Goal: Task Accomplishment & Management: Complete application form

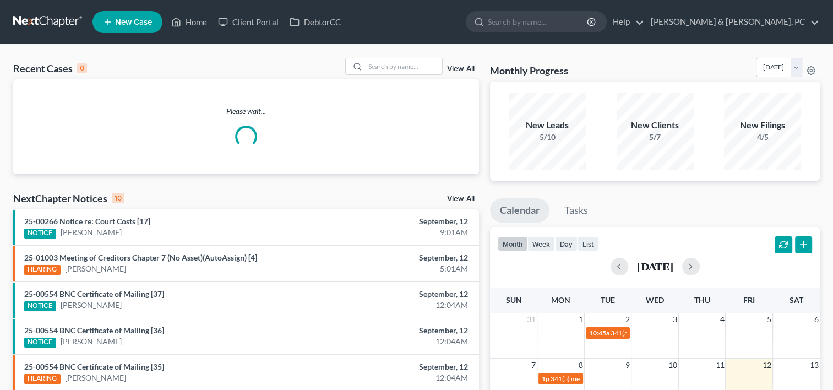
click at [334, 134] on div "Please wait..." at bounding box center [246, 127] width 466 height 42
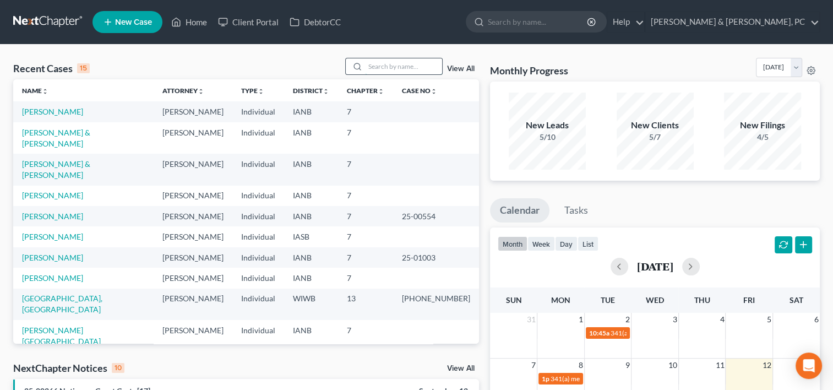
click at [403, 65] on input "search" at bounding box center [403, 66] width 77 height 16
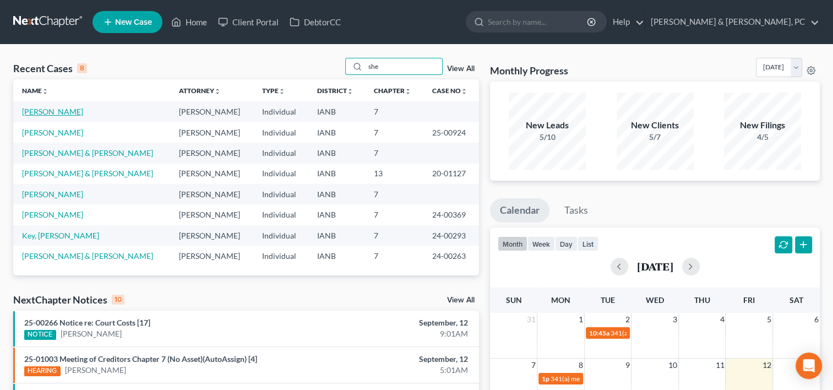
type input "she"
click at [53, 112] on link "[PERSON_NAME]" at bounding box center [52, 111] width 61 height 9
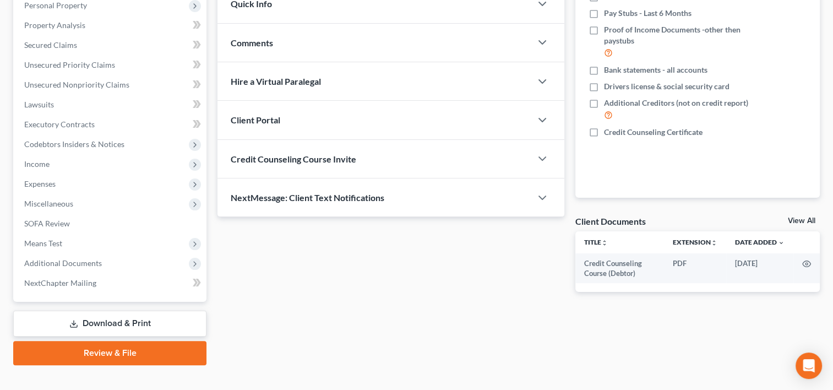
scroll to position [201, 0]
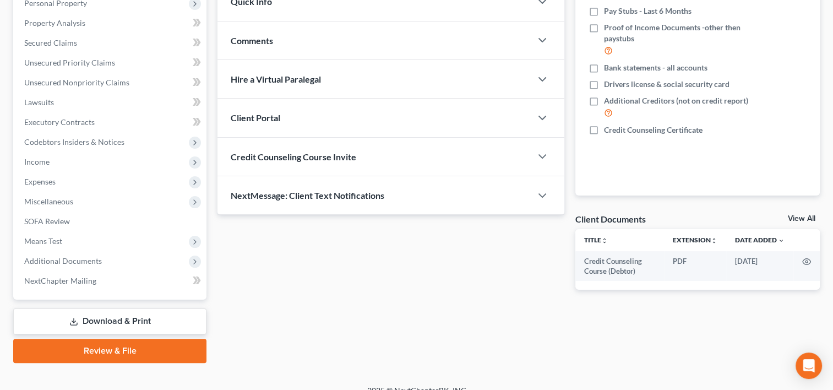
click at [166, 322] on link "Download & Print" at bounding box center [109, 321] width 193 height 26
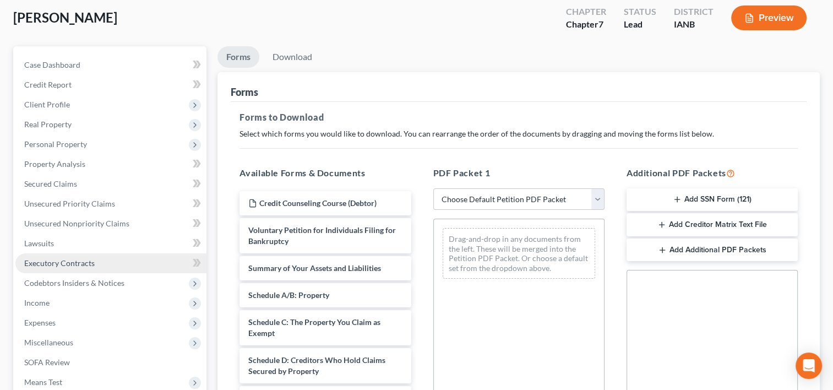
scroll to position [65, 0]
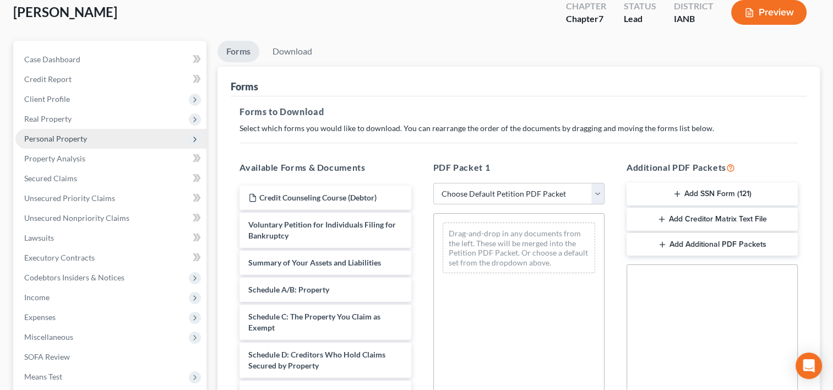
click at [75, 138] on span "Personal Property" at bounding box center [55, 138] width 63 height 9
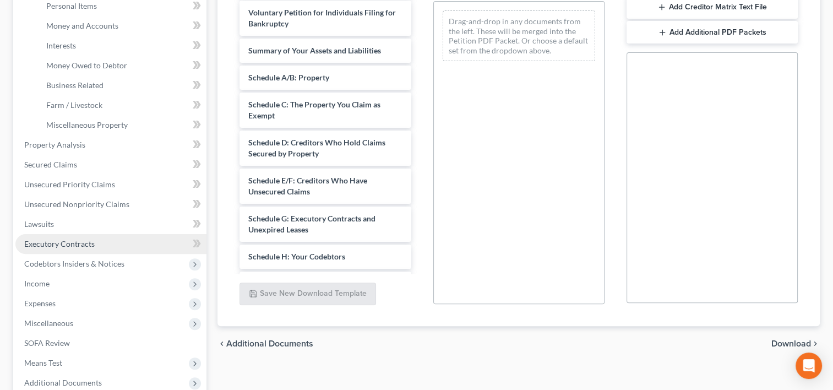
scroll to position [284, 0]
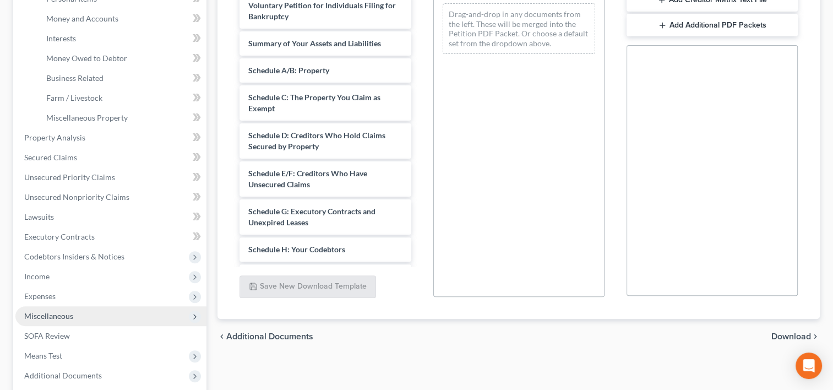
click at [78, 315] on span "Miscellaneous" at bounding box center [110, 316] width 191 height 20
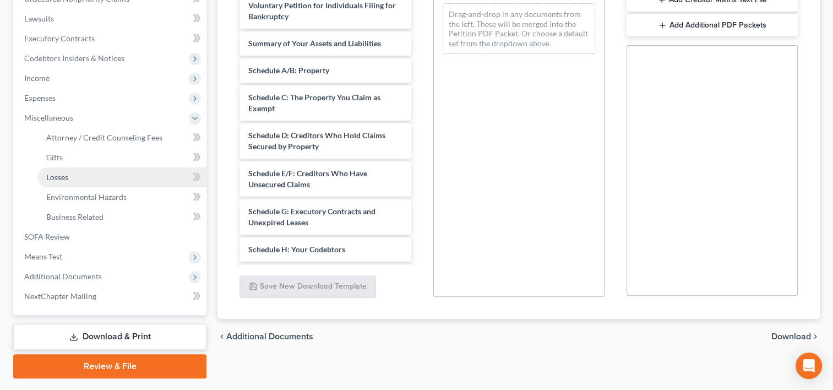
click at [68, 176] on span "Losses" at bounding box center [57, 176] width 22 height 9
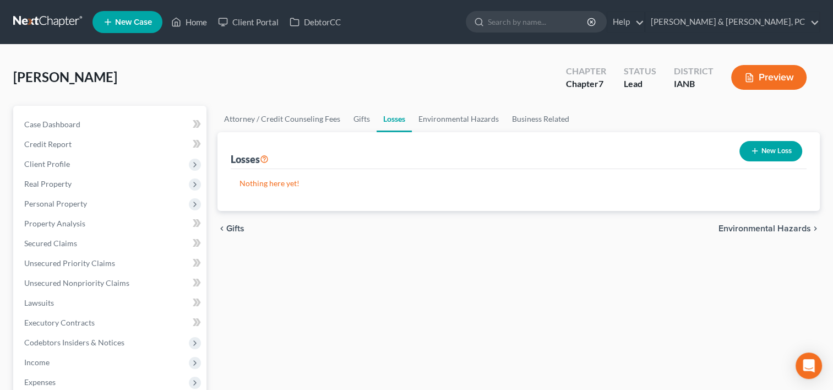
click at [786, 155] on button "New Loss" at bounding box center [771, 151] width 63 height 20
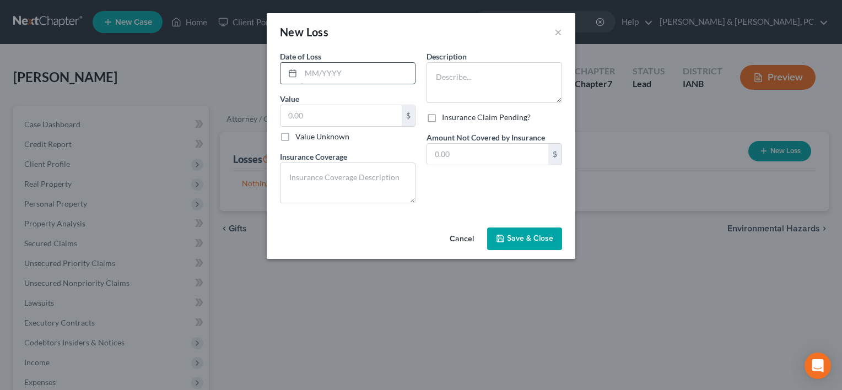
click at [324, 71] on input "text" at bounding box center [358, 73] width 114 height 21
type input "04/2025"
click at [461, 88] on textarea at bounding box center [494, 82] width 136 height 41
paste textarea "Vehicle damage from [DATE] car accident. Insurance proceeds were received and u…"
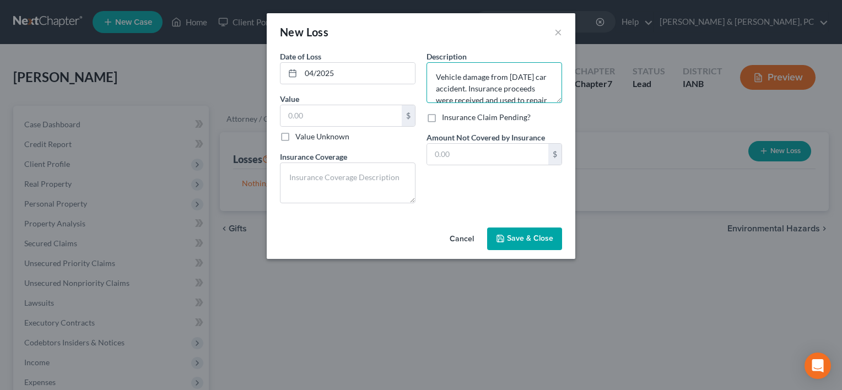
scroll to position [25, 0]
type textarea "Vehicle damage from [DATE] car accident. Insurance proceeds were received and u…"
click at [315, 111] on input "text" at bounding box center [340, 115] width 121 height 21
paste input "2,000.00"
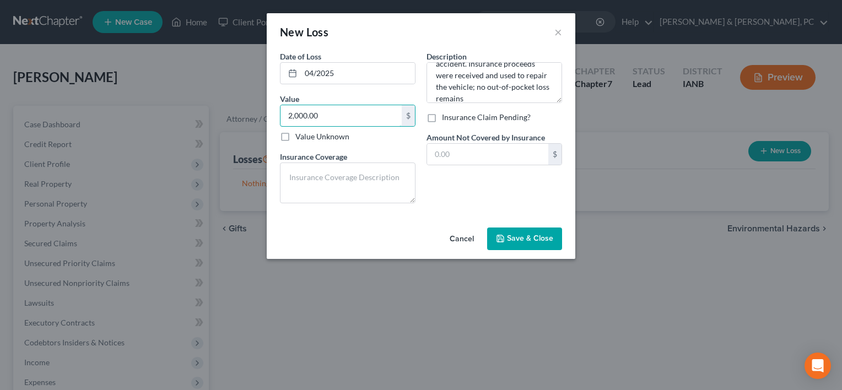
type input "2,000.00"
click at [343, 186] on textarea at bounding box center [348, 183] width 136 height 41
paste textarea "Fully covered by auto insurance; claim paid and applied to repairs."
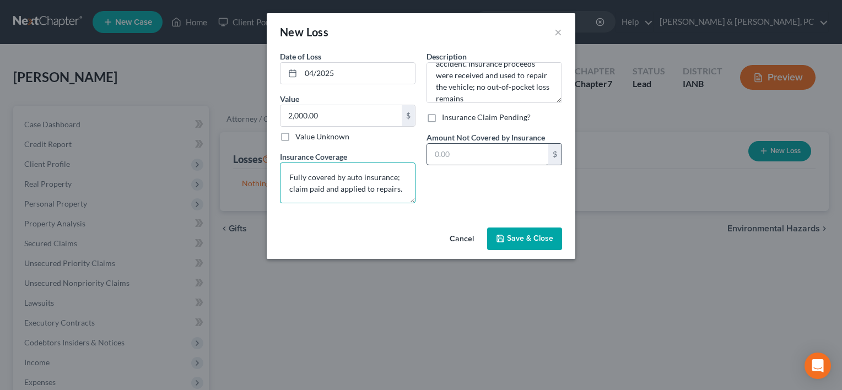
type textarea "Fully covered by auto insurance; claim paid and applied to repairs."
click at [476, 156] on input "text" at bounding box center [487, 154] width 121 height 21
type input "0.00"
click at [523, 241] on span "Save & Close" at bounding box center [530, 238] width 46 height 9
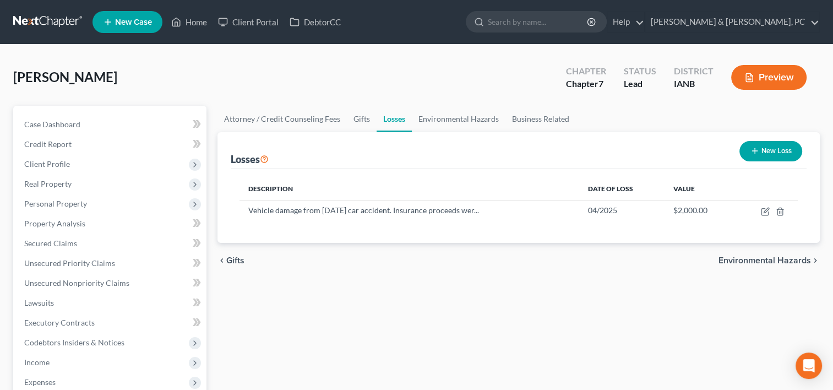
click at [755, 147] on icon "button" at bounding box center [755, 151] width 9 height 9
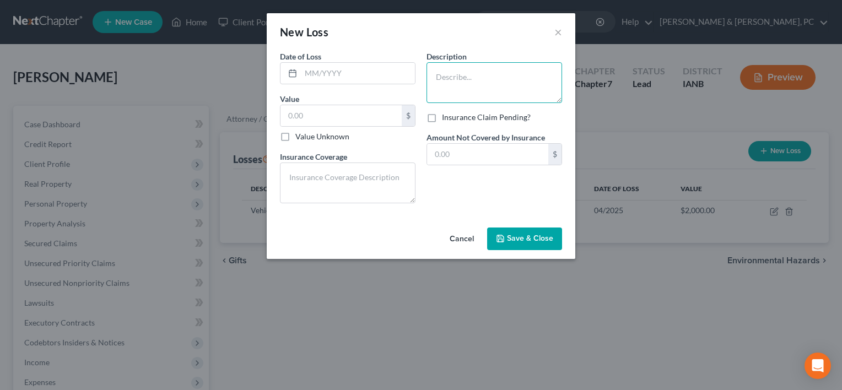
click at [443, 79] on textarea at bounding box center [494, 82] width 136 height 41
click at [369, 112] on input "text" at bounding box center [340, 115] width 121 height 21
type input "500"
click at [517, 93] on textarea at bounding box center [494, 82] width 136 height 41
type textarea "Gambling Losses over last 12 months"
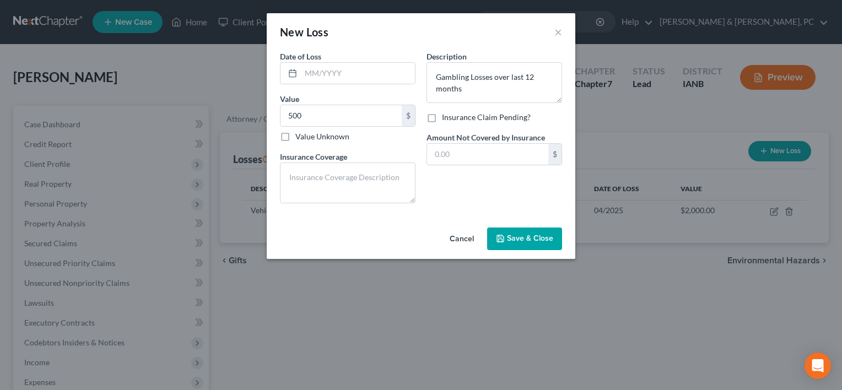
click at [512, 244] on button "Save & Close" at bounding box center [524, 239] width 75 height 23
click at [385, 69] on input "text" at bounding box center [358, 73] width 114 height 21
type input "09/2025"
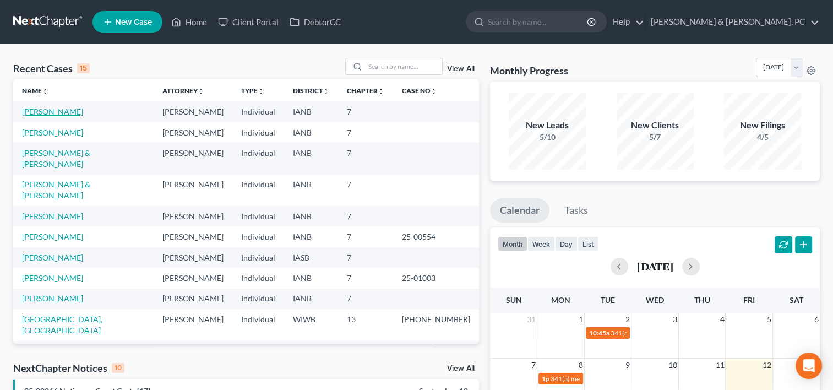
click at [53, 113] on link "[PERSON_NAME]" at bounding box center [52, 111] width 61 height 9
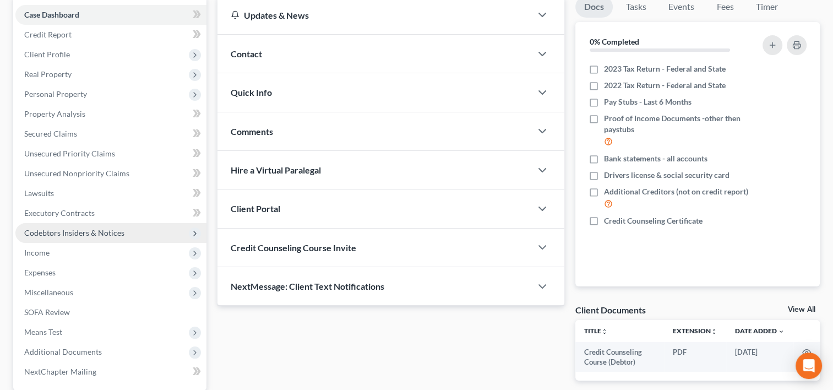
scroll to position [110, 0]
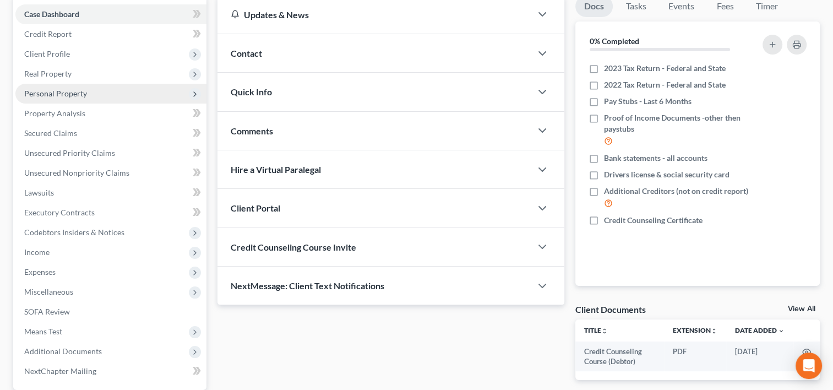
click at [74, 95] on span "Personal Property" at bounding box center [55, 93] width 63 height 9
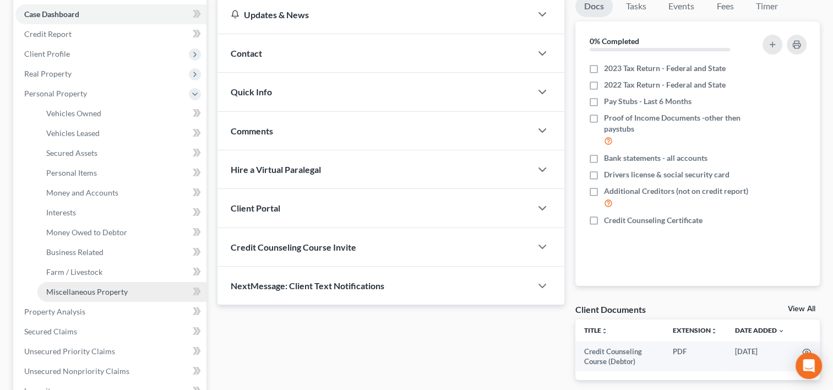
click at [75, 288] on span "Miscellaneous Property" at bounding box center [87, 291] width 82 height 9
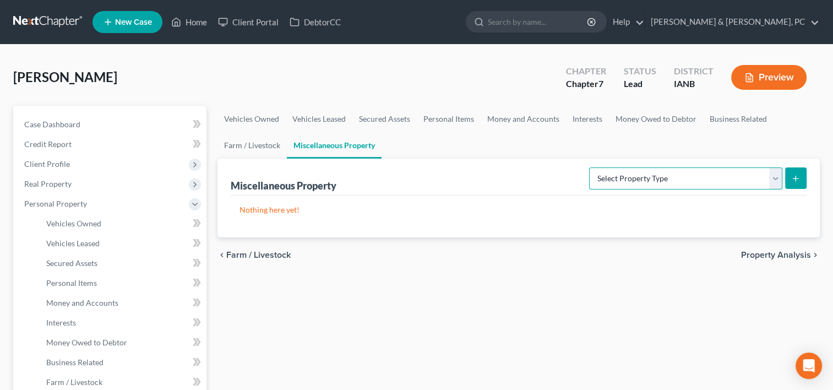
click at [653, 183] on select "Select Property Type Assigned for Creditor Benefit Within 1 Year (SOFA: 12) Hol…" at bounding box center [685, 178] width 193 height 22
select select "stored_within_1_year"
click at [589, 167] on select "Select Property Type Assigned for Creditor Benefit Within 1 Year (SOFA: 12) Hol…" at bounding box center [685, 178] width 193 height 22
click at [799, 175] on icon "submit" at bounding box center [796, 178] width 9 height 9
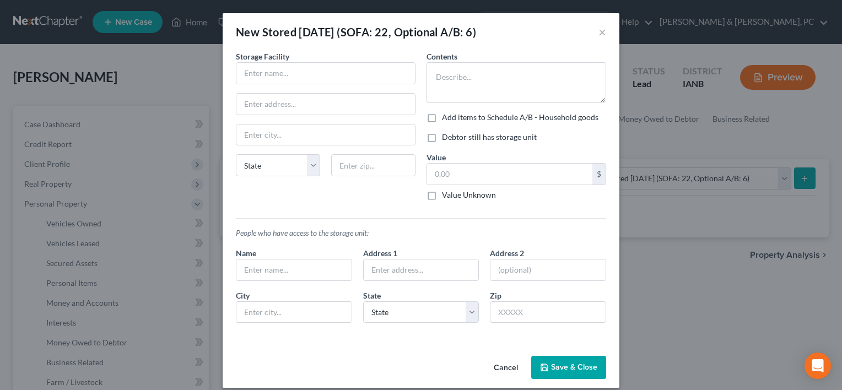
scroll to position [10, 0]
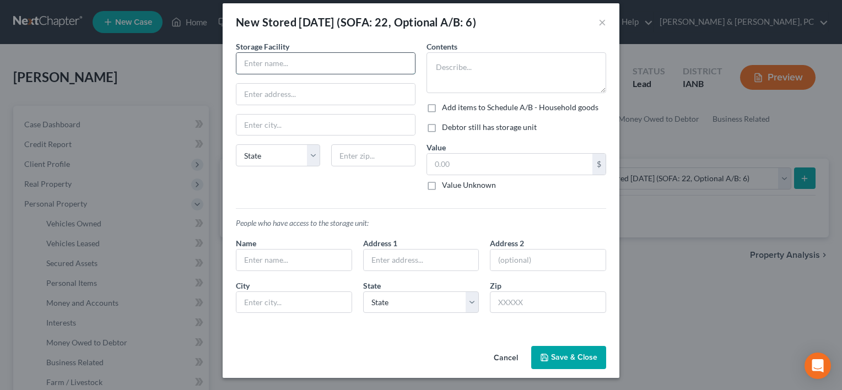
click at [257, 55] on input "text" at bounding box center [325, 63] width 178 height 21
paste input "Dubuqueland Storage"
type input "Dubuqueland Storage"
click at [266, 90] on input "text" at bounding box center [325, 94] width 178 height 21
paste input "14620 W Ridge Ln"
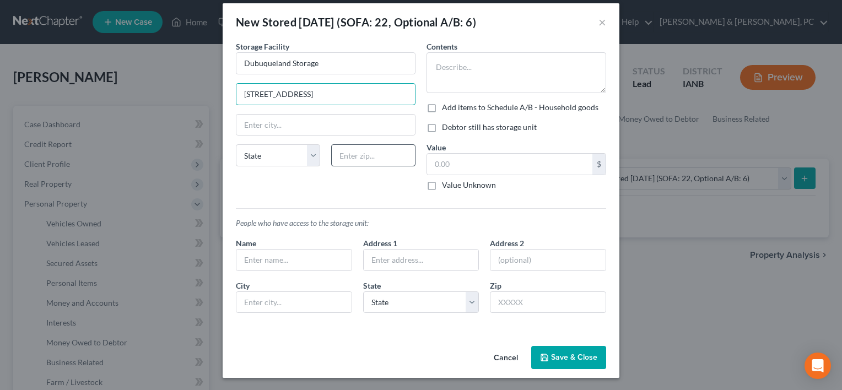
type input "14620 W Ridge Ln"
click at [383, 155] on input "text" at bounding box center [373, 155] width 84 height 22
type input "52003"
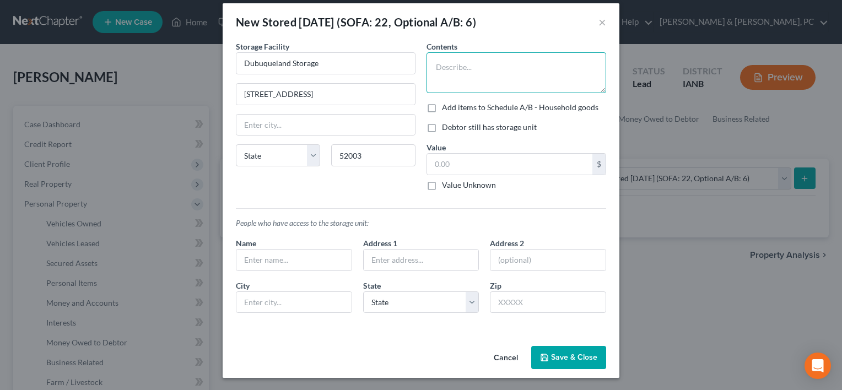
type input "Dubuque"
select select "16"
paste textarea "Seasonal household items"
type textarea "Seasonal household items"
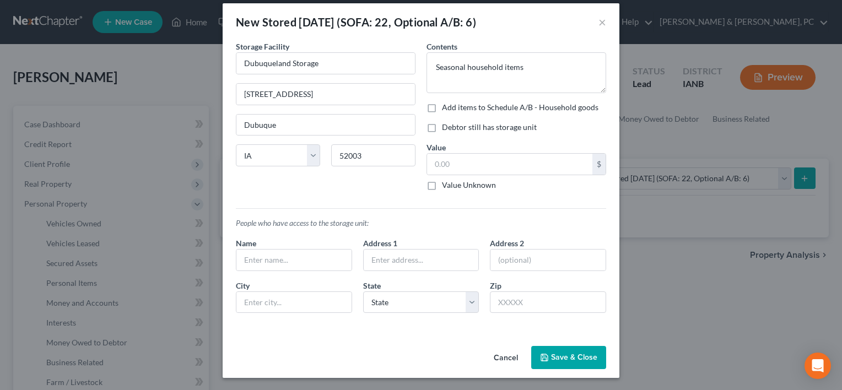
click at [442, 104] on label "Add items to Schedule A/B - Household goods" at bounding box center [520, 107] width 156 height 11
click at [446, 104] on input "Add items to Schedule A/B - Household goods" at bounding box center [449, 105] width 7 height 7
checkbox input "true"
click at [442, 130] on label "Debtor still has storage unit" at bounding box center [489, 127] width 95 height 11
click at [446, 129] on input "Debtor still has storage unit" at bounding box center [449, 125] width 7 height 7
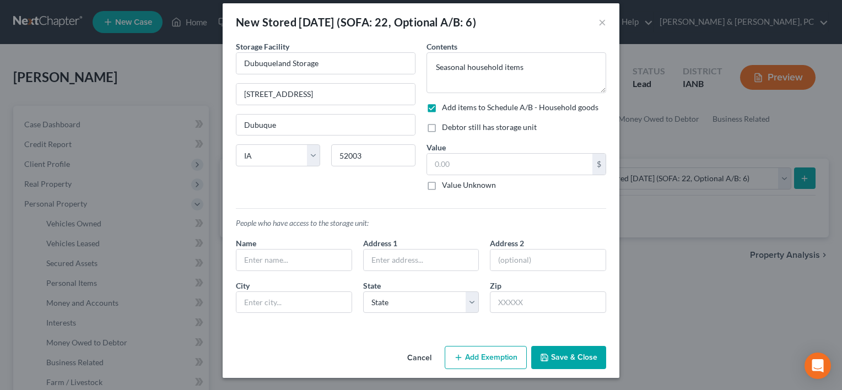
checkbox input "true"
click at [441, 161] on input "text" at bounding box center [509, 164] width 165 height 21
type input "300.00"
click at [500, 358] on button "Add Exemption" at bounding box center [486, 357] width 82 height 23
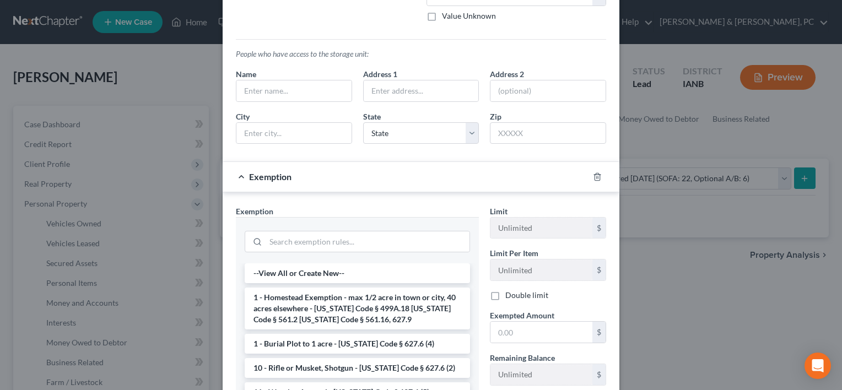
scroll to position [187, 0]
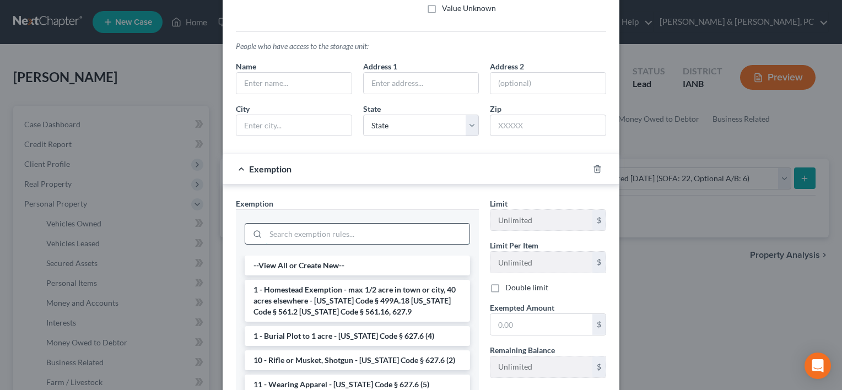
click at [326, 229] on input "search" at bounding box center [368, 234] width 204 height 21
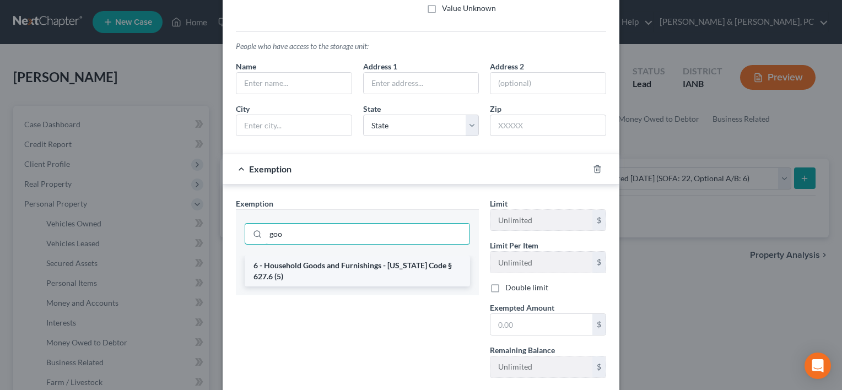
type input "goo"
click at [340, 264] on li "6 - Household Goods and Furnishings - Iowa Code § 627.6 (5)" at bounding box center [357, 271] width 225 height 31
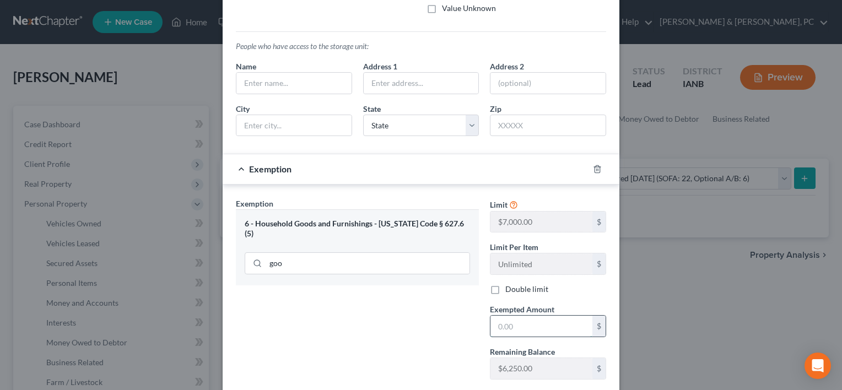
click at [534, 326] on input "text" at bounding box center [541, 326] width 102 height 21
type input "300"
click at [411, 339] on div "Exemption Set must be selected for CA. Exemption * 6 - Household Goods and Furn…" at bounding box center [357, 293] width 254 height 191
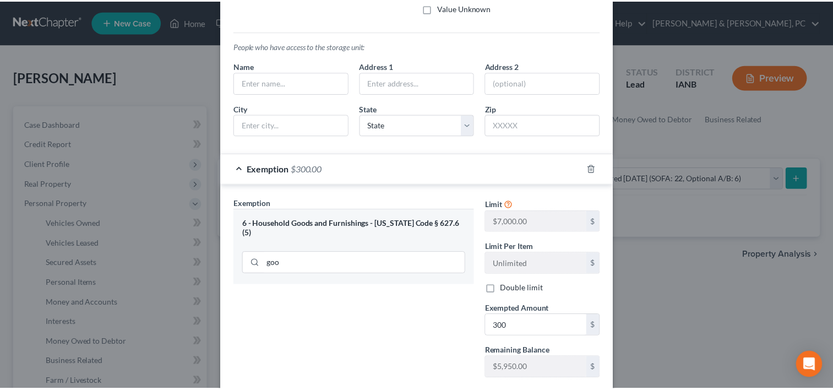
scroll to position [253, 0]
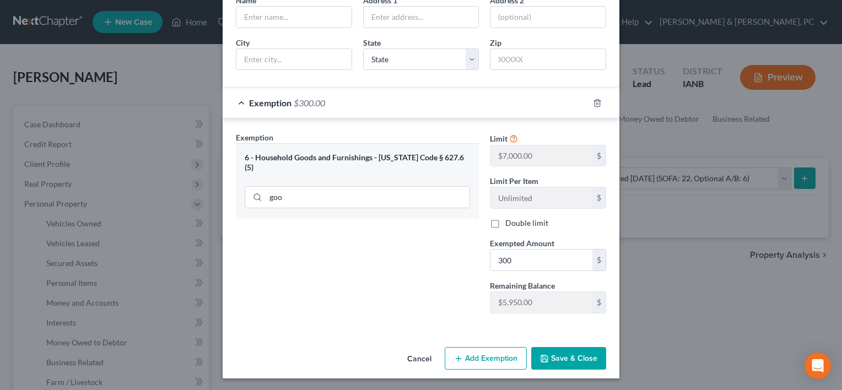
click at [561, 356] on button "Save & Close" at bounding box center [568, 358] width 75 height 23
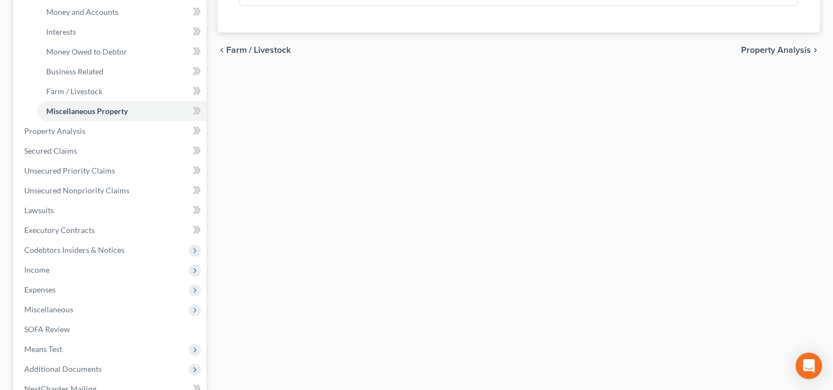
scroll to position [306, 0]
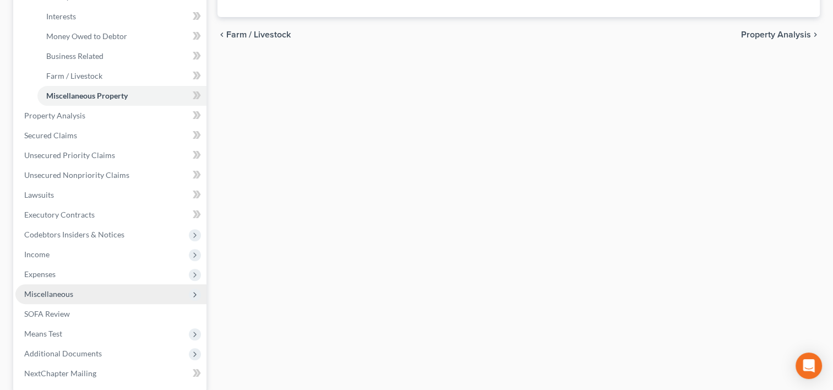
click at [48, 293] on span "Miscellaneous" at bounding box center [48, 293] width 49 height 9
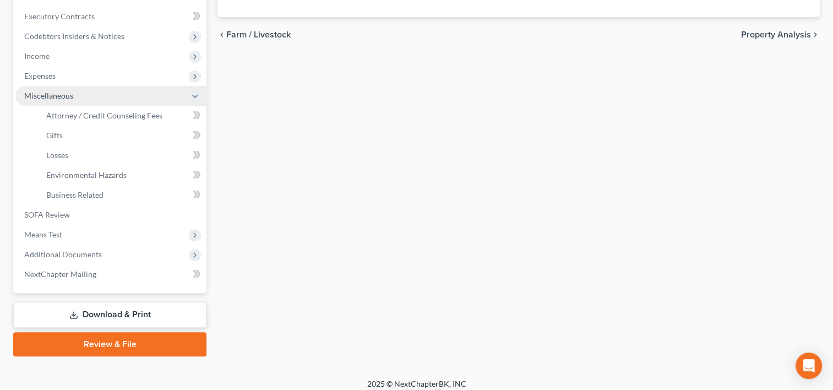
scroll to position [313, 0]
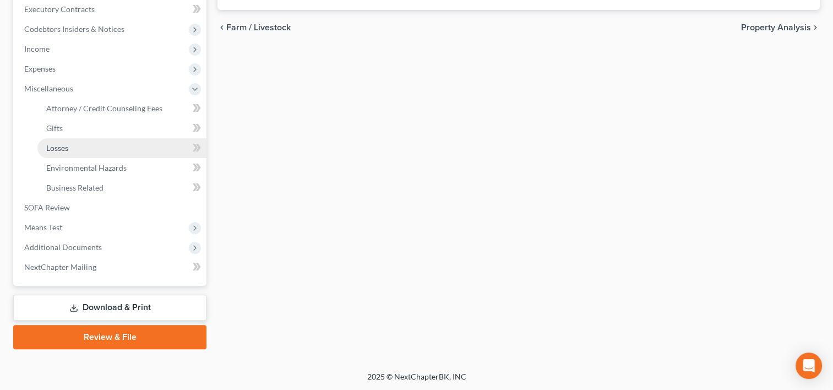
click at [63, 152] on link "Losses" at bounding box center [121, 148] width 169 height 20
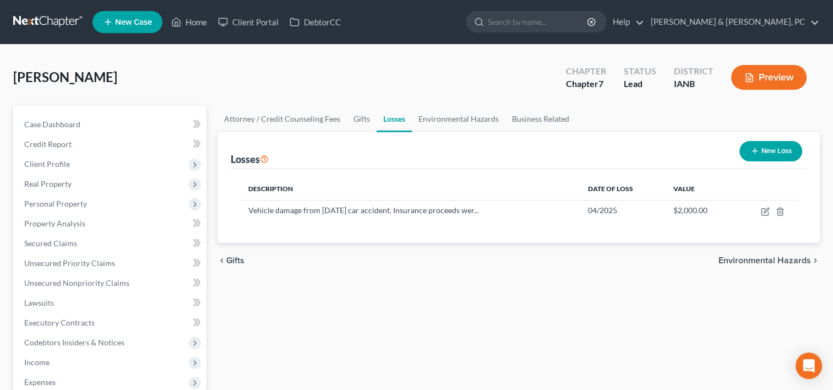
click at [756, 154] on icon "button" at bounding box center [755, 151] width 9 height 9
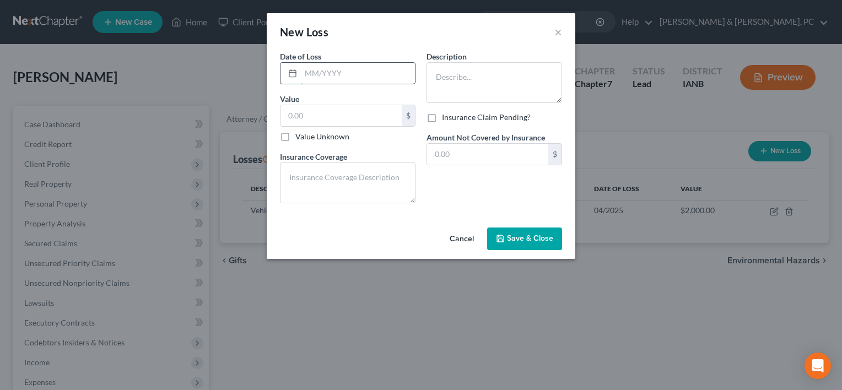
click at [350, 71] on input "text" at bounding box center [358, 73] width 114 height 21
type input "07/2025"
click at [344, 117] on input "text" at bounding box center [340, 115] width 121 height 21
type input "500"
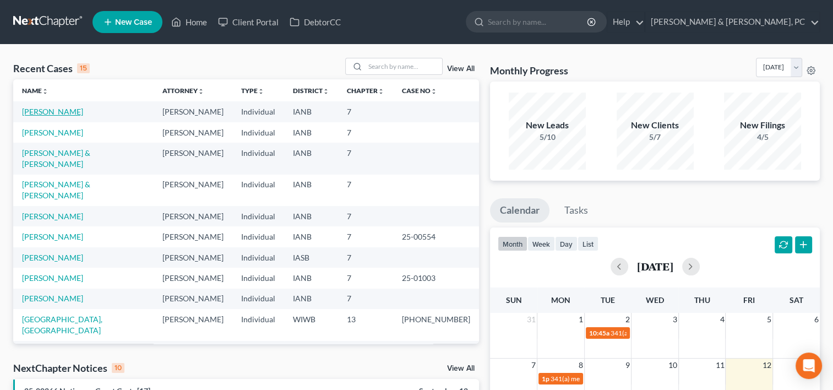
click at [52, 110] on link "[PERSON_NAME]" at bounding box center [52, 111] width 61 height 9
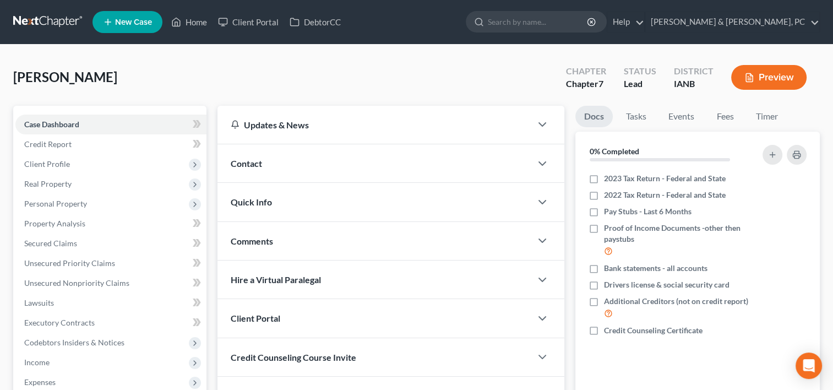
click at [432, 368] on div "Credit Counseling Course Invite" at bounding box center [375, 357] width 314 height 38
click at [79, 205] on span "Personal Property" at bounding box center [55, 203] width 63 height 9
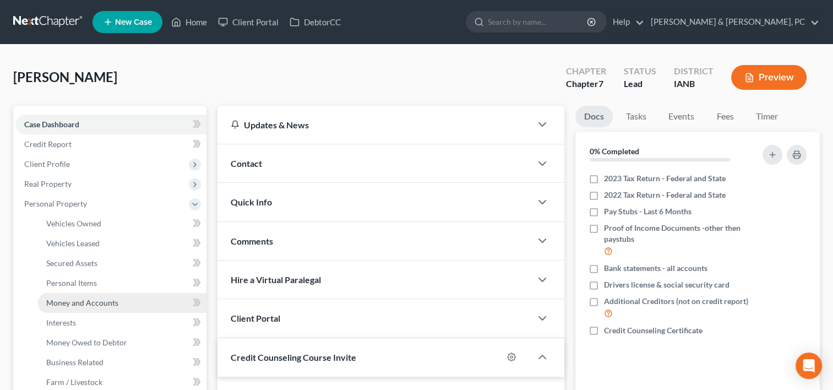
scroll to position [126, 0]
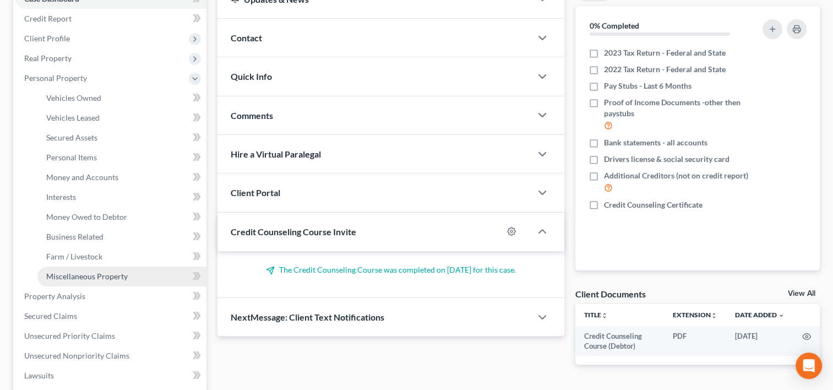
click at [95, 277] on span "Miscellaneous Property" at bounding box center [87, 276] width 82 height 9
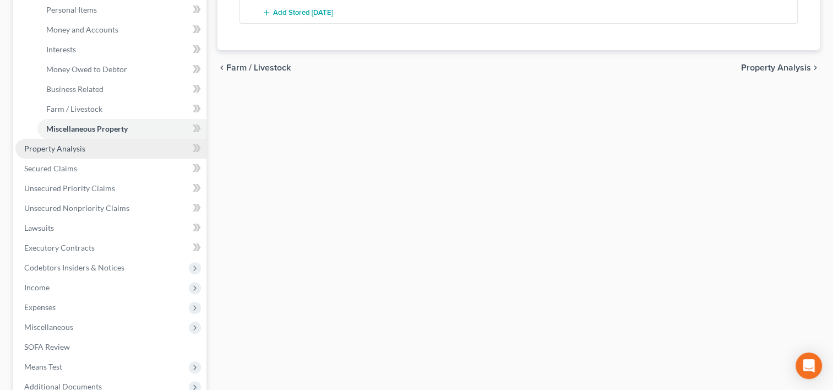
scroll to position [282, 0]
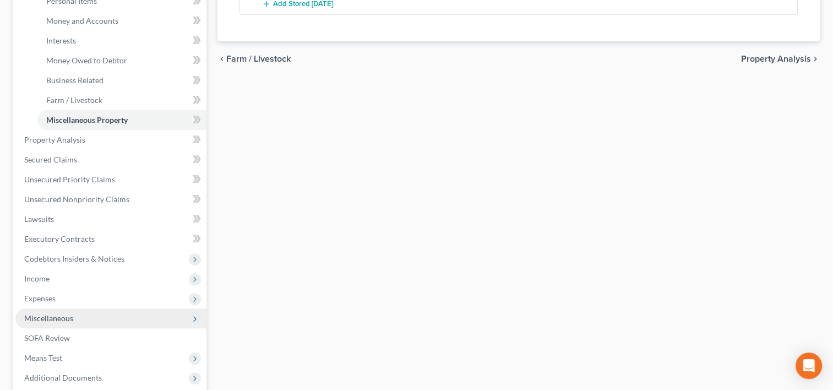
click at [83, 318] on span "Miscellaneous" at bounding box center [110, 318] width 191 height 20
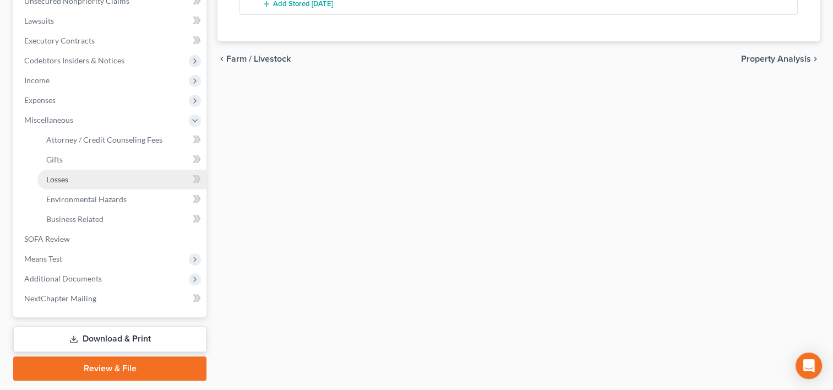
click at [73, 180] on link "Losses" at bounding box center [121, 180] width 169 height 20
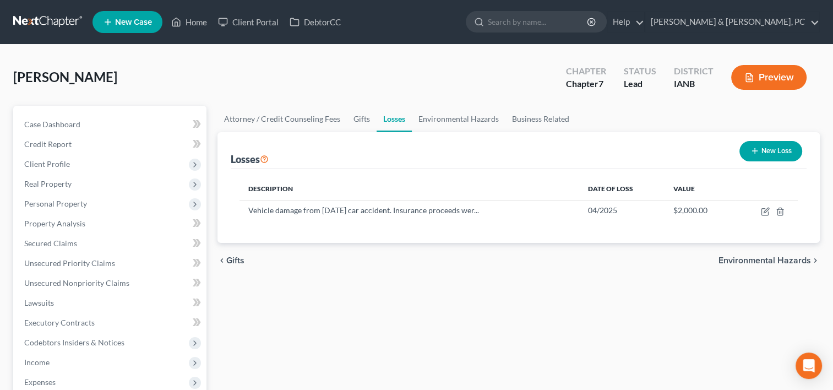
click at [770, 147] on button "New Loss" at bounding box center [771, 151] width 63 height 20
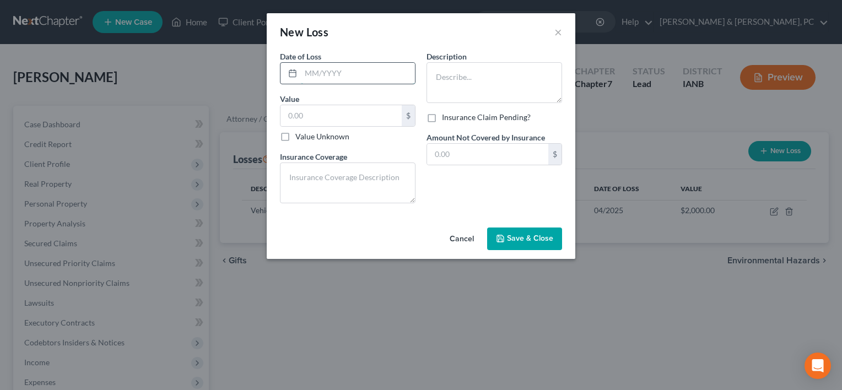
click at [394, 75] on input "text" at bounding box center [358, 73] width 114 height 21
type input "07/2025"
click at [375, 108] on input "text" at bounding box center [340, 115] width 121 height 21
type input "500"
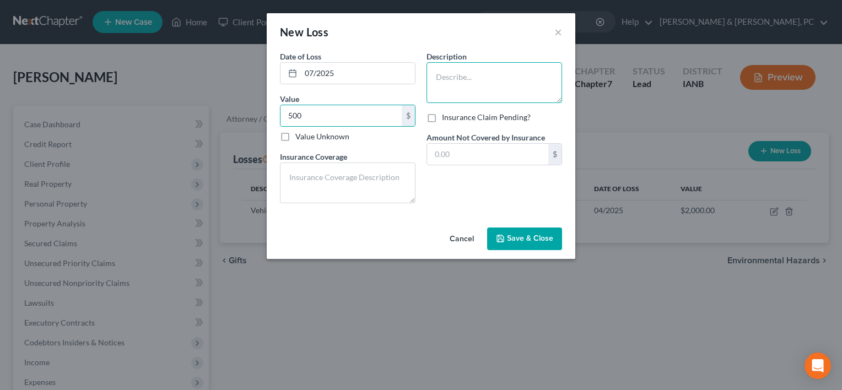
click at [489, 77] on textarea at bounding box center [494, 82] width 136 height 41
paste textarea "Gambling losses over the past 12 months (approx. $500 total). Date entered refl…"
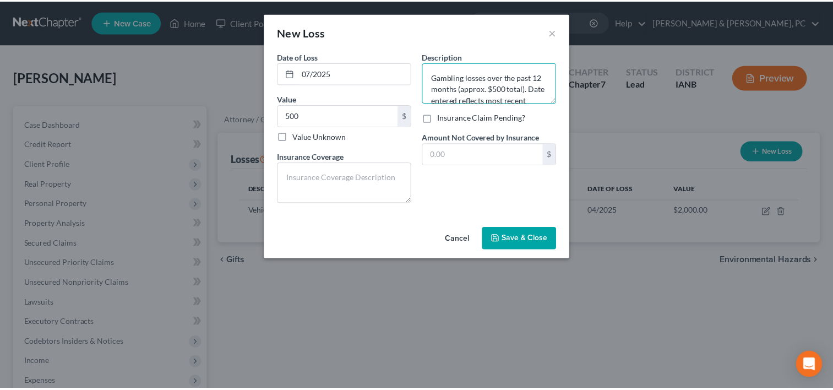
scroll to position [13, 0]
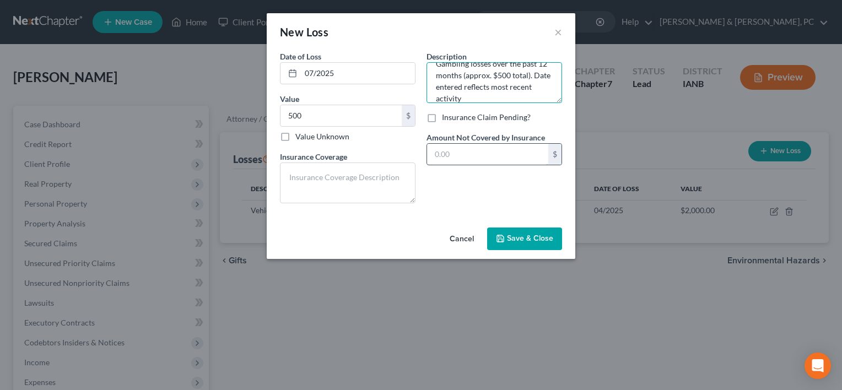
type textarea "Gambling losses over the past 12 months (approx. $500 total). Date entered refl…"
click at [484, 150] on input "text" at bounding box center [487, 154] width 121 height 21
type input "0.00"
click at [522, 231] on button "Save & Close" at bounding box center [524, 239] width 75 height 23
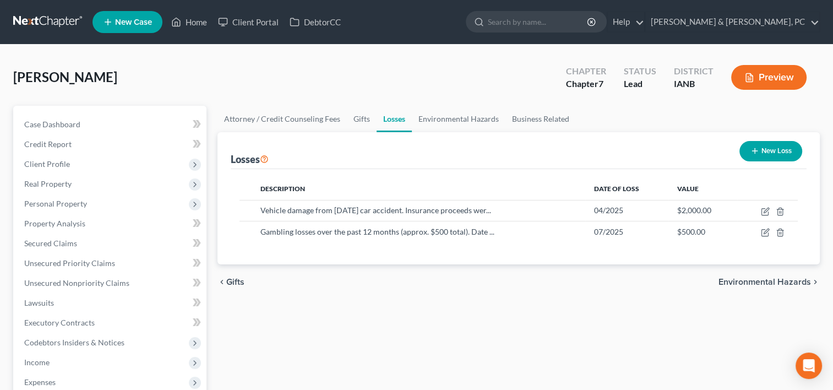
click at [554, 295] on div "chevron_left Gifts Environmental Hazards chevron_right" at bounding box center [519, 281] width 603 height 35
click at [78, 201] on span "Personal Property" at bounding box center [55, 203] width 63 height 9
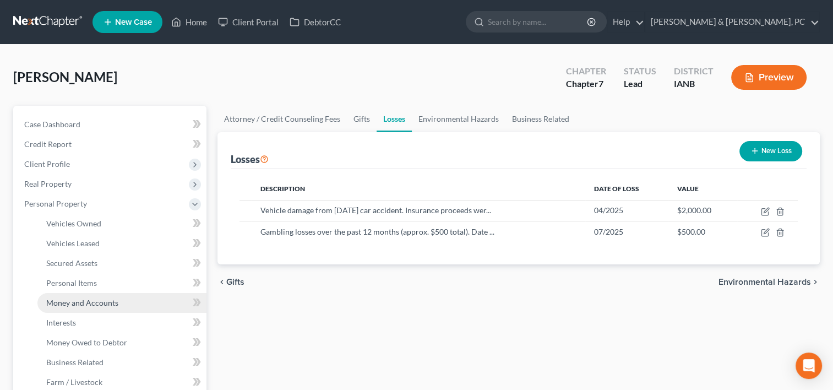
click at [77, 293] on link "Money and Accounts" at bounding box center [121, 303] width 169 height 20
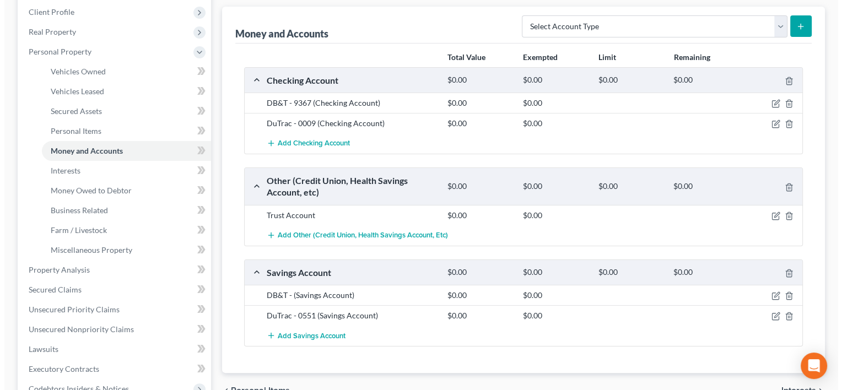
scroll to position [153, 0]
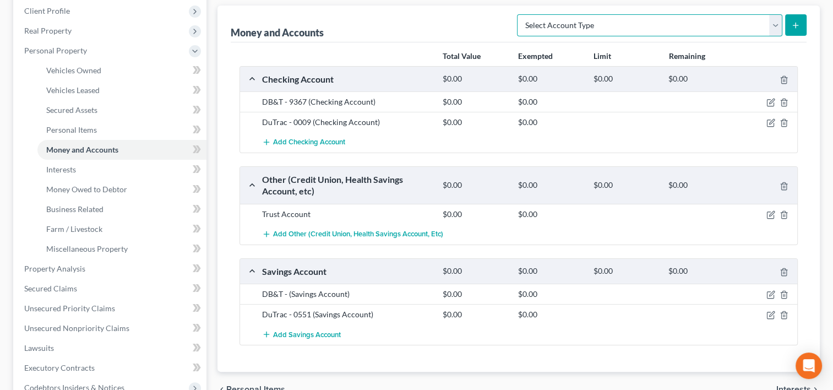
click at [579, 22] on select "Select Account Type Brokerage (A/B: 18, SOFA: 20) Cash on Hand (A/B: 16) Certif…" at bounding box center [650, 25] width 266 height 22
select select "safe_deposit_box"
click at [521, 14] on select "Select Account Type Brokerage (A/B: 18, SOFA: 20) Cash on Hand (A/B: 16) Certif…" at bounding box center [650, 25] width 266 height 22
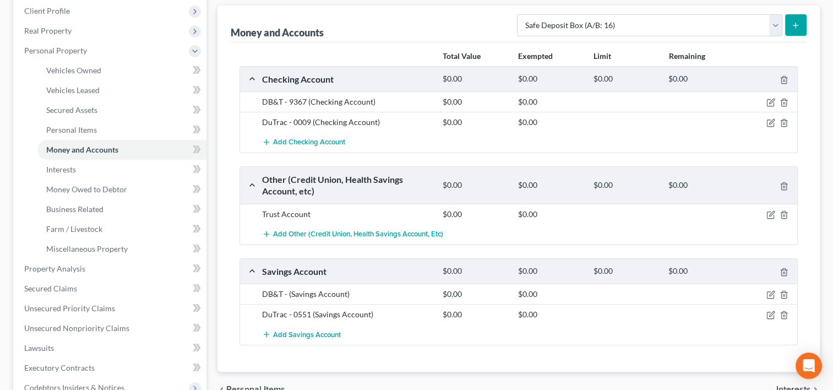
click at [795, 30] on button "submit" at bounding box center [796, 24] width 21 height 21
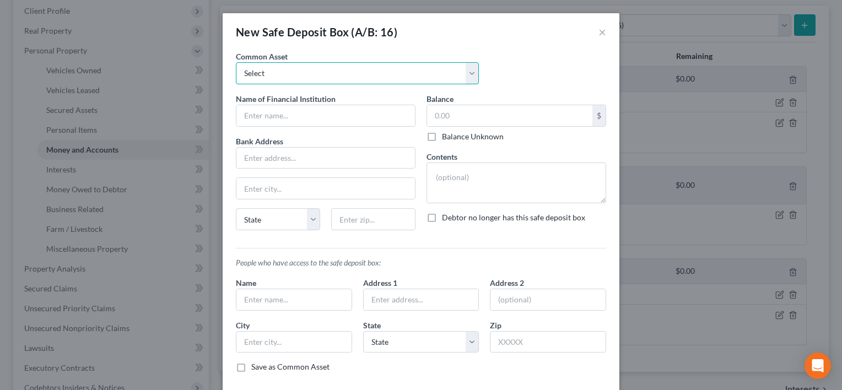
click at [364, 66] on select "Select House safe - Paperwork" at bounding box center [357, 73] width 243 height 22
select select "0"
click at [236, 62] on select "Select House safe - Paperwork" at bounding box center [357, 73] width 243 height 22
type input "House safe"
type textarea "House safe - Paperwork"
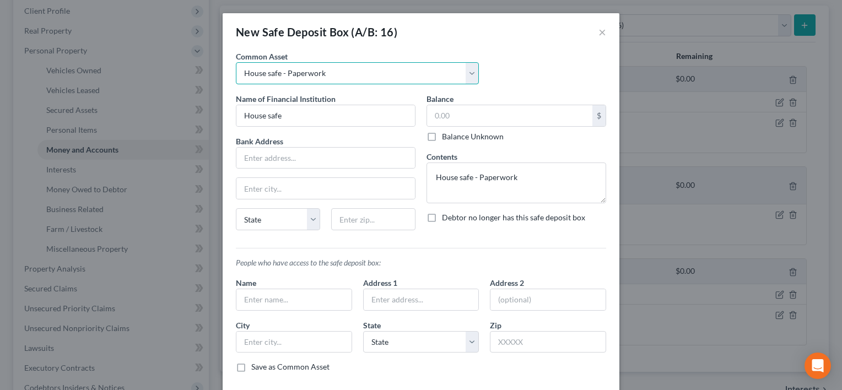
scroll to position [50, 0]
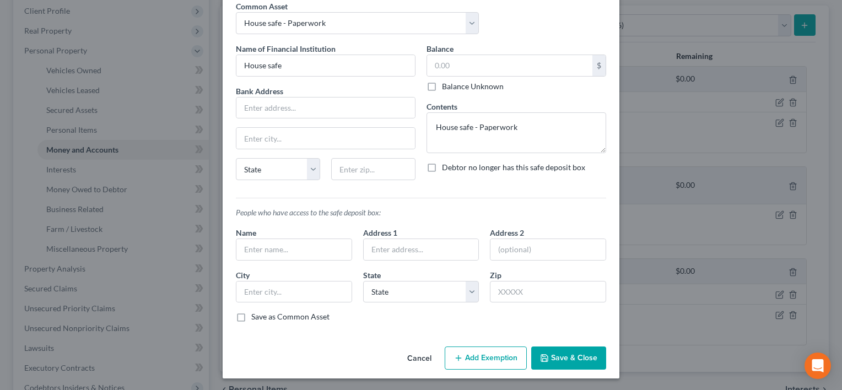
click at [472, 348] on button "Add Exemption" at bounding box center [486, 357] width 82 height 23
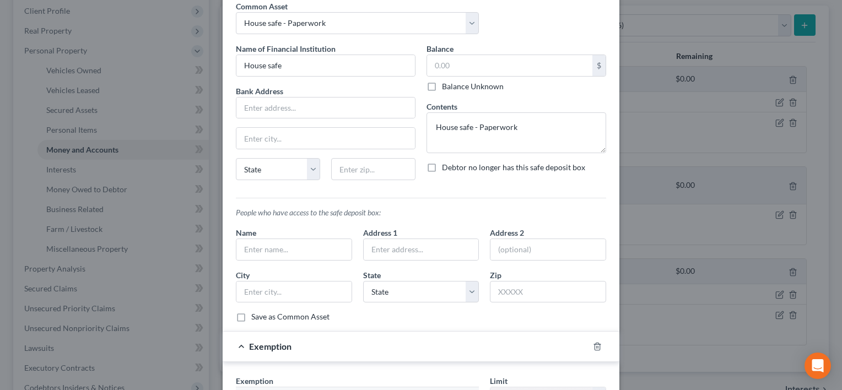
scroll to position [196, 0]
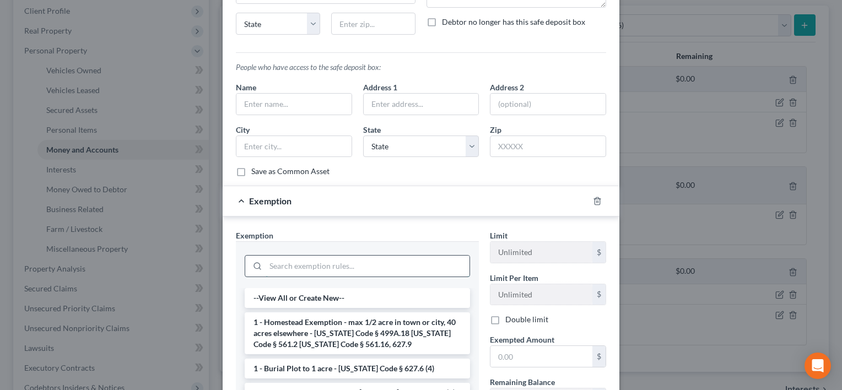
click at [328, 261] on input "search" at bounding box center [368, 266] width 204 height 21
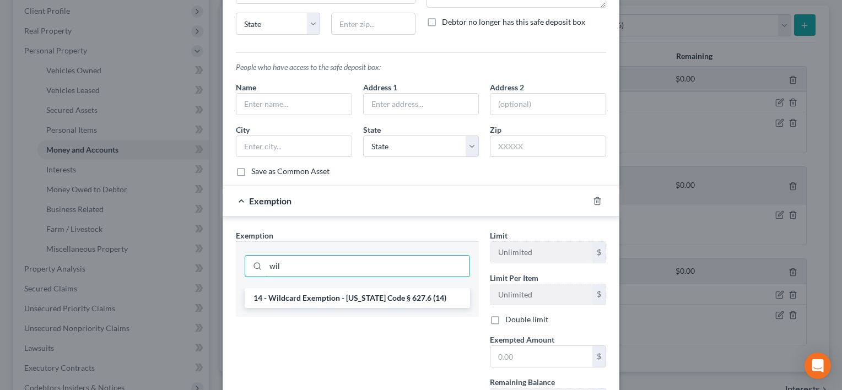
type input "wil"
drag, startPoint x: 374, startPoint y: 362, endPoint x: 338, endPoint y: 348, distance: 38.6
click at [338, 348] on div "Exemption Set must be selected for CA. Exemption * wil 14 - Wildcard Exemption …" at bounding box center [357, 324] width 254 height 189
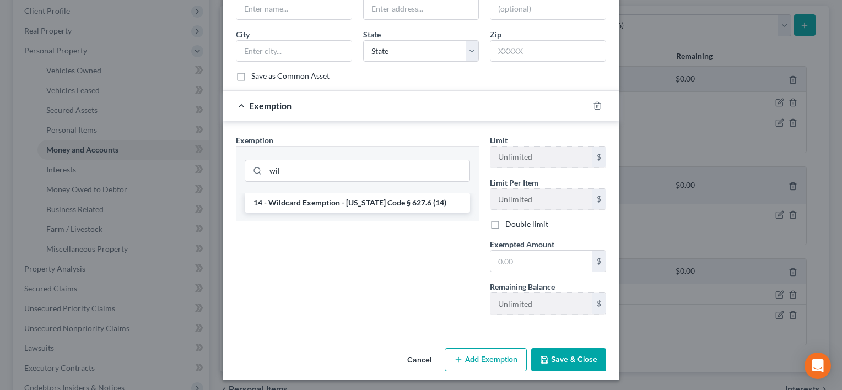
click at [548, 353] on button "Save & Close" at bounding box center [568, 359] width 75 height 23
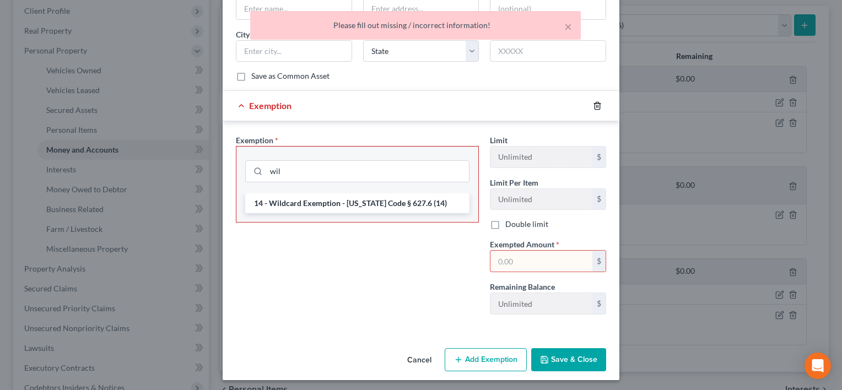
click at [594, 107] on icon "button" at bounding box center [596, 105] width 5 height 7
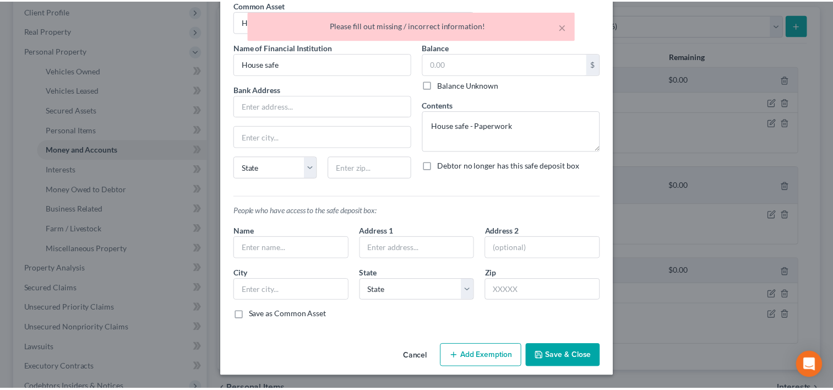
scroll to position [50, 0]
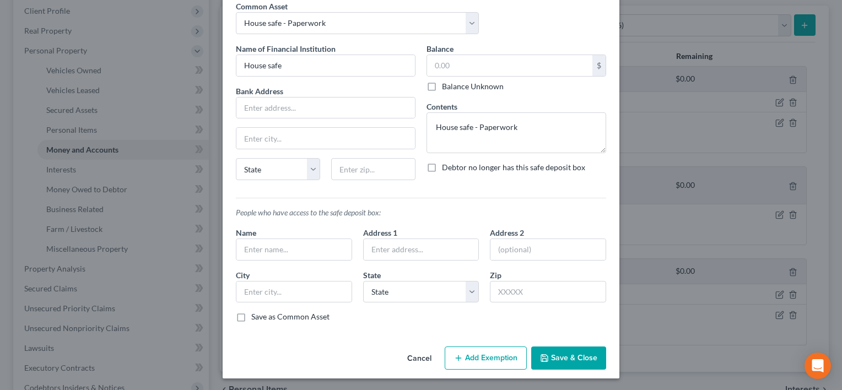
click at [582, 346] on button "Save & Close" at bounding box center [568, 357] width 75 height 23
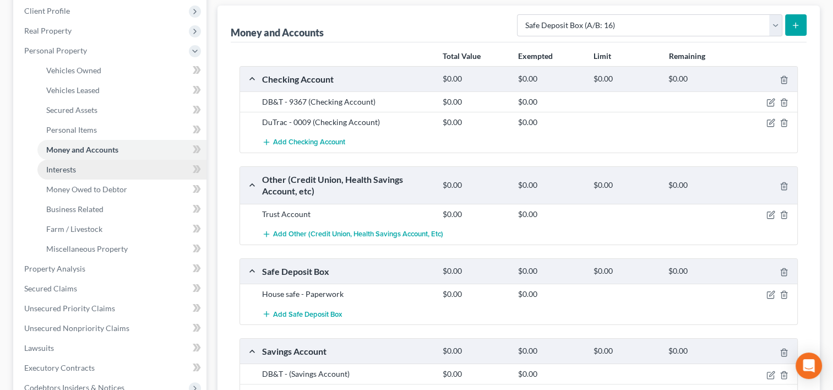
click at [123, 170] on link "Interests" at bounding box center [121, 170] width 169 height 20
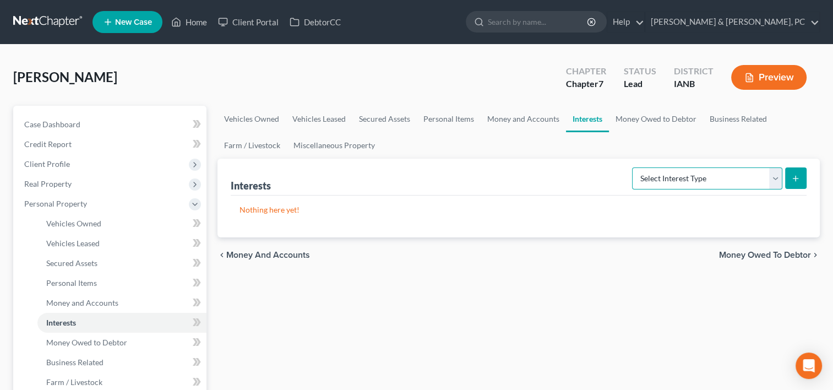
click at [694, 175] on select "Select Interest Type 401K (A/B: 21) Annuity (A/B: 23) Bond (A/B: 18) Education …" at bounding box center [707, 178] width 150 height 22
select select "whole_life_insurance"
click at [634, 167] on select "Select Interest Type 401K (A/B: 21) Annuity (A/B: 23) Bond (A/B: 18) Education …" at bounding box center [707, 178] width 150 height 22
click at [794, 177] on icon "submit" at bounding box center [796, 178] width 9 height 9
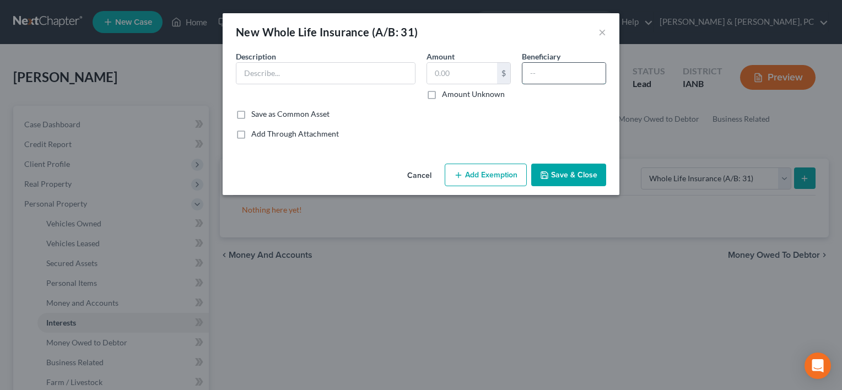
click at [553, 74] on input "text" at bounding box center [563, 73] width 83 height 21
type input "Debtor's Daughter"
click at [579, 169] on button "Save & Close" at bounding box center [568, 175] width 75 height 23
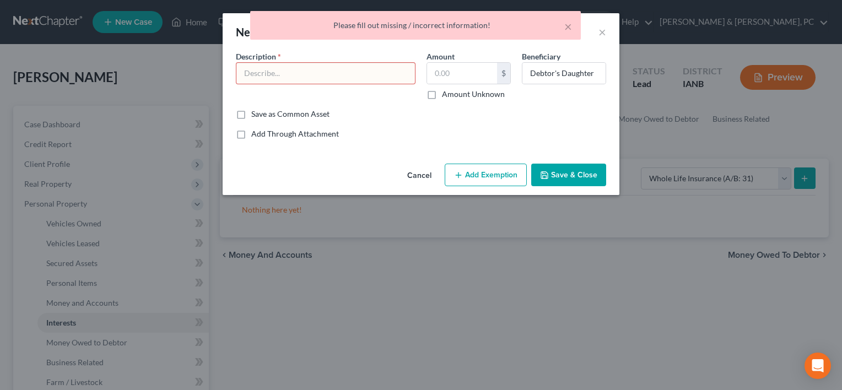
click at [383, 81] on input "text" at bounding box center [325, 73] width 178 height 21
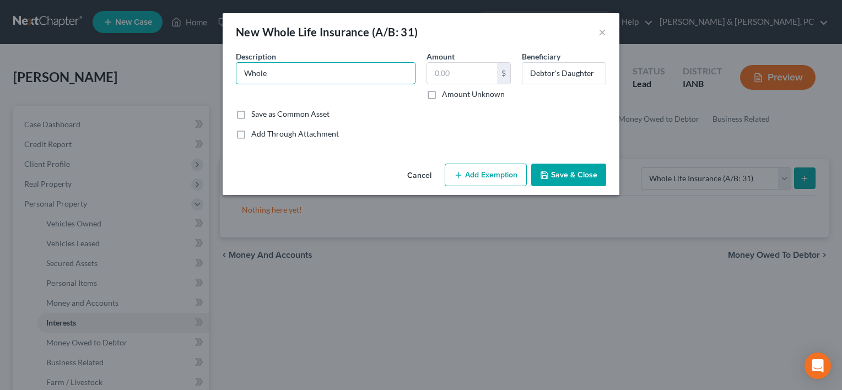
type input "Whole"
click at [591, 177] on button "Save & Close" at bounding box center [568, 175] width 75 height 23
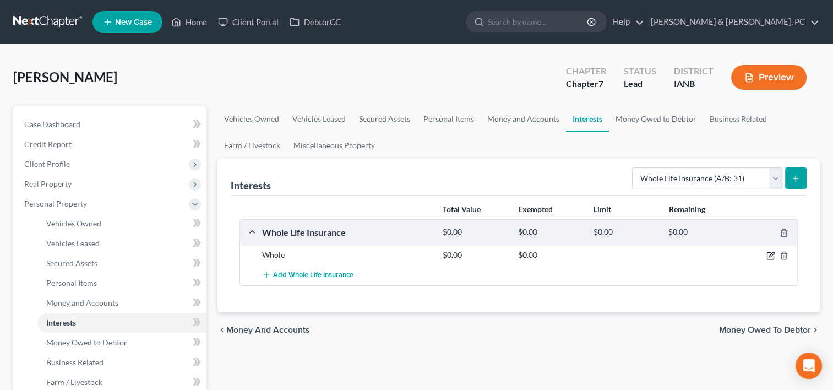
click at [768, 253] on icon "button" at bounding box center [770, 256] width 7 height 7
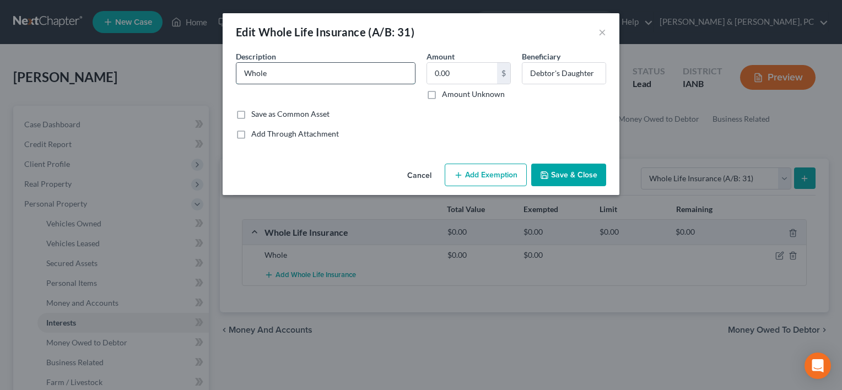
click at [315, 63] on input "Whole" at bounding box center [325, 73] width 178 height 21
type input "W"
paste input "Knights of Columbus (via St. Columbkille Church)"
click at [242, 71] on input "Knights of Columbus (via St. Columbkille Church)" at bounding box center [325, 73] width 178 height 21
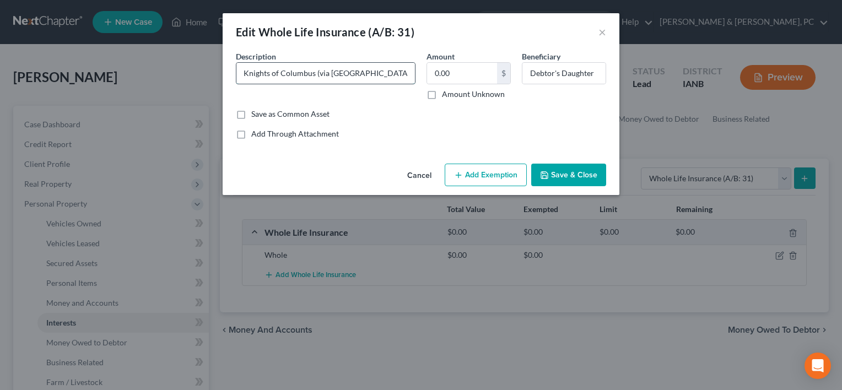
click at [242, 71] on input "Knights of Columbus (via St. Columbkille Church)" at bounding box center [325, 73] width 178 height 21
type input "Knights of Columbus (via St. Columbkille Church)"
click at [479, 71] on input "0.00" at bounding box center [462, 73] width 70 height 21
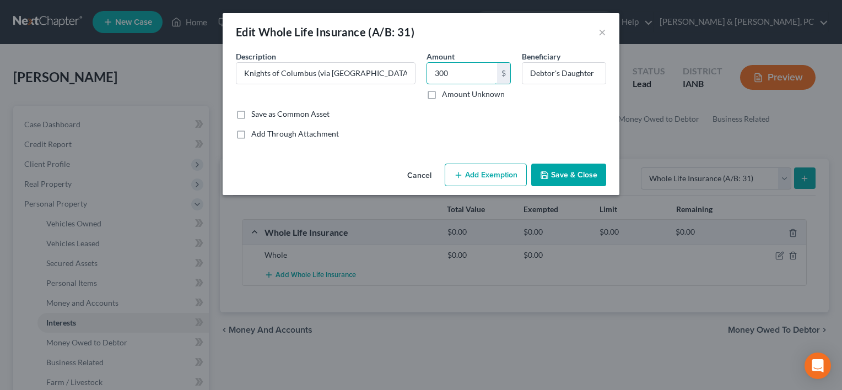
type input "300"
click at [413, 124] on div "Common Asset Select Description * Knights of Columbus (via St. Columbkille Chur…" at bounding box center [421, 95] width 370 height 89
click at [484, 170] on button "Add Exemption" at bounding box center [486, 175] width 82 height 23
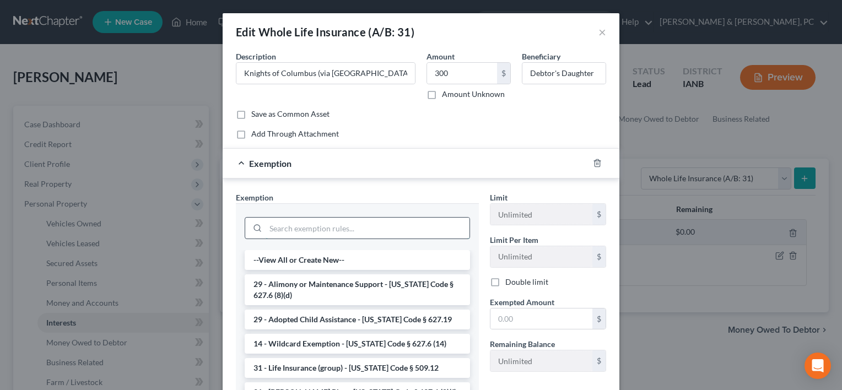
click at [373, 227] on input "search" at bounding box center [368, 228] width 204 height 21
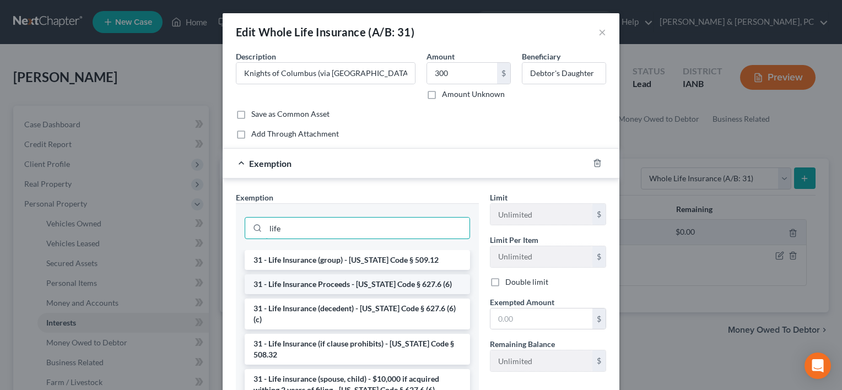
type input "life"
click at [388, 283] on li "31 - Life Insurance Proceeds - Iowa Code § 627.6 (6)" at bounding box center [357, 284] width 225 height 20
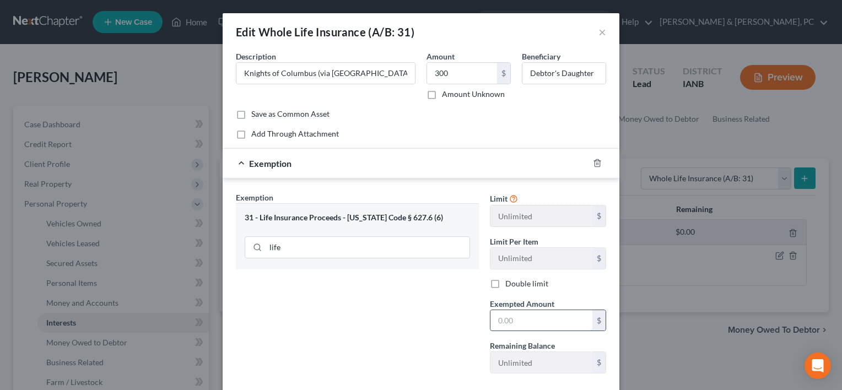
click at [535, 319] on input "text" at bounding box center [541, 320] width 102 height 21
type input "300"
click at [447, 323] on div "Exemption Set must be selected for CA. Exemption * 31 - Life Insurance Proceeds…" at bounding box center [357, 287] width 254 height 191
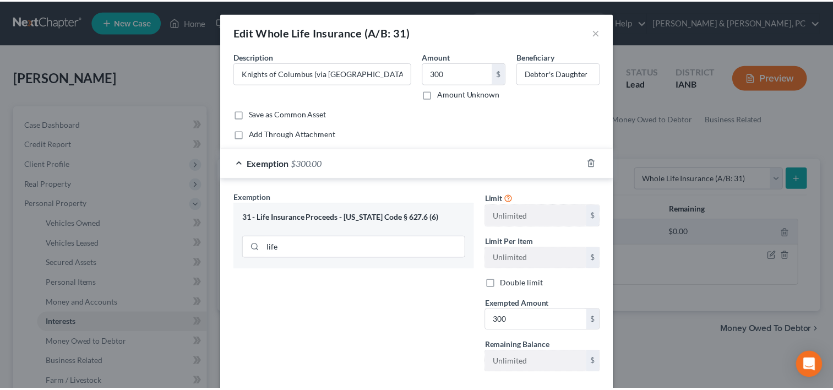
scroll to position [61, 0]
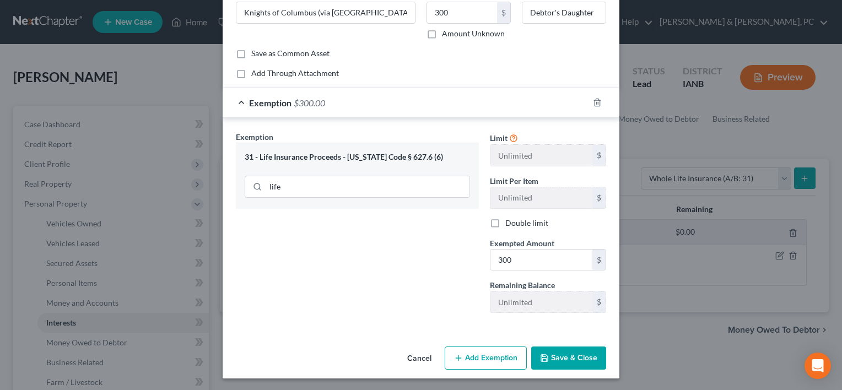
click at [551, 347] on button "Save & Close" at bounding box center [568, 357] width 75 height 23
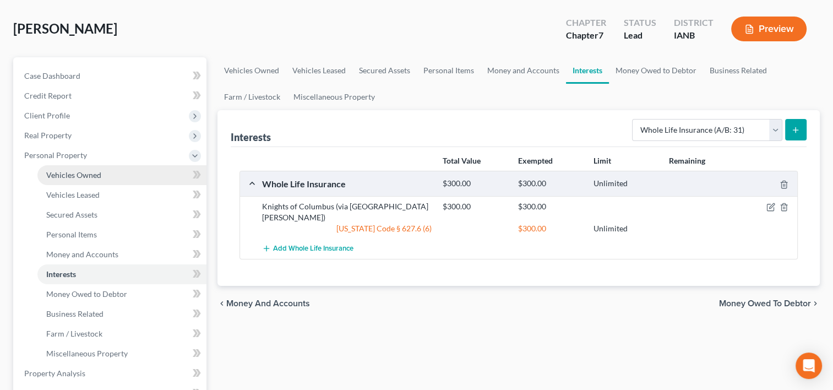
scroll to position [84, 0]
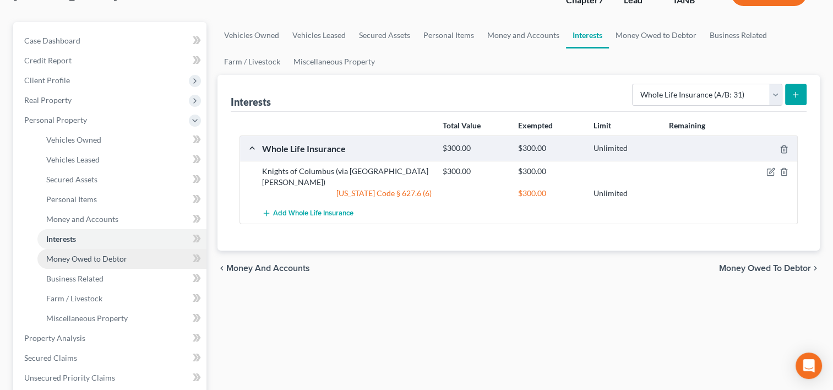
click at [98, 257] on span "Money Owed to Debtor" at bounding box center [86, 258] width 81 height 9
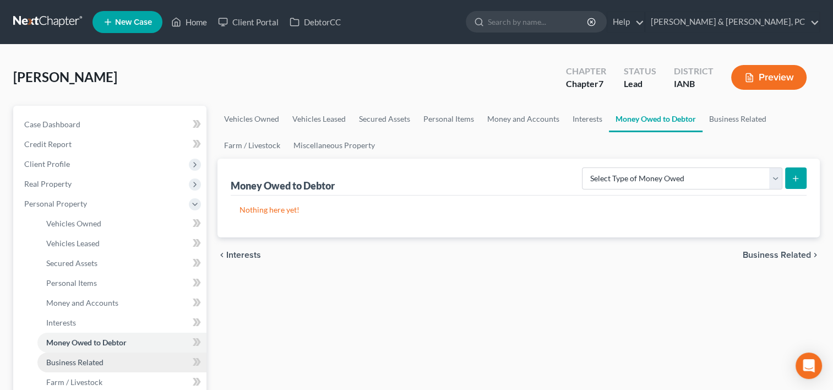
click at [90, 360] on span "Business Related" at bounding box center [74, 362] width 57 height 9
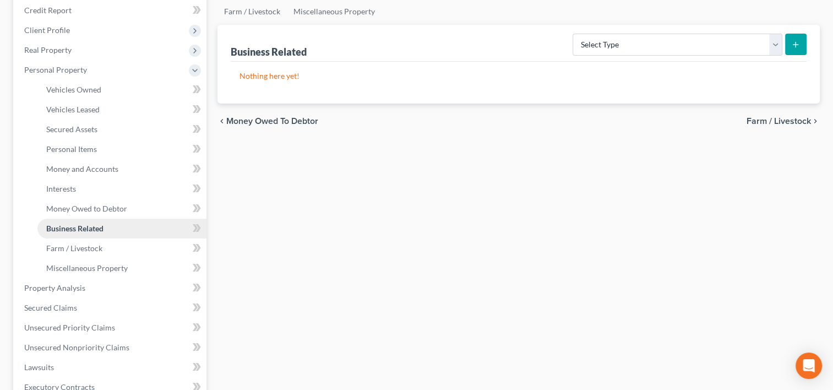
scroll to position [143, 0]
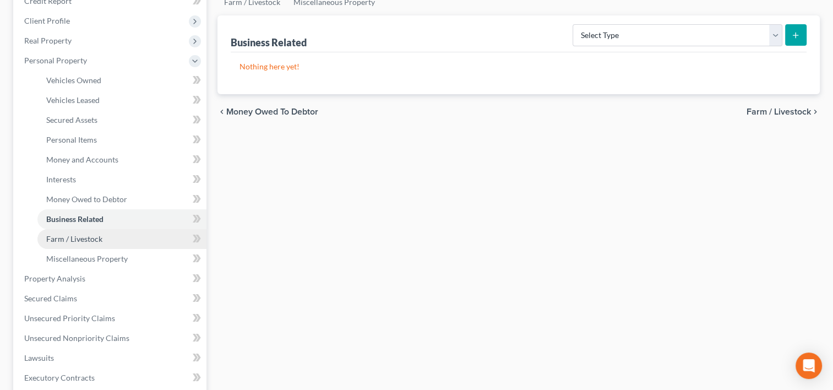
click at [90, 237] on span "Farm / Livestock" at bounding box center [74, 238] width 56 height 9
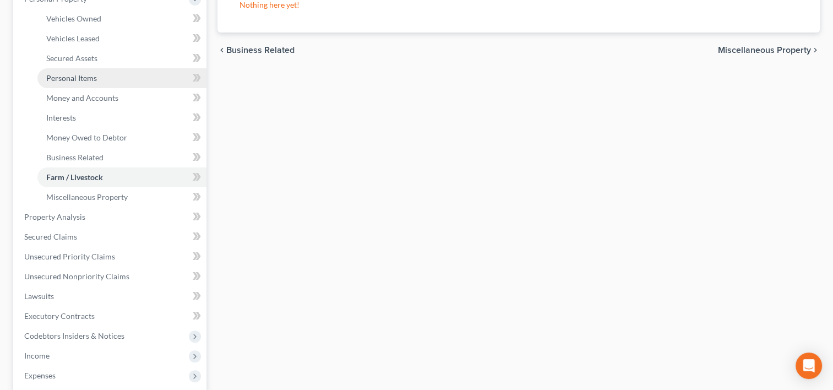
scroll to position [226, 0]
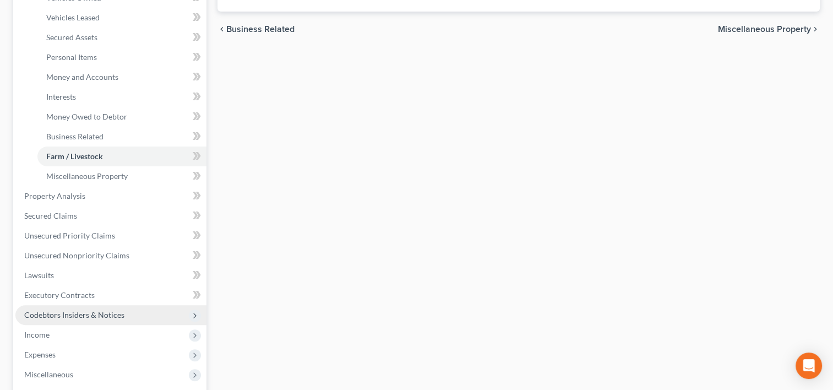
click at [98, 317] on span "Codebtors Insiders & Notices" at bounding box center [74, 314] width 100 height 9
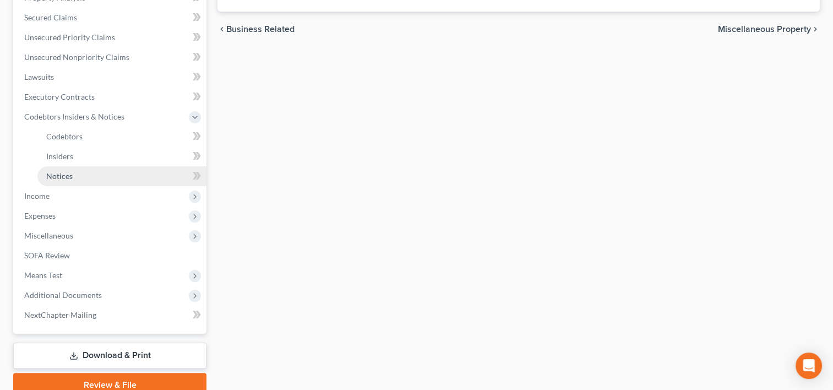
click at [77, 172] on link "Notices" at bounding box center [121, 176] width 169 height 20
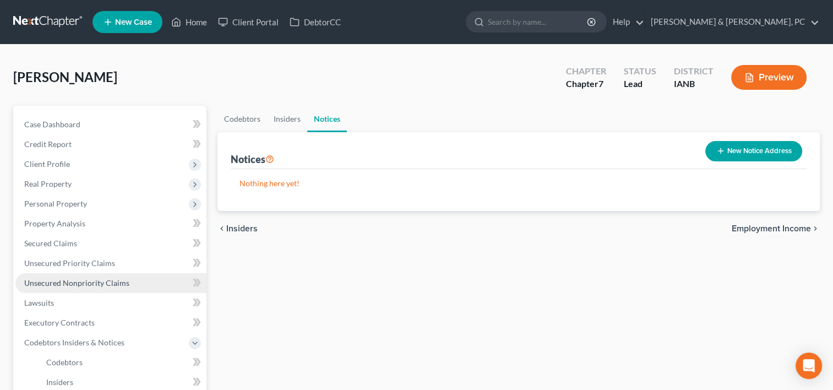
click at [71, 286] on span "Unsecured Nonpriority Claims" at bounding box center [76, 282] width 105 height 9
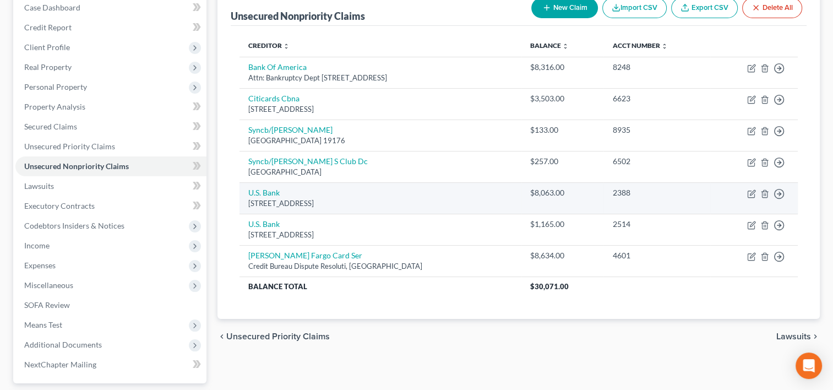
scroll to position [117, 0]
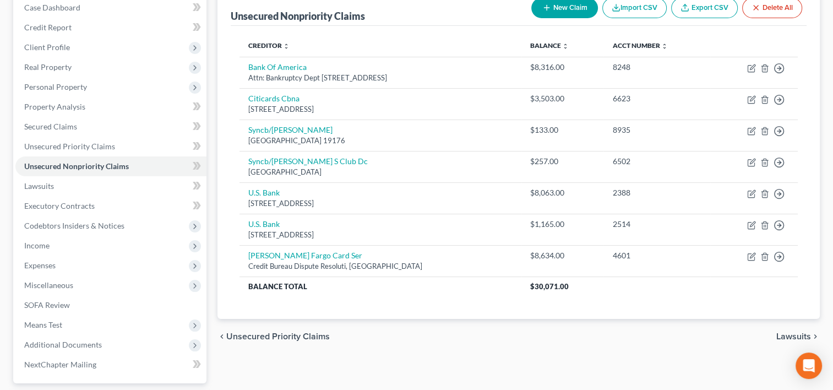
click at [430, 356] on div "Unsecured Nonpriority Claims New Claim Import CSV Export CSV Delete All Credito…" at bounding box center [519, 218] width 614 height 458
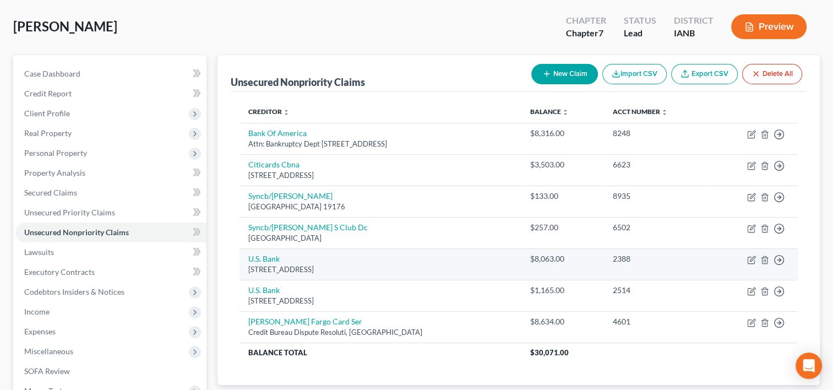
scroll to position [0, 0]
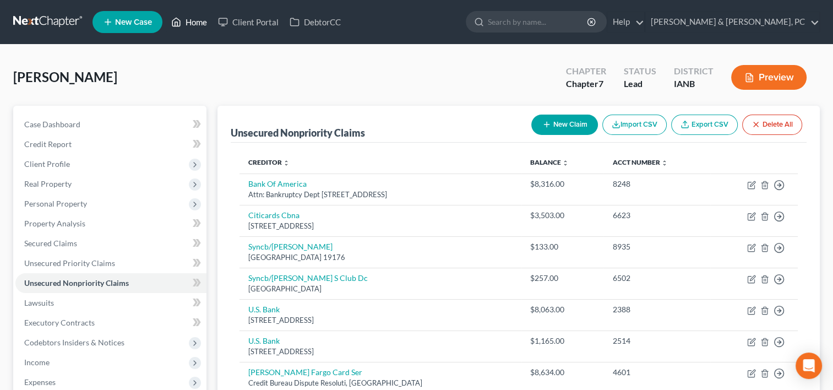
click at [198, 18] on link "Home" at bounding box center [189, 22] width 47 height 20
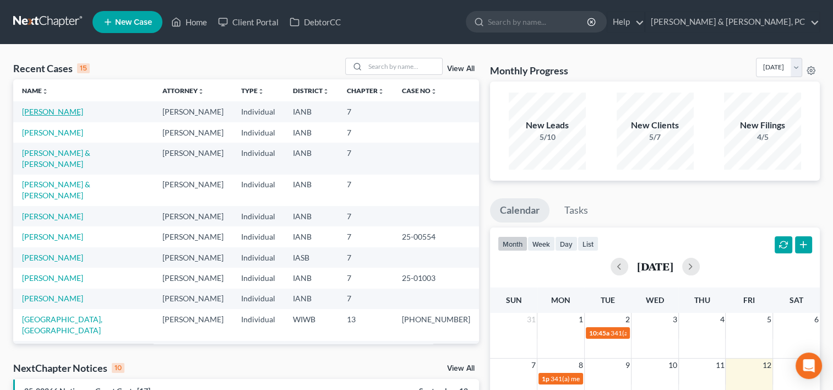
click at [62, 108] on link "[PERSON_NAME]" at bounding box center [52, 111] width 61 height 9
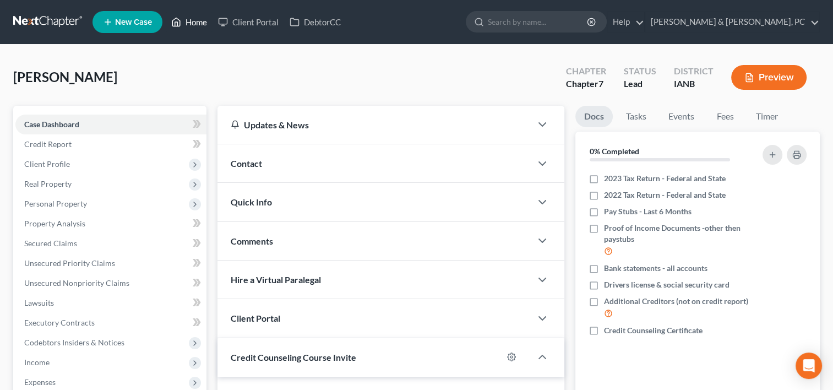
click at [194, 23] on link "Home" at bounding box center [189, 22] width 47 height 20
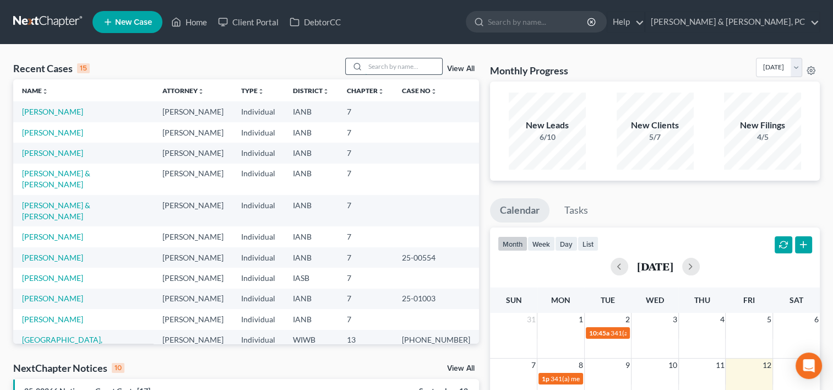
click at [401, 69] on input "search" at bounding box center [403, 66] width 77 height 16
click at [45, 253] on link "[PERSON_NAME]" at bounding box center [52, 257] width 61 height 9
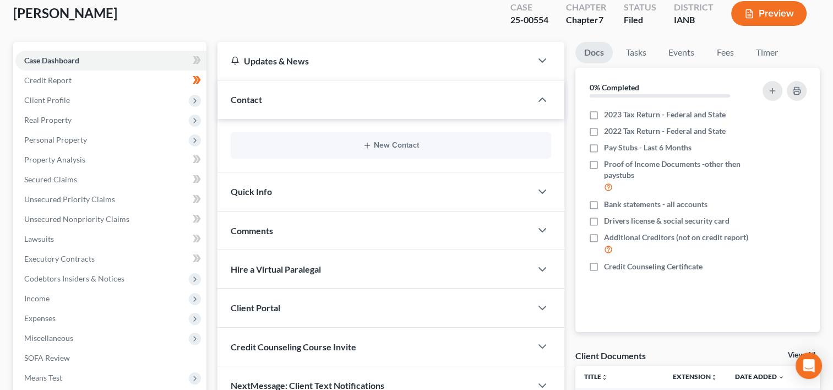
scroll to position [260, 0]
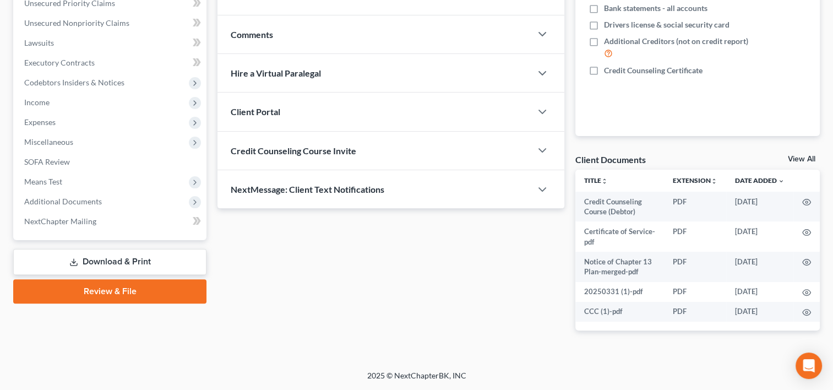
click at [124, 262] on link "Download & Print" at bounding box center [109, 262] width 193 height 26
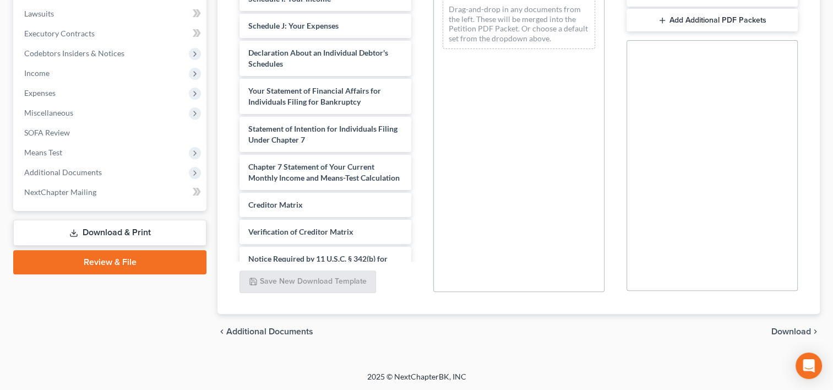
scroll to position [382, 0]
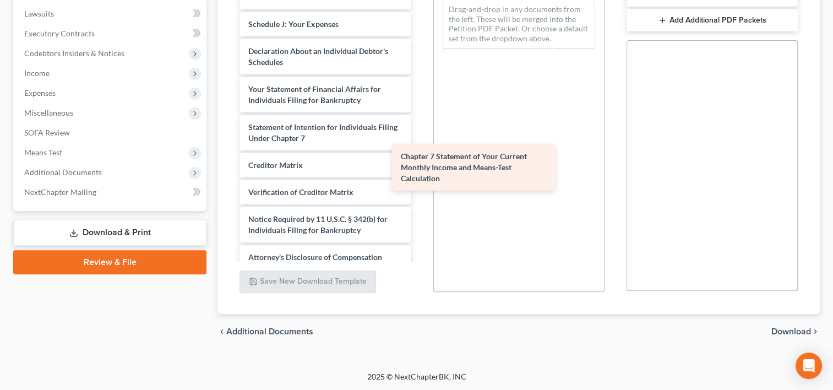
drag, startPoint x: 338, startPoint y: 181, endPoint x: 501, endPoint y: 174, distance: 162.7
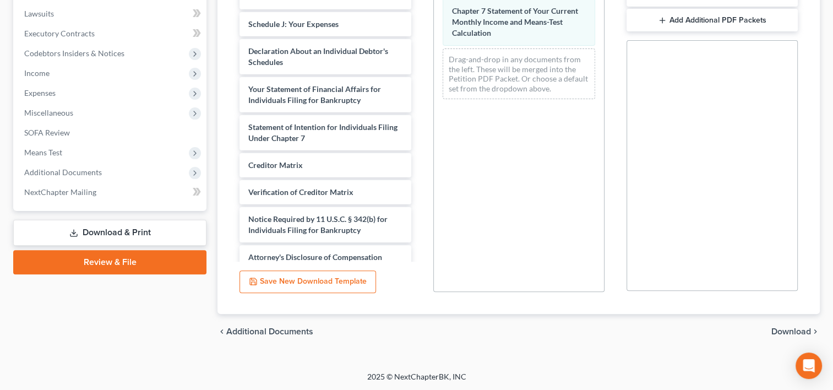
click at [787, 330] on span "Download" at bounding box center [792, 331] width 40 height 9
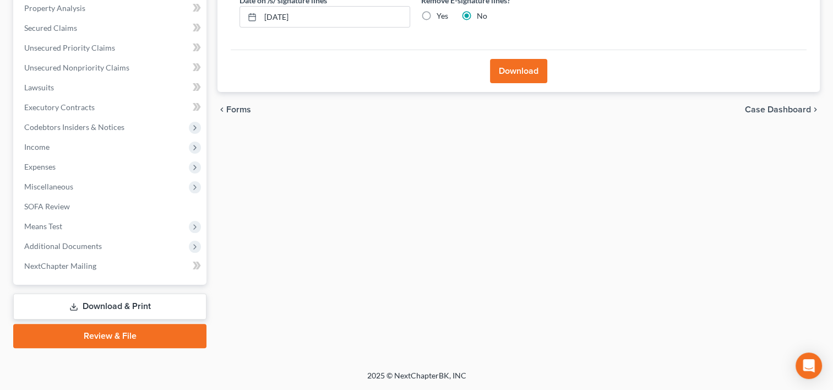
scroll to position [214, 0]
click at [516, 68] on button "Download" at bounding box center [518, 72] width 57 height 24
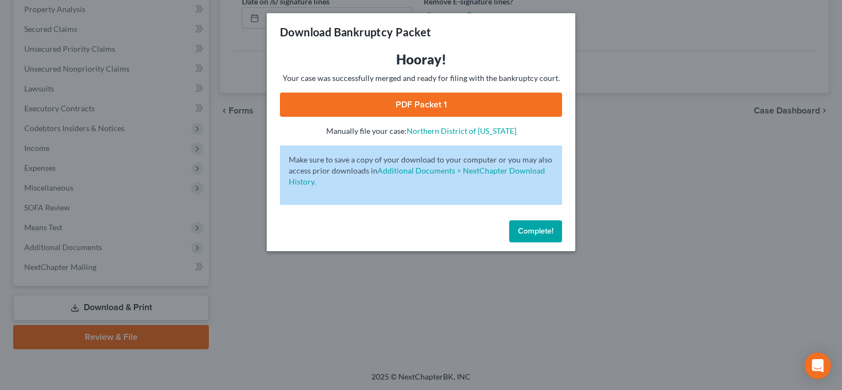
click at [421, 97] on link "PDF Packet 1" at bounding box center [421, 105] width 282 height 24
click at [532, 235] on span "Complete!" at bounding box center [535, 230] width 35 height 9
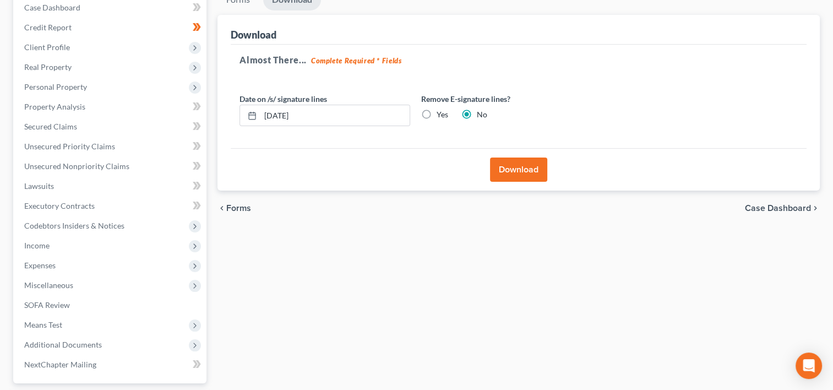
scroll to position [52, 0]
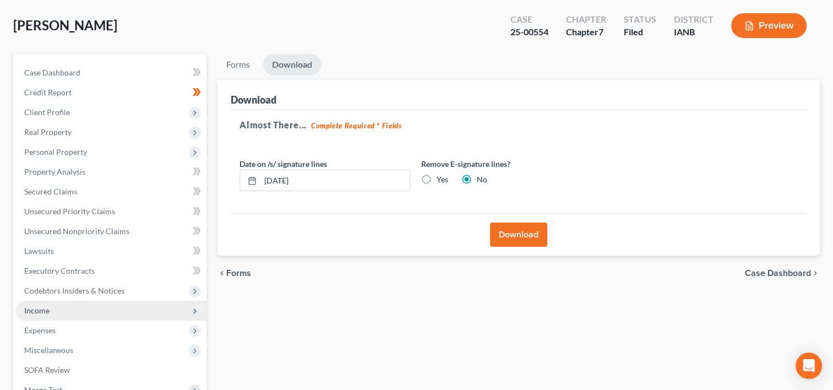
click at [69, 312] on span "Income" at bounding box center [110, 311] width 191 height 20
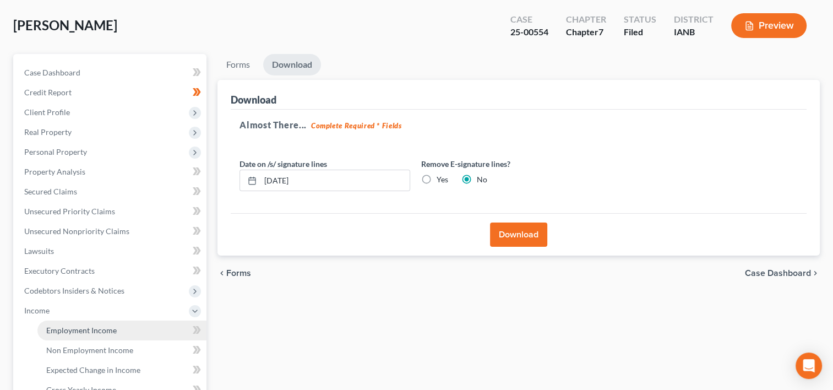
click at [72, 331] on span "Employment Income" at bounding box center [81, 330] width 71 height 9
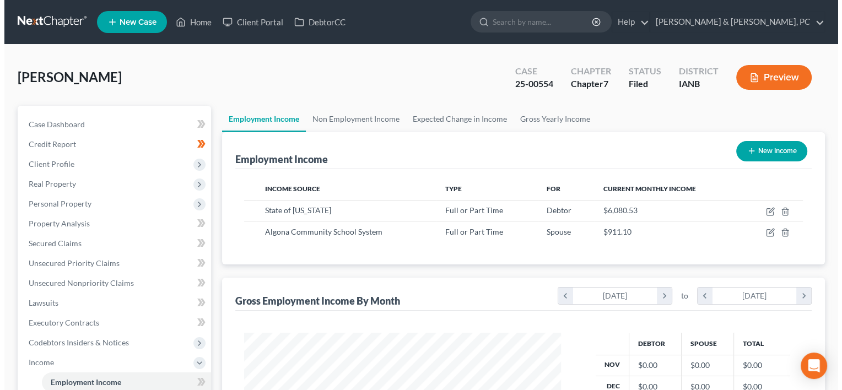
scroll to position [196, 339]
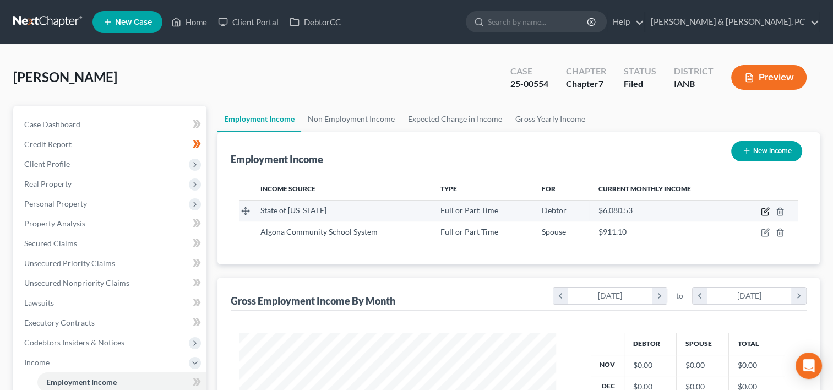
click at [765, 209] on icon "button" at bounding box center [765, 212] width 7 height 7
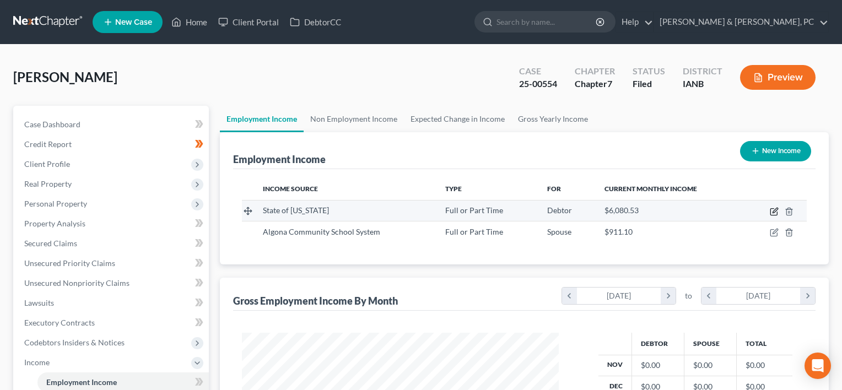
select select "0"
select select "16"
select select "2"
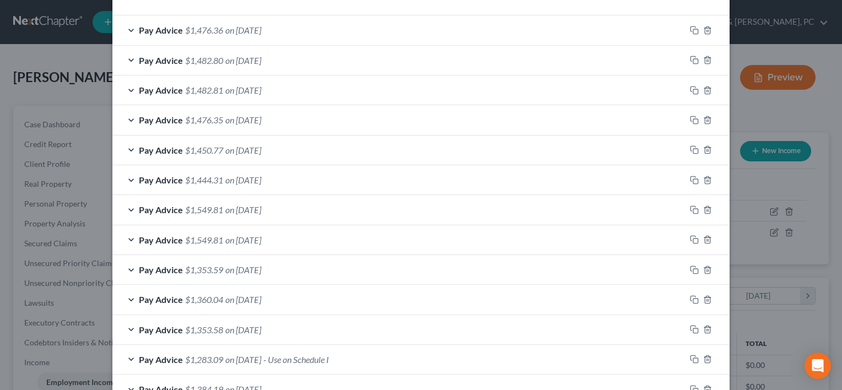
scroll to position [359, 0]
click at [704, 208] on polyline "button" at bounding box center [707, 208] width 7 height 0
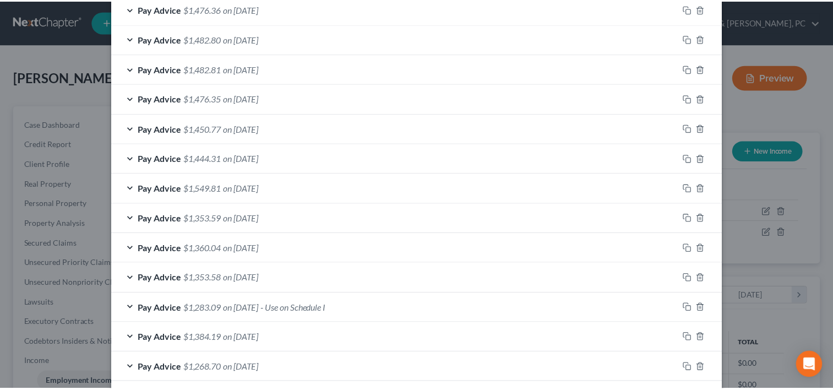
scroll to position [432, 0]
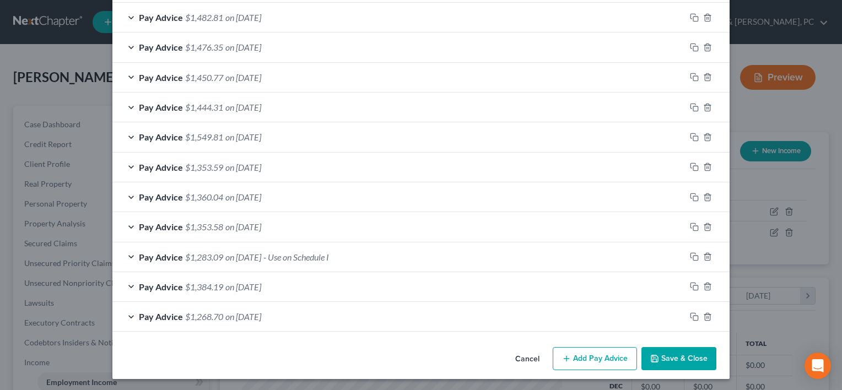
click at [695, 362] on button "Save & Close" at bounding box center [678, 358] width 75 height 23
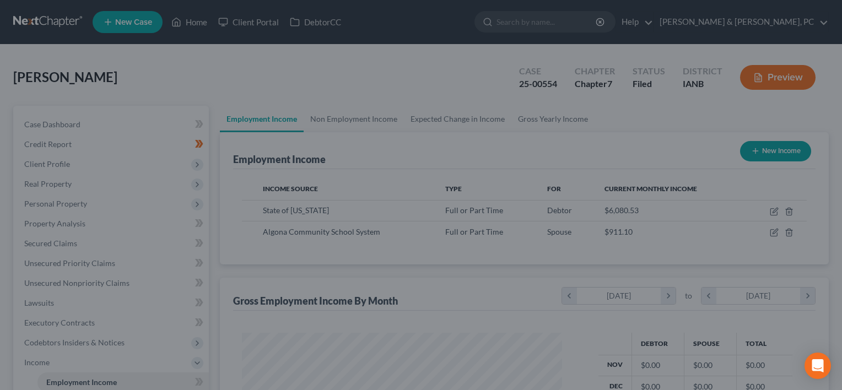
scroll to position [550666, 550524]
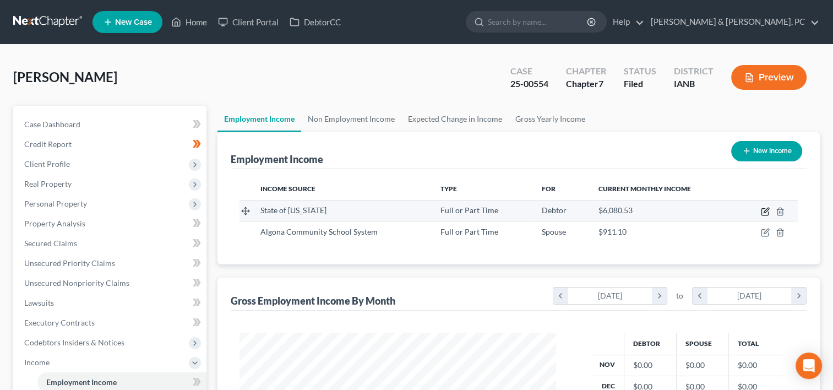
click at [762, 211] on icon "button" at bounding box center [765, 212] width 7 height 7
select select "0"
select select "16"
select select "2"
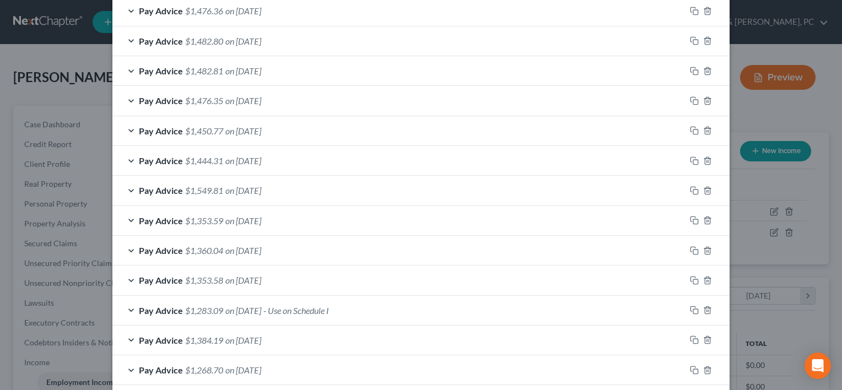
scroll to position [379, 0]
click at [112, 26] on div "Pay Advice $1,482.80 on 08/08/2025" at bounding box center [398, 40] width 573 height 29
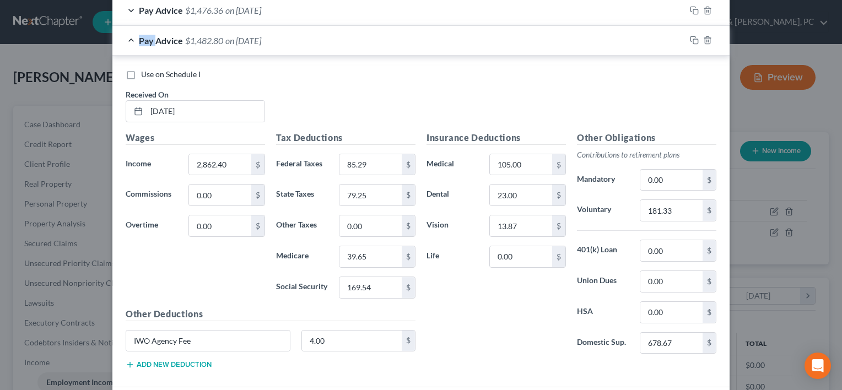
click at [112, 26] on div "Pay Advice $1,482.80 on 08/08/2025" at bounding box center [398, 40] width 573 height 29
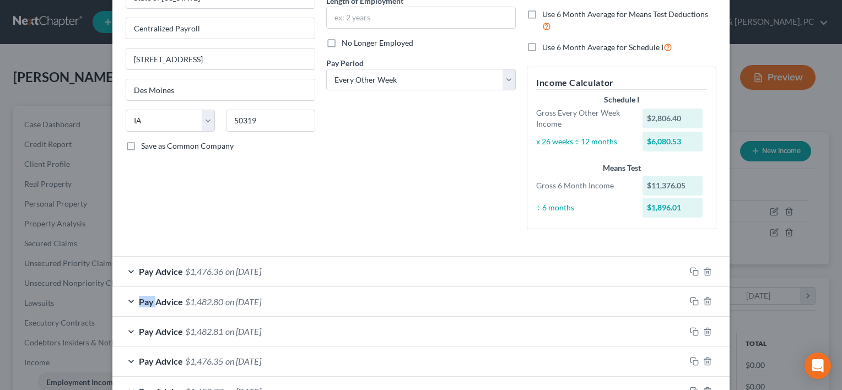
scroll to position [116, 0]
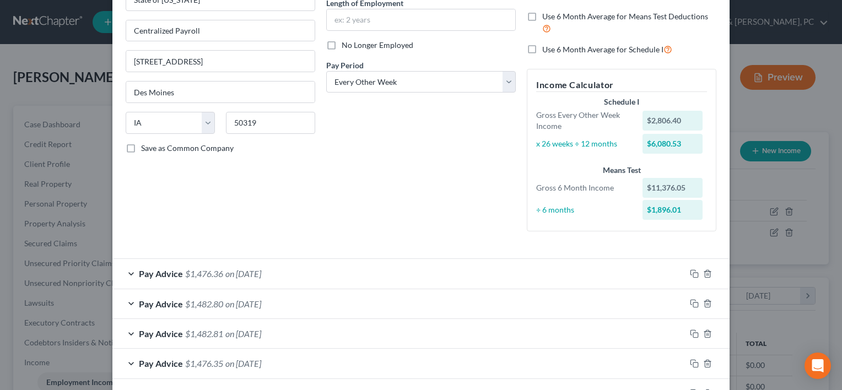
click at [329, 204] on div "Debtor Spouse Occupation Correctional Counselor Length of Employment No Longer …" at bounding box center [421, 87] width 201 height 305
click at [322, 273] on div "Pay Advice $1,476.36 on 08/22/2025" at bounding box center [398, 273] width 573 height 29
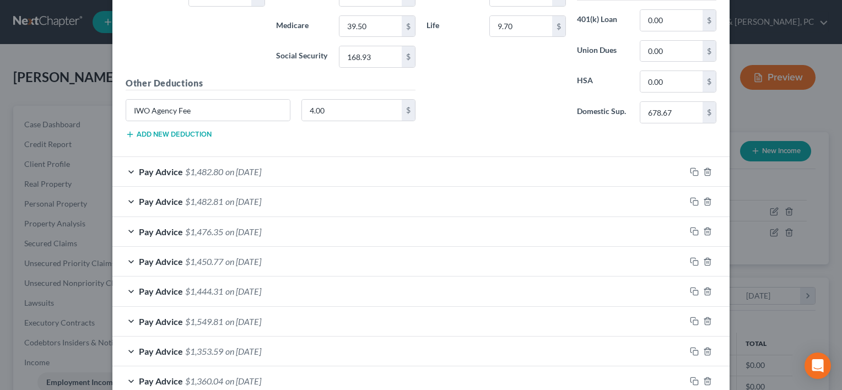
scroll to position [762, 0]
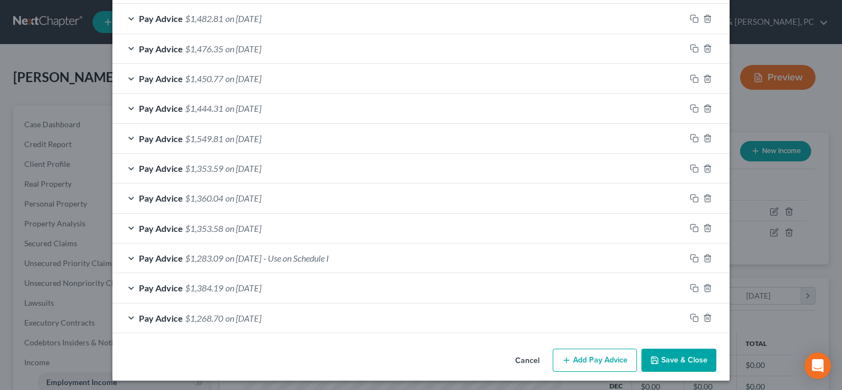
click at [587, 349] on button "Add Pay Advice" at bounding box center [595, 360] width 84 height 23
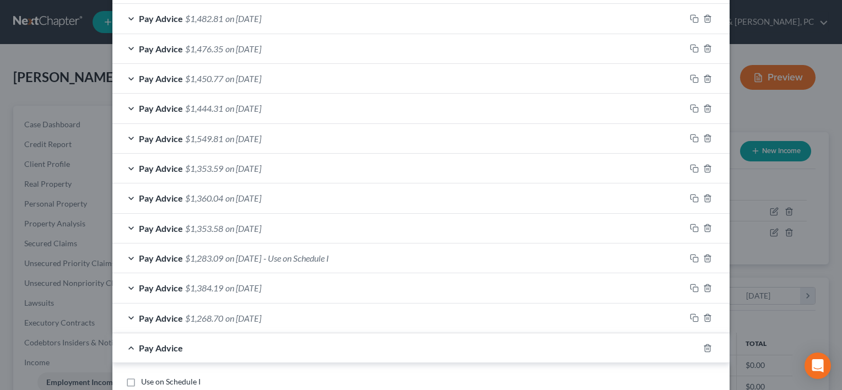
click at [752, 25] on div "Edit Income Source × Employment Type * Select Full or Part Time Employment Self…" at bounding box center [421, 195] width 842 height 390
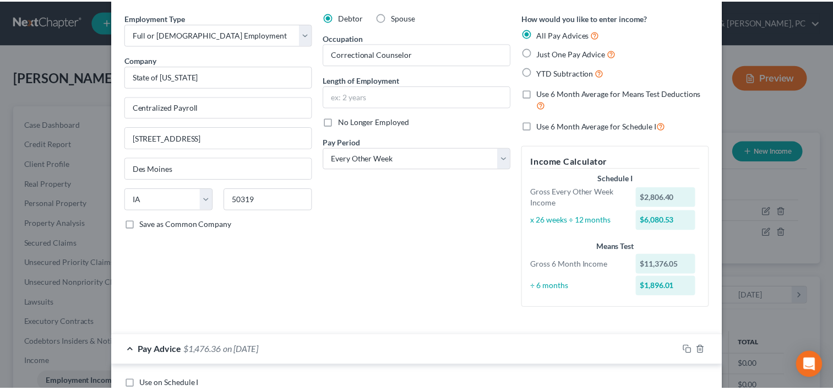
scroll to position [0, 0]
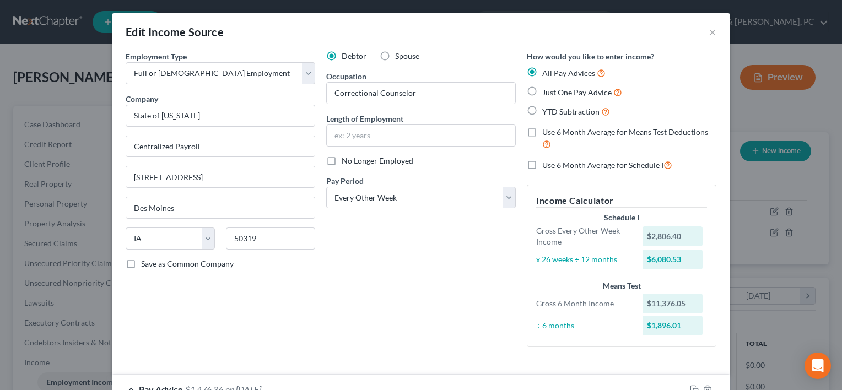
click at [712, 31] on div "Edit Income Source ×" at bounding box center [420, 31] width 617 height 37
click at [708, 33] on button "×" at bounding box center [712, 31] width 8 height 13
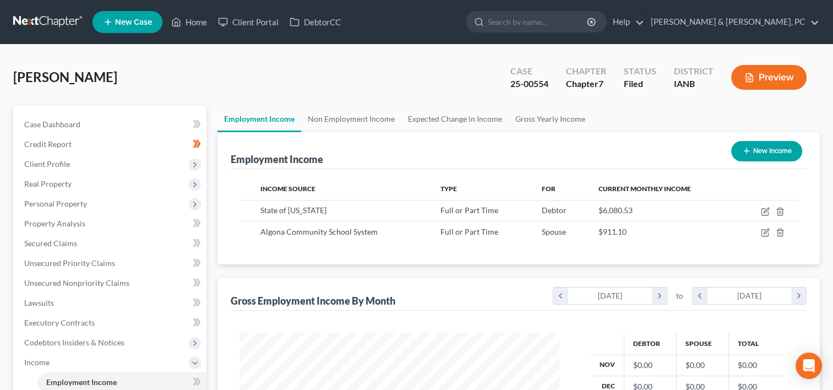
scroll to position [550666, 550524]
click at [665, 297] on icon "chevron_right" at bounding box center [659, 296] width 15 height 17
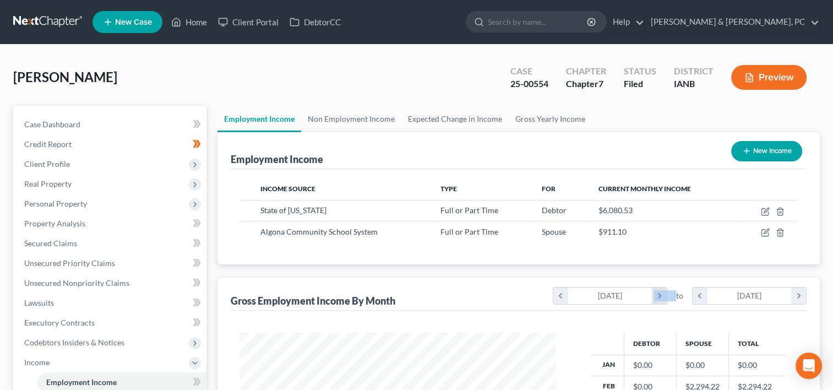
click at [665, 297] on icon "chevron_right" at bounding box center [659, 296] width 15 height 17
click at [659, 297] on icon "chevron_right" at bounding box center [659, 296] width 15 height 17
click at [797, 295] on icon "chevron_right" at bounding box center [799, 296] width 15 height 17
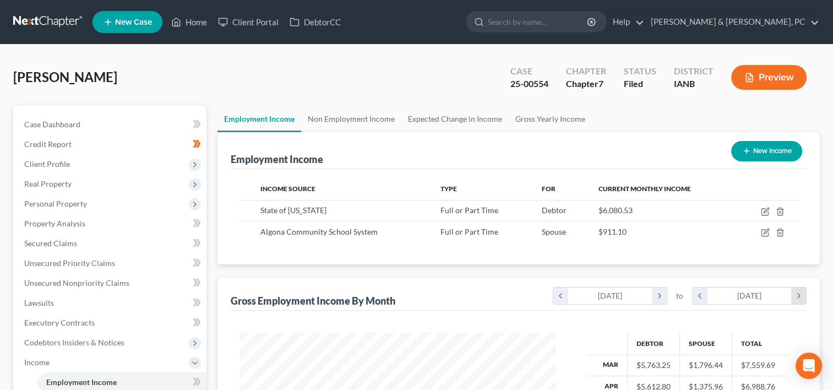
scroll to position [176, 339]
click at [797, 295] on icon "chevron_right" at bounding box center [799, 296] width 15 height 17
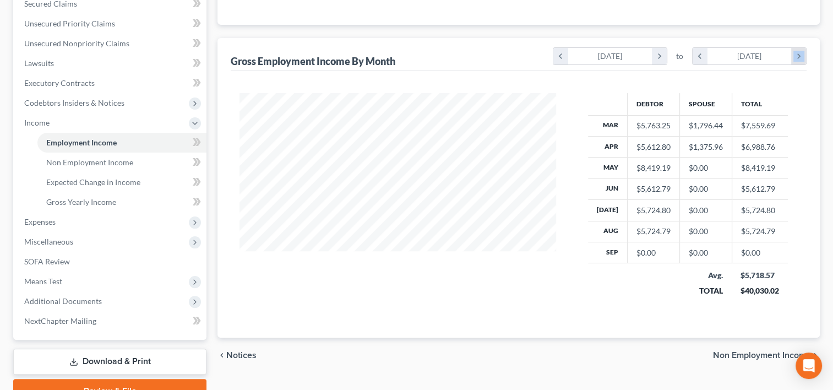
scroll to position [187, 0]
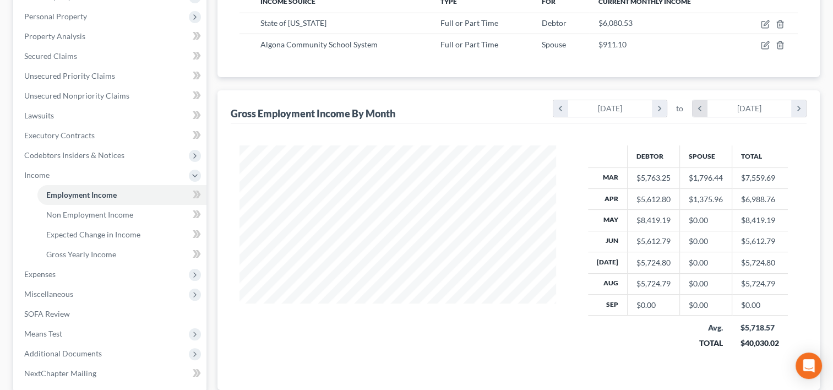
click at [703, 105] on icon "chevron_left" at bounding box center [700, 108] width 15 height 17
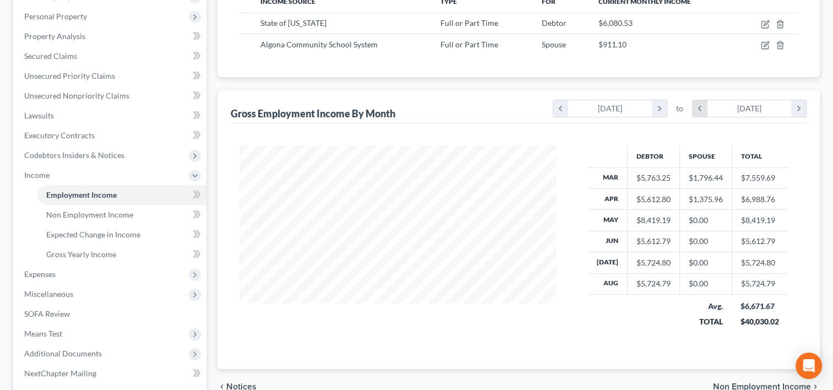
scroll to position [550666, 550524]
click at [68, 329] on span "Means Test" at bounding box center [110, 334] width 191 height 20
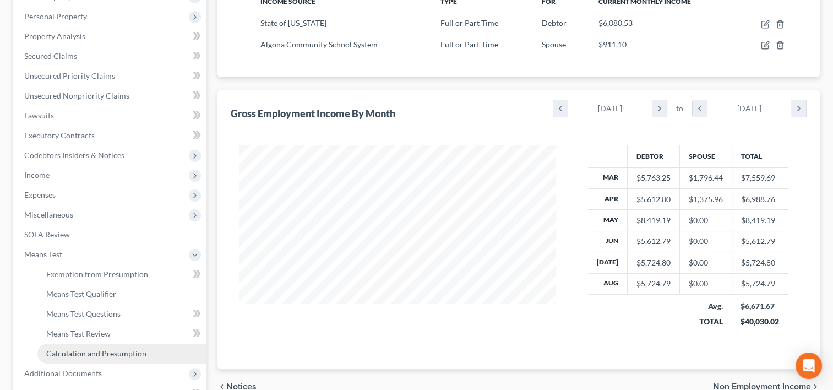
click at [124, 354] on span "Calculation and Presumption" at bounding box center [96, 353] width 100 height 9
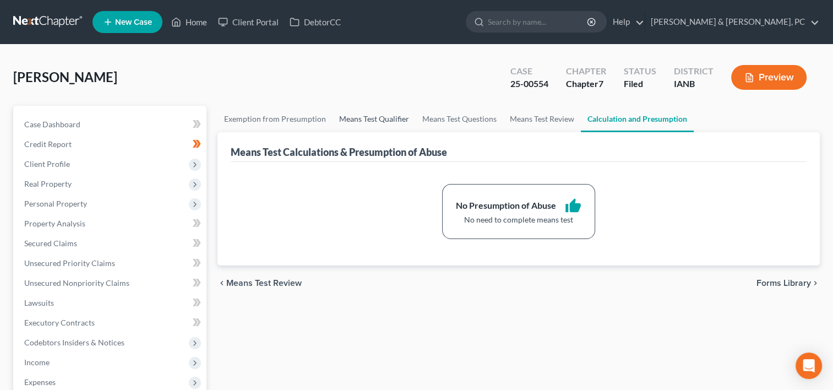
click at [381, 120] on link "Means Test Qualifier" at bounding box center [374, 119] width 83 height 26
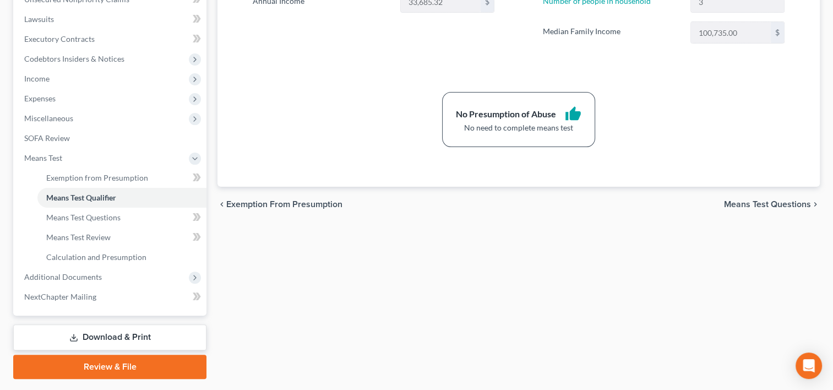
scroll to position [313, 0]
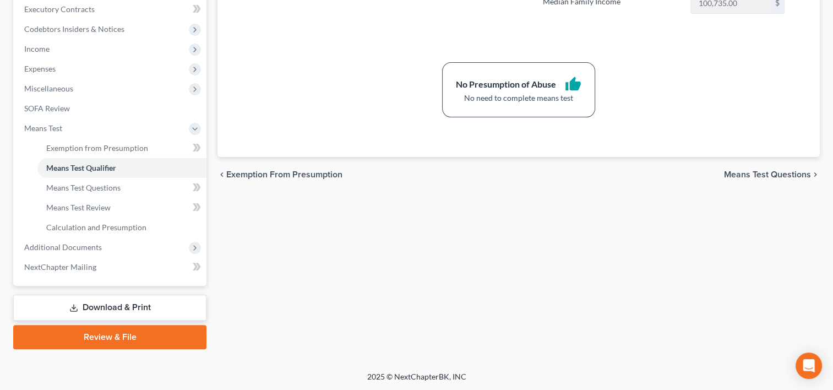
click at [154, 305] on link "Download & Print" at bounding box center [109, 308] width 193 height 26
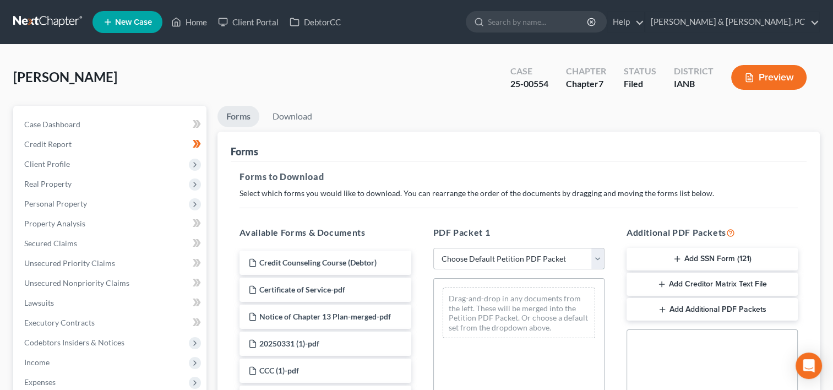
click at [527, 262] on select "Choose Default Petition PDF Packet Complete Bankruptcy Petition (all forms and …" at bounding box center [519, 259] width 171 height 22
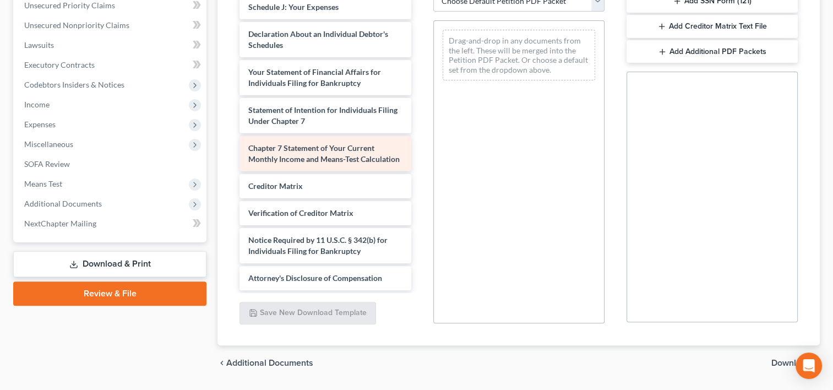
scroll to position [392, 0]
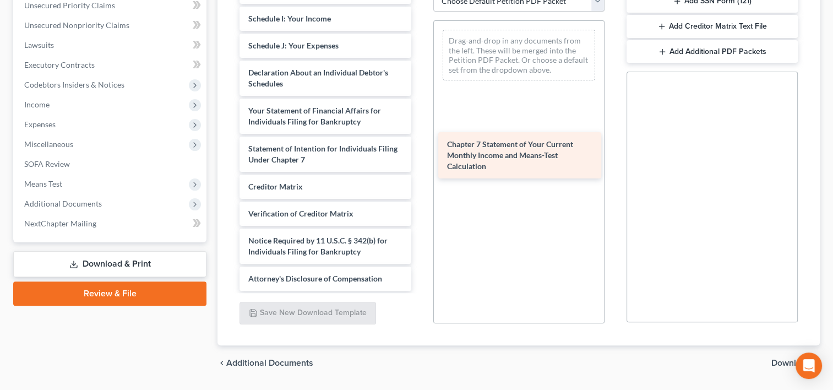
drag, startPoint x: 318, startPoint y: 134, endPoint x: 517, endPoint y: 143, distance: 199.6
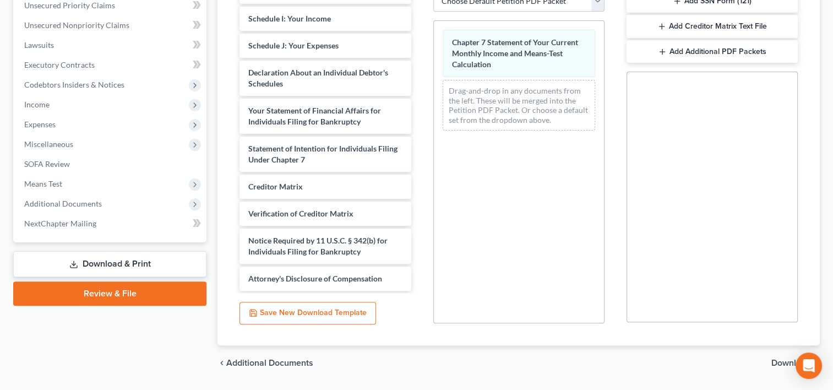
click at [773, 360] on span "Download" at bounding box center [792, 363] width 40 height 9
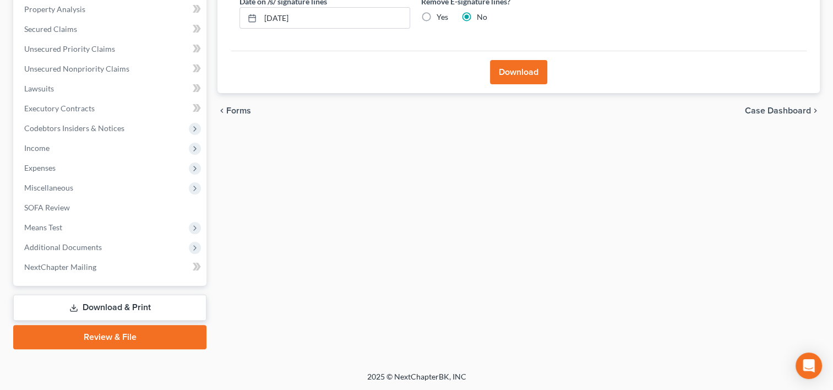
click at [518, 77] on button "Download" at bounding box center [518, 72] width 57 height 24
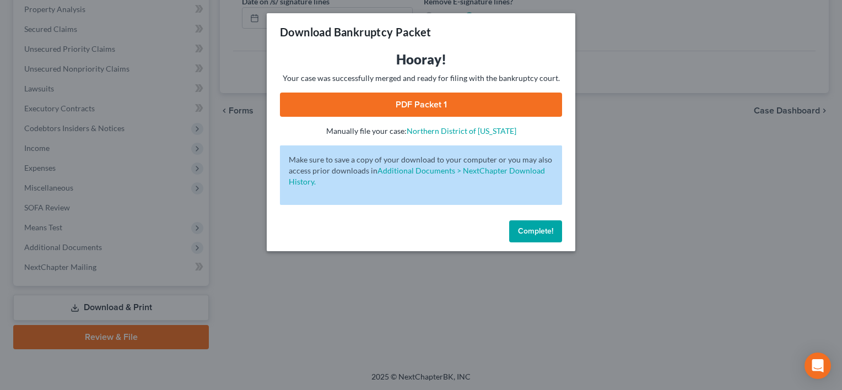
click at [397, 106] on link "PDF Packet 1" at bounding box center [421, 105] width 282 height 24
click at [545, 240] on button "Complete!" at bounding box center [535, 231] width 53 height 22
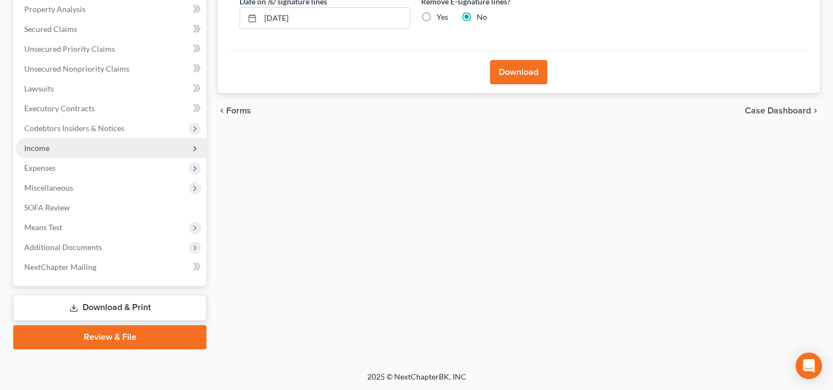
click at [88, 152] on span "Income" at bounding box center [110, 148] width 191 height 20
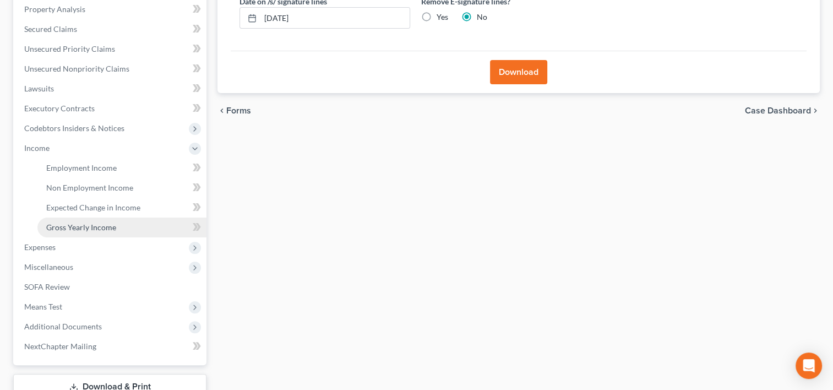
click at [108, 221] on link "Gross Yearly Income" at bounding box center [121, 228] width 169 height 20
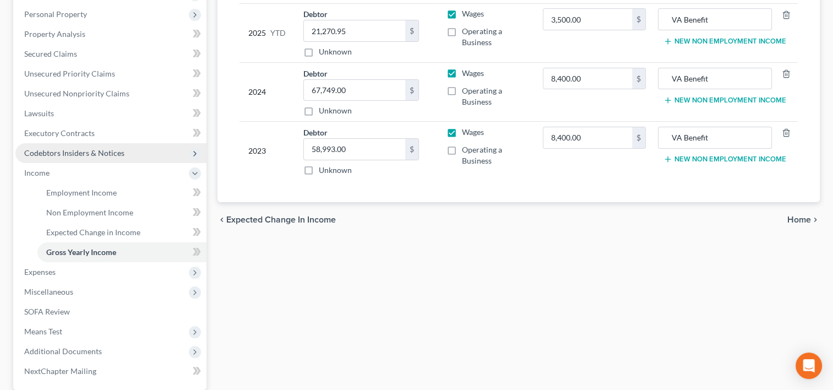
scroll to position [192, 0]
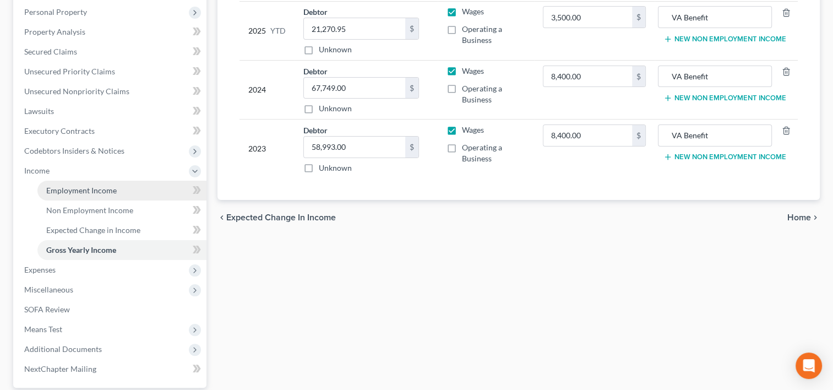
click at [102, 191] on span "Employment Income" at bounding box center [81, 190] width 71 height 9
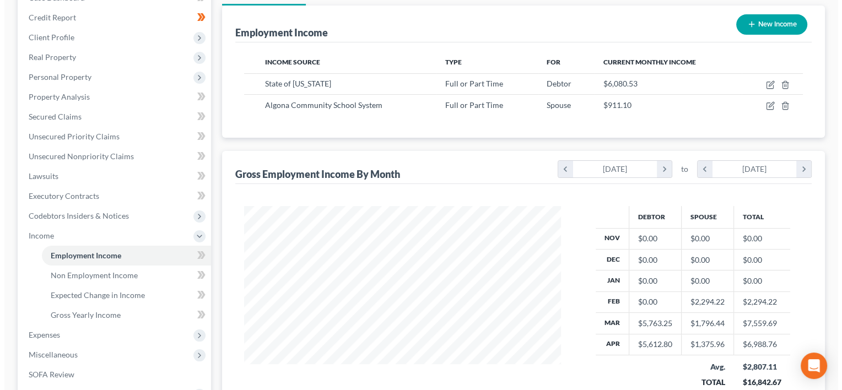
scroll to position [130, 0]
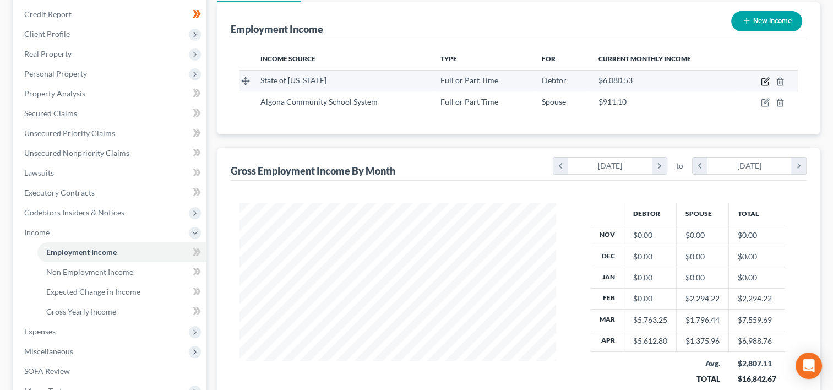
click at [767, 79] on icon "button" at bounding box center [766, 80] width 5 height 5
select select "0"
select select "16"
select select "2"
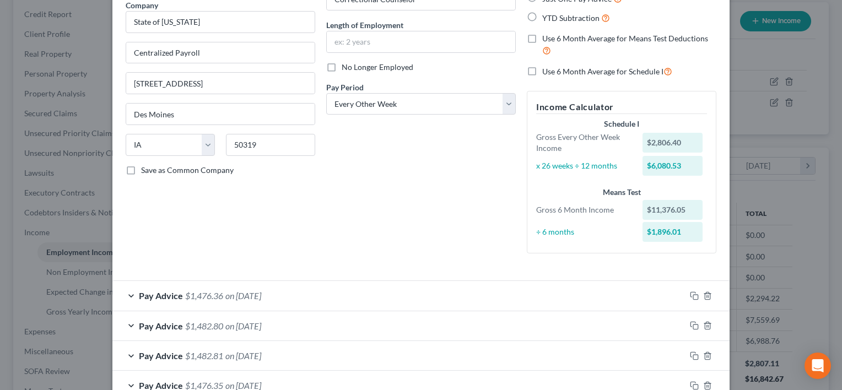
scroll to position [97, 0]
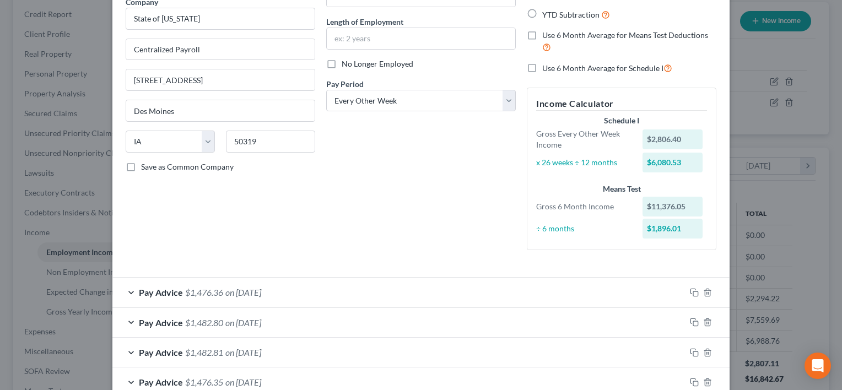
click at [542, 66] on label "Use 6 Month Average for Schedule I" at bounding box center [607, 68] width 130 height 13
click at [546, 66] on input "Use 6 Month Average for Schedule I" at bounding box center [549, 65] width 7 height 7
checkbox input "true"
click at [542, 66] on label "Use 6 Month Average for Schedule I" at bounding box center [607, 68] width 130 height 13
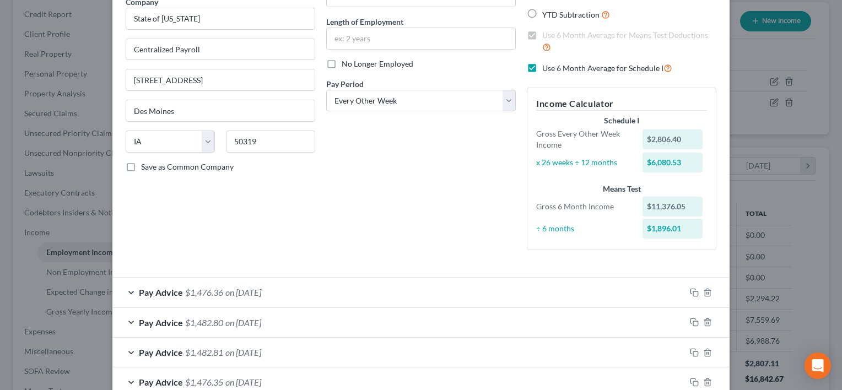
click at [546, 66] on input "Use 6 Month Average for Schedule I" at bounding box center [549, 65] width 7 height 7
checkbox input "false"
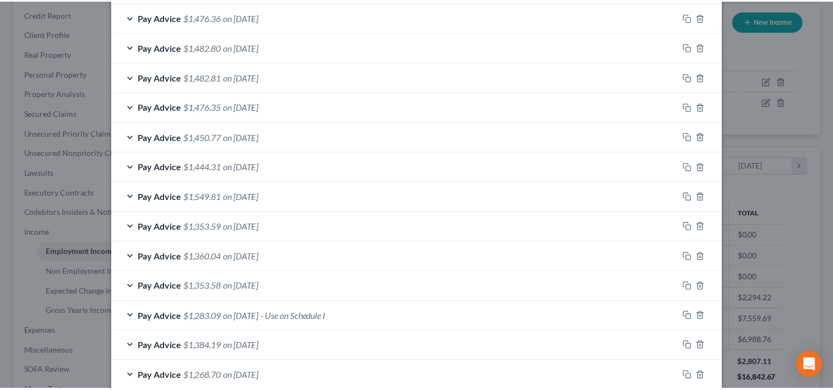
scroll to position [432, 0]
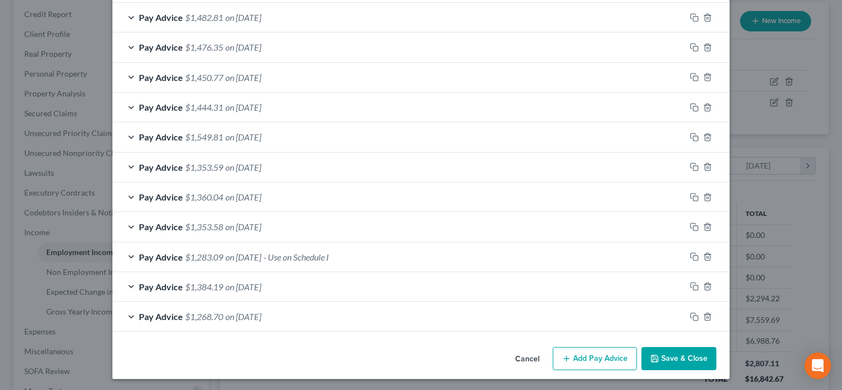
click at [704, 353] on button "Save & Close" at bounding box center [678, 358] width 75 height 23
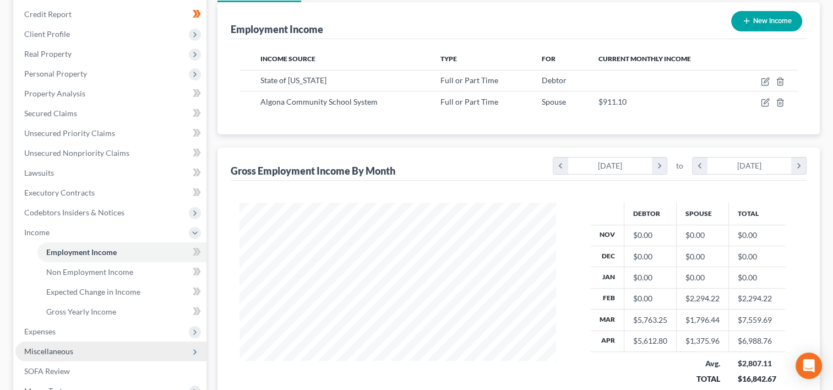
scroll to position [290, 0]
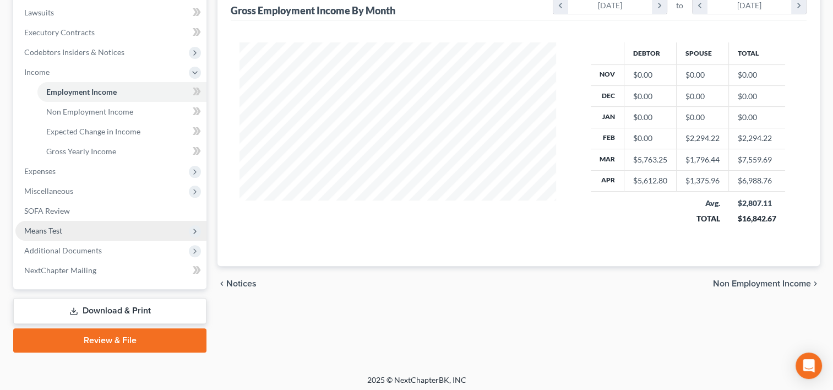
click at [80, 227] on span "Means Test" at bounding box center [110, 231] width 191 height 20
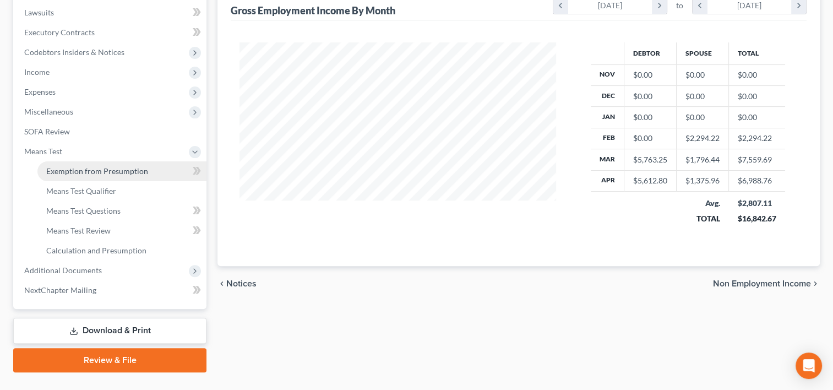
click at [101, 177] on link "Exemption from Presumption" at bounding box center [121, 171] width 169 height 20
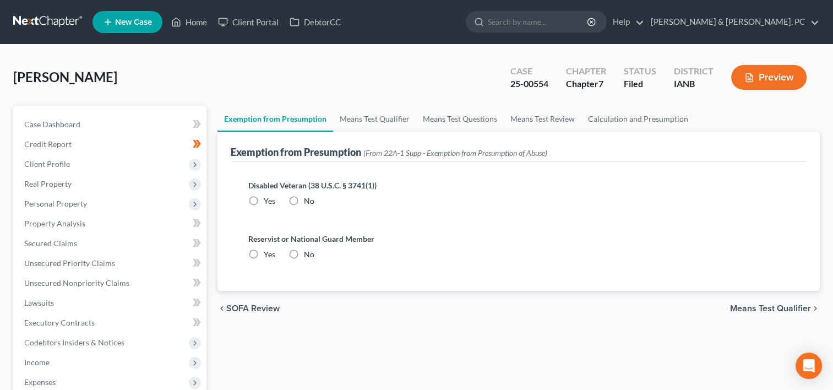
click at [304, 199] on label "No" at bounding box center [309, 201] width 10 height 11
click at [308, 199] on input "No" at bounding box center [311, 199] width 7 height 7
radio input "true"
click at [304, 253] on label "No" at bounding box center [309, 254] width 10 height 11
click at [308, 253] on input "No" at bounding box center [311, 252] width 7 height 7
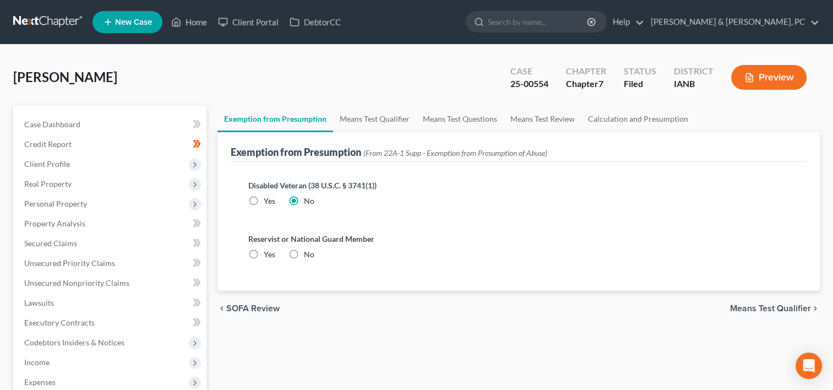
radio input "true"
click at [367, 113] on link "Means Test Qualifier" at bounding box center [374, 119] width 83 height 26
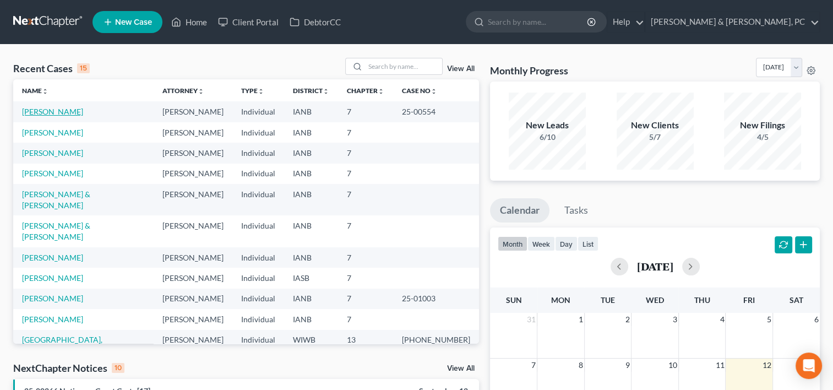
click at [53, 109] on link "[PERSON_NAME]" at bounding box center [52, 111] width 61 height 9
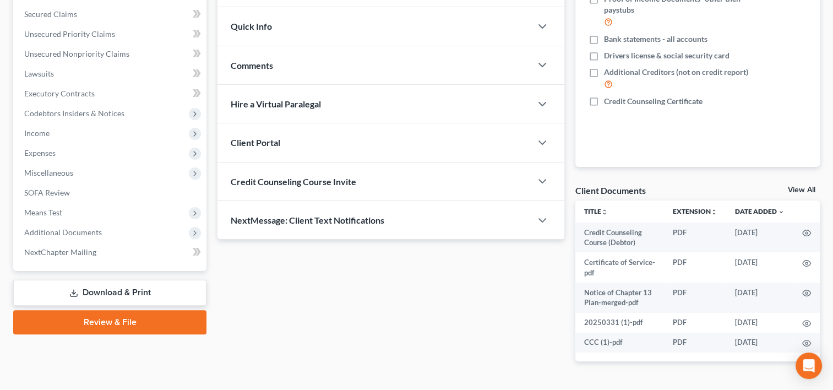
scroll to position [260, 0]
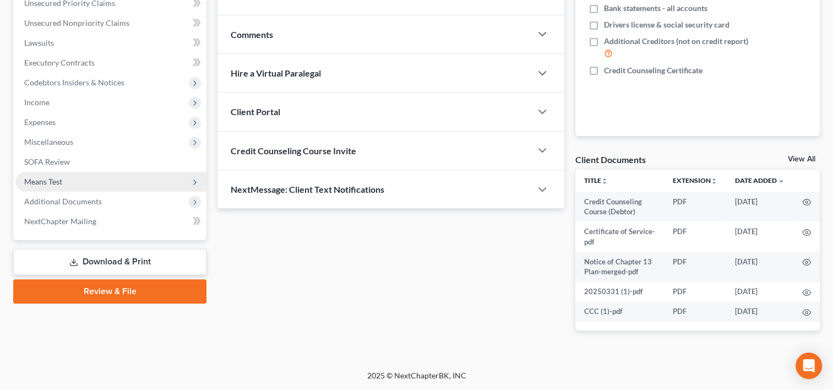
click at [67, 180] on span "Means Test" at bounding box center [110, 182] width 191 height 20
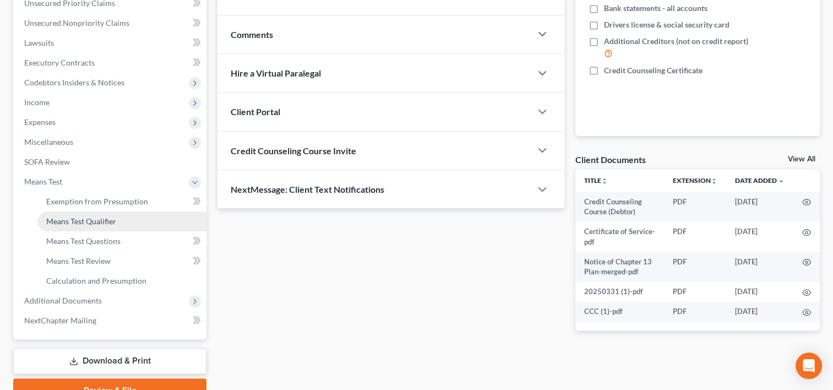
click at [79, 217] on span "Means Test Qualifier" at bounding box center [81, 220] width 70 height 9
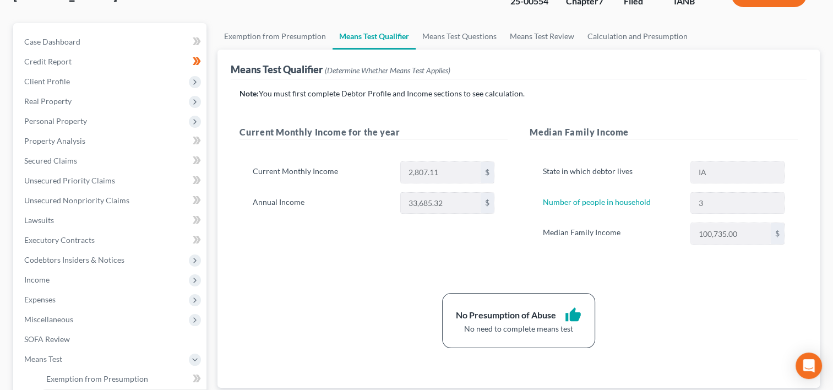
scroll to position [83, 0]
click at [115, 269] on span "Income" at bounding box center [110, 279] width 191 height 20
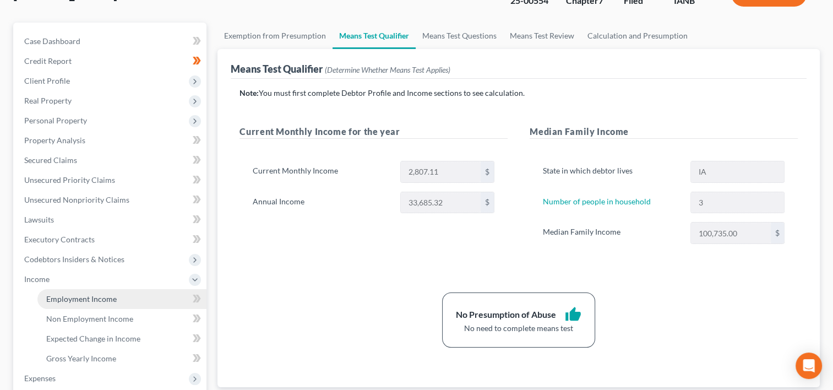
click at [112, 289] on link "Employment Income" at bounding box center [121, 299] width 169 height 20
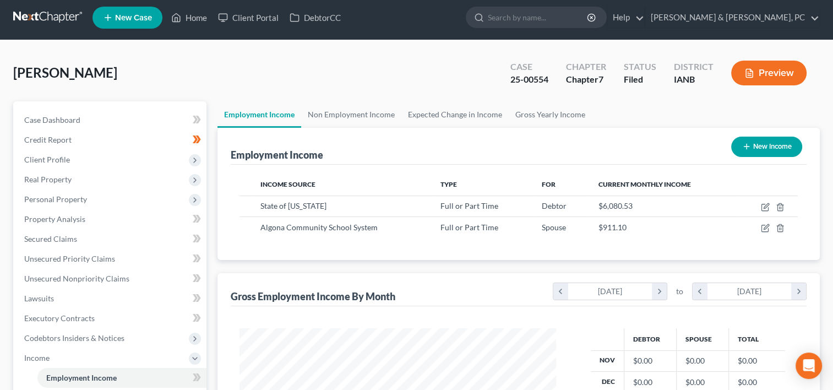
scroll to position [4, 0]
click at [660, 285] on icon "chevron_right" at bounding box center [659, 291] width 15 height 17
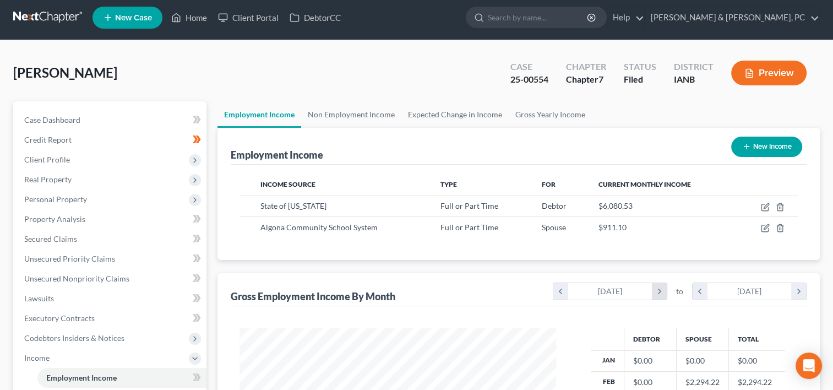
click at [660, 285] on icon "chevron_right" at bounding box center [659, 291] width 15 height 17
click at [802, 295] on icon "chevron_right" at bounding box center [799, 291] width 15 height 17
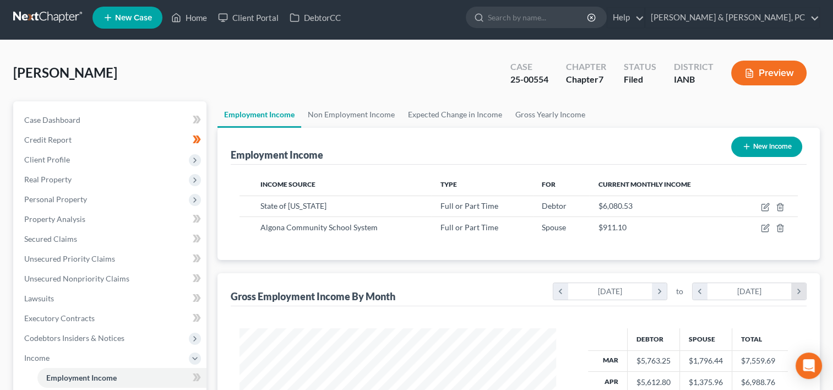
scroll to position [176, 339]
click at [802, 295] on icon "chevron_right" at bounding box center [799, 291] width 15 height 17
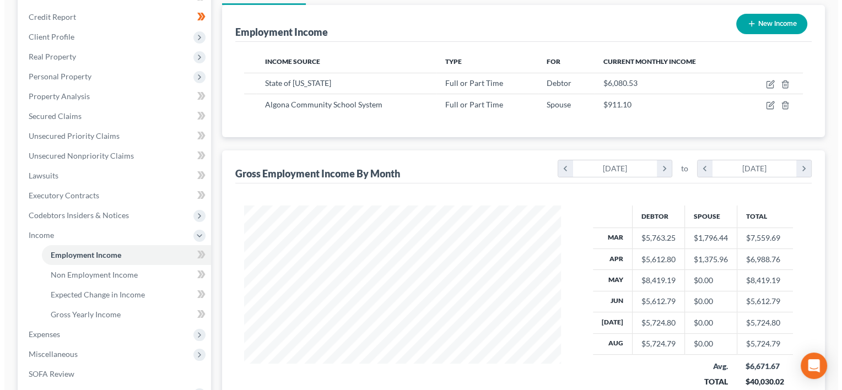
scroll to position [128, 0]
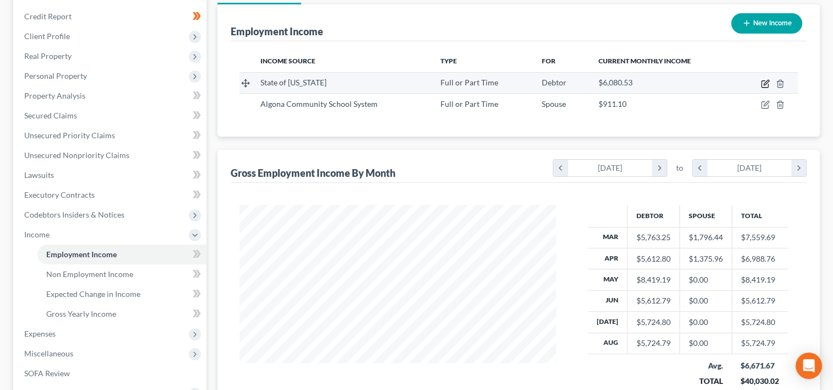
click at [766, 86] on icon "button" at bounding box center [765, 83] width 9 height 9
select select "0"
select select "16"
select select "2"
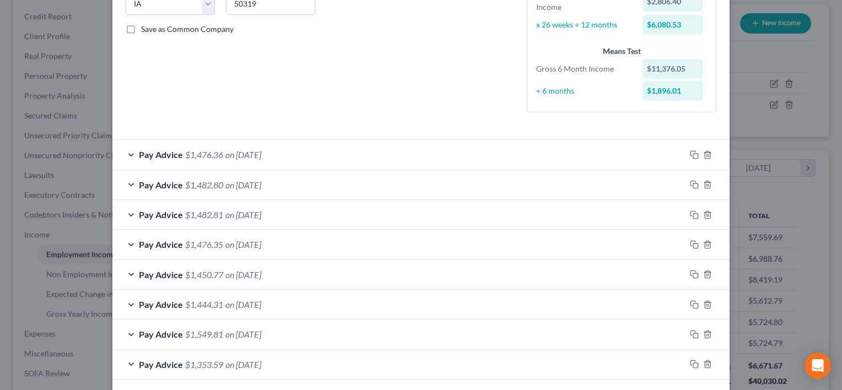
scroll to position [432, 0]
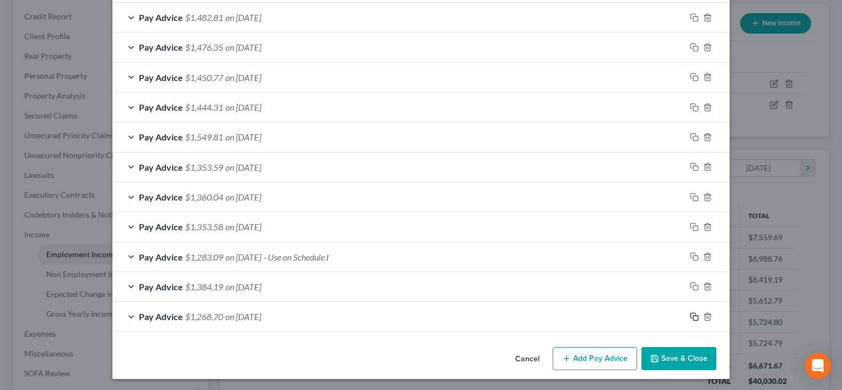
click at [693, 316] on rect "button" at bounding box center [695, 318] width 5 height 5
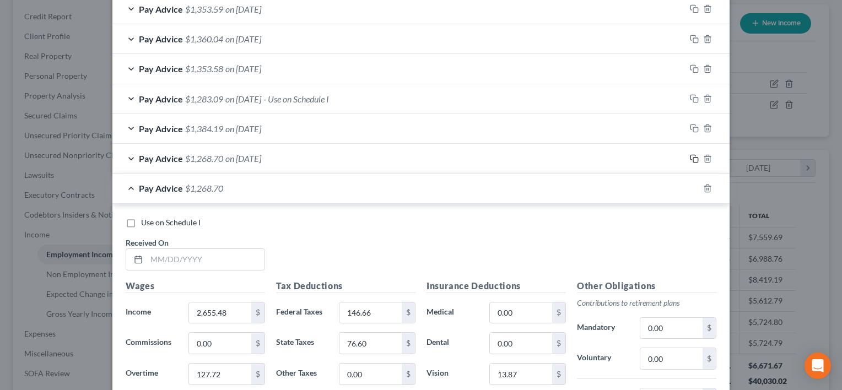
scroll to position [646, 0]
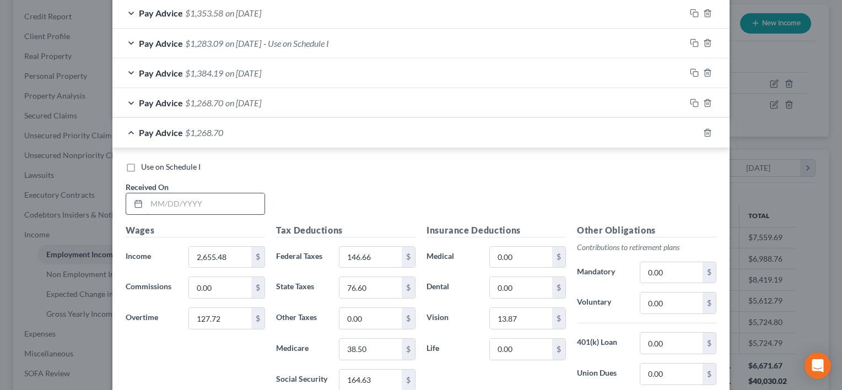
click at [230, 210] on input "text" at bounding box center [206, 203] width 118 height 21
type input "02/07/2025"
paste input "3,058.25"
type input "3,058.25"
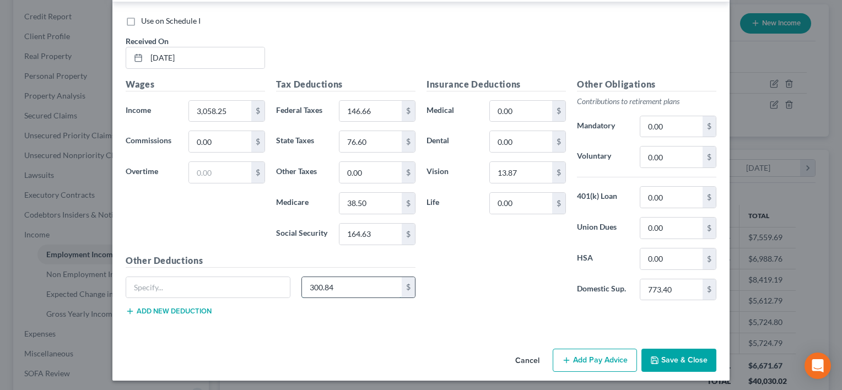
click at [348, 284] on input "300.84" at bounding box center [352, 287] width 100 height 21
type input "317.20"
click at [374, 112] on input "146.66" at bounding box center [370, 111] width 62 height 21
type input "203.41"
type input "86.40"
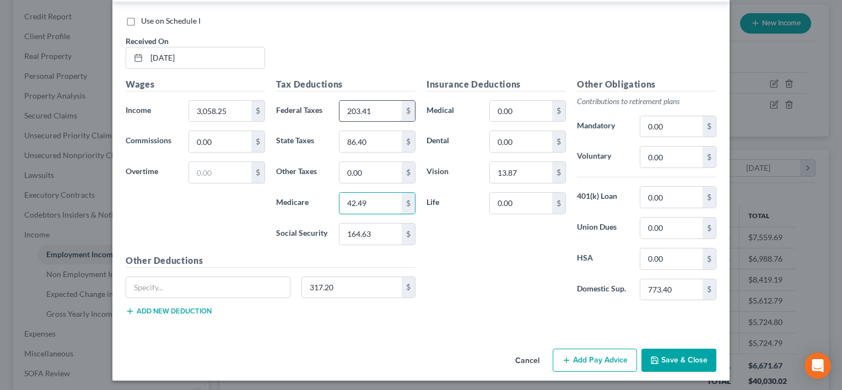
type input "42.49"
type input "181.68"
click at [487, 221] on div "Insurance Deductions Medical 0.00 $ Dental 0.00 $ Vision 13.87 $ Life 0.00 $" at bounding box center [496, 194] width 150 height 232
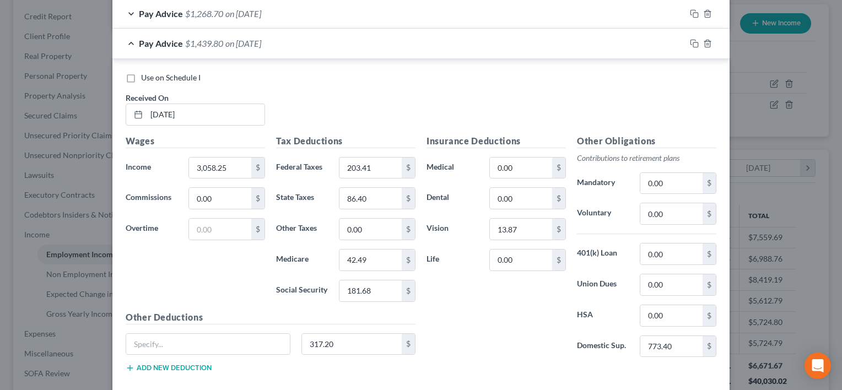
scroll to position [734, 0]
click at [351, 348] on input "317.20" at bounding box center [352, 345] width 100 height 21
type input "317.98"
click at [533, 344] on div "Insurance Deductions Medical 0.00 $ Dental 0.00 $ Vision 13.87 $ Life 0.00 $" at bounding box center [496, 252] width 150 height 232
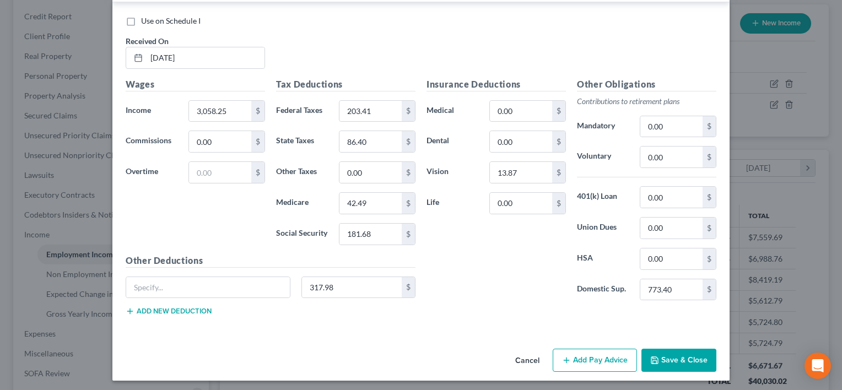
scroll to position [718, 0]
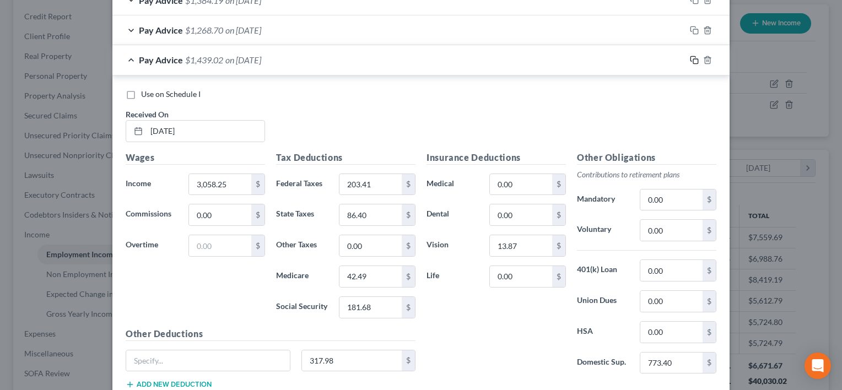
click at [690, 62] on icon "button" at bounding box center [694, 60] width 9 height 9
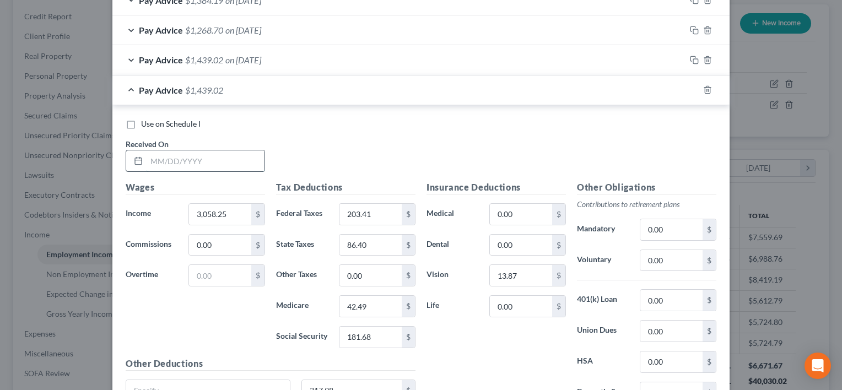
click at [204, 164] on input "text" at bounding box center [206, 160] width 118 height 21
type input "02/21/2025"
click at [232, 214] on input "3,058.25" at bounding box center [220, 214] width 62 height 21
type input "2,551.20"
type input "506.09"
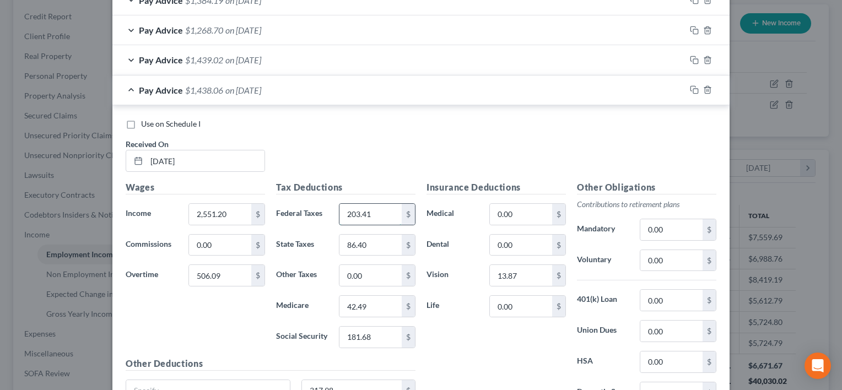
click at [363, 210] on input "203.41" at bounding box center [370, 214] width 62 height 21
type input "201.08"
type input "86"
type input "42.33"
type input "181.01"
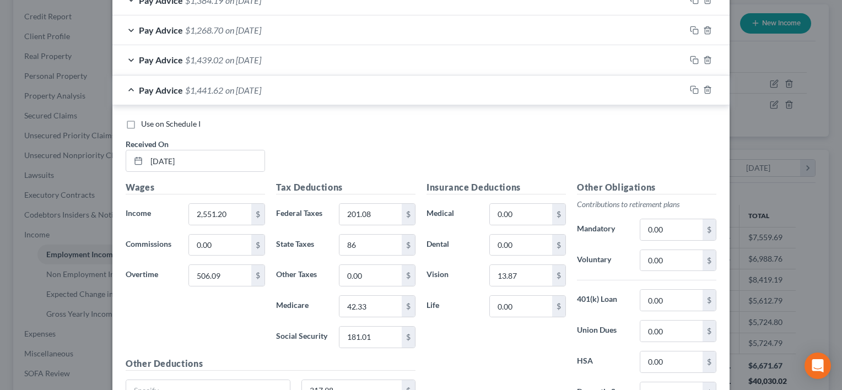
click at [504, 351] on div "Insurance Deductions Medical 0.00 $ Dental 0.00 $ Vision 13.87 $ Life 0.00 $" at bounding box center [496, 297] width 150 height 232
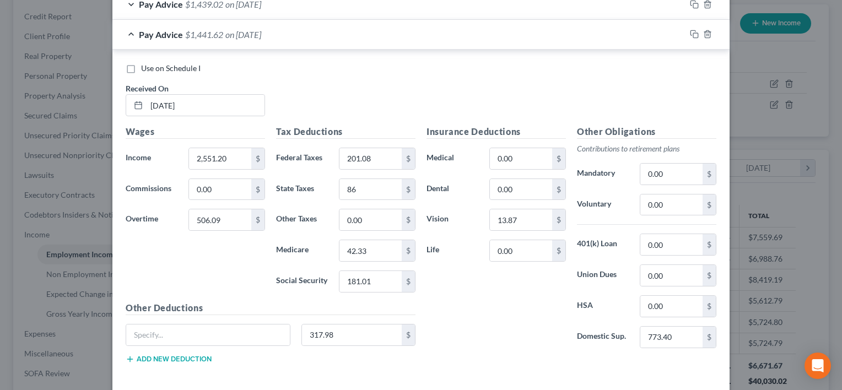
scroll to position [775, 0]
click at [360, 328] on input "317.98" at bounding box center [352, 334] width 100 height 21
type input "327.56"
click at [476, 311] on div "Insurance Deductions Medical 0.00 $ Dental 0.00 $ Vision 13.87 $ Life 0.00 $" at bounding box center [496, 240] width 150 height 232
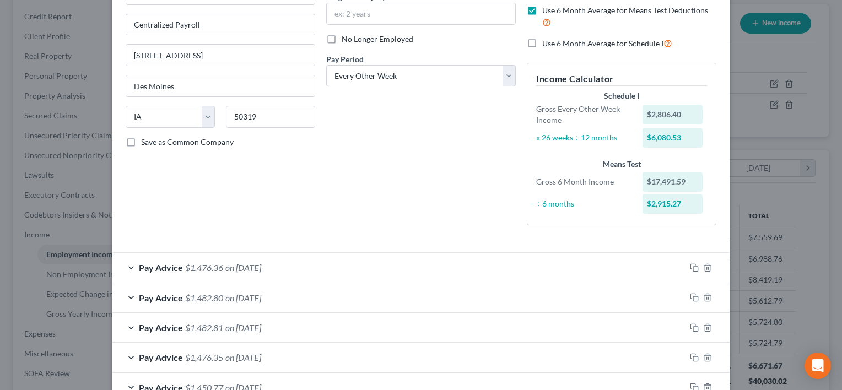
scroll to position [0, 0]
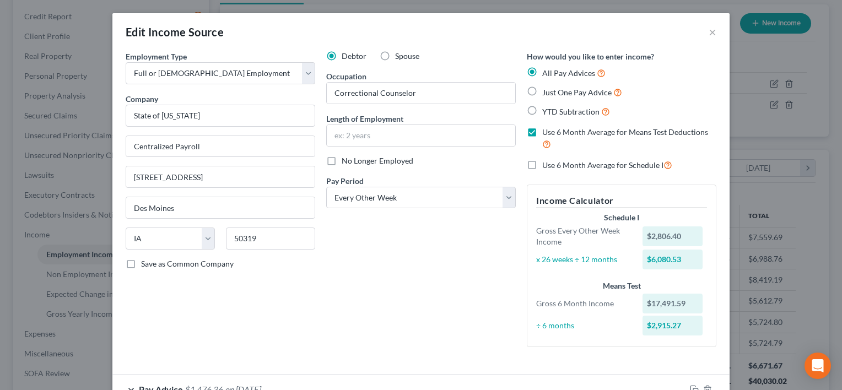
click at [542, 130] on label "Use 6 Month Average for Means Test Deductions" at bounding box center [629, 139] width 174 height 24
click at [546, 130] on input "Use 6 Month Average for Means Test Deductions" at bounding box center [549, 130] width 7 height 7
checkbox input "false"
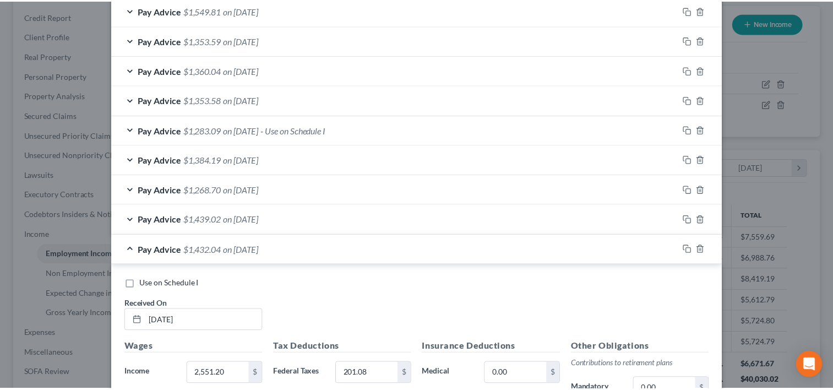
scroll to position [821, 0]
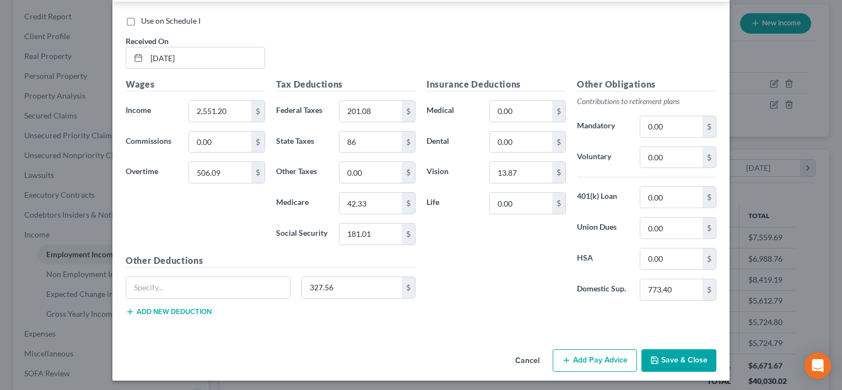
click at [682, 364] on button "Save & Close" at bounding box center [678, 360] width 75 height 23
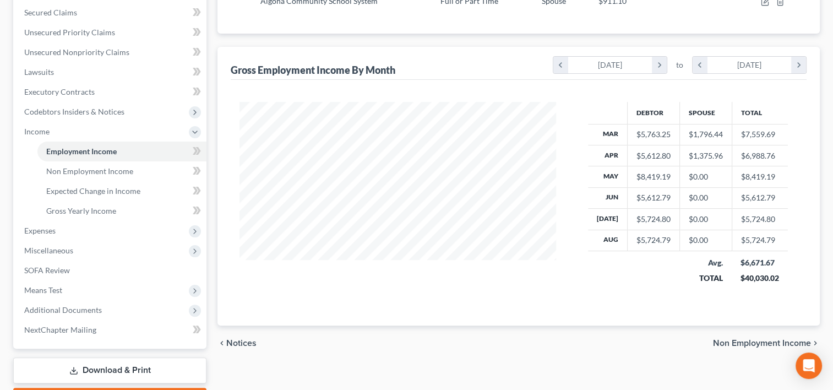
scroll to position [248, 0]
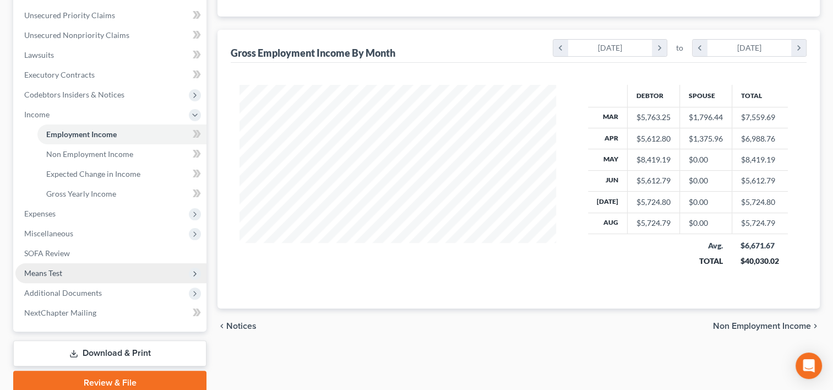
click at [51, 269] on span "Means Test" at bounding box center [43, 272] width 38 height 9
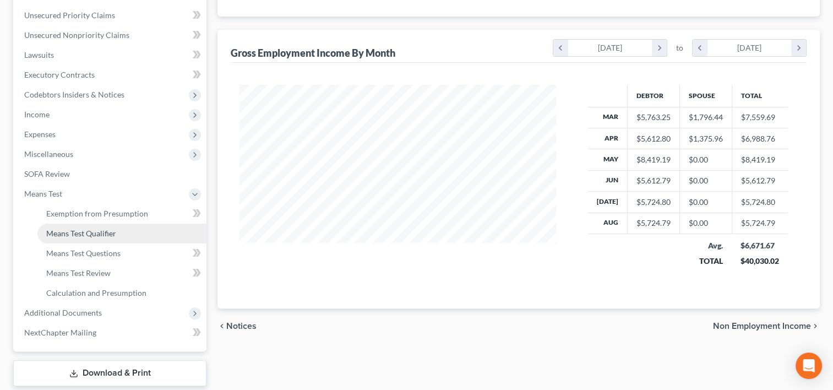
click at [79, 229] on span "Means Test Qualifier" at bounding box center [81, 233] width 70 height 9
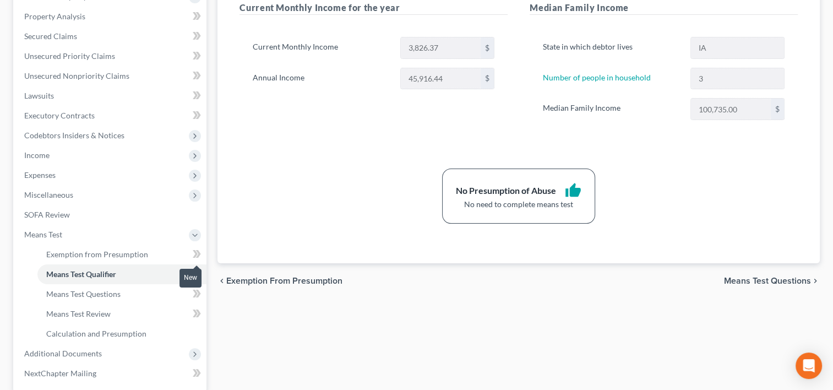
scroll to position [313, 0]
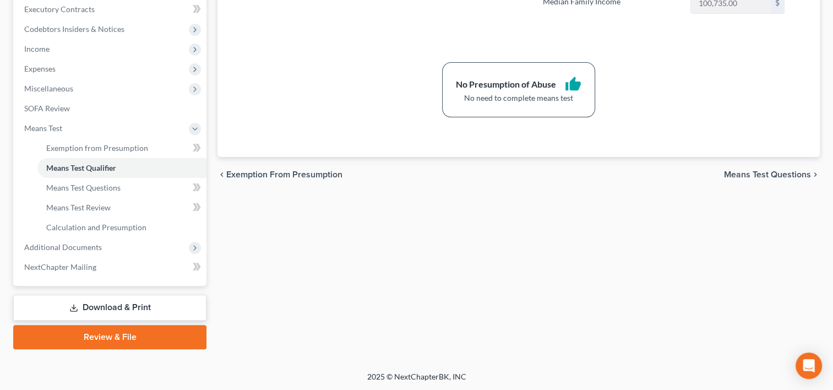
click at [140, 308] on link "Download & Print" at bounding box center [109, 308] width 193 height 26
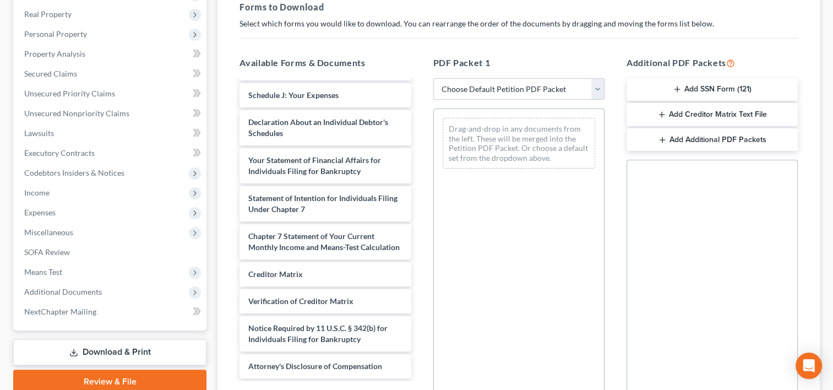
scroll to position [392, 0]
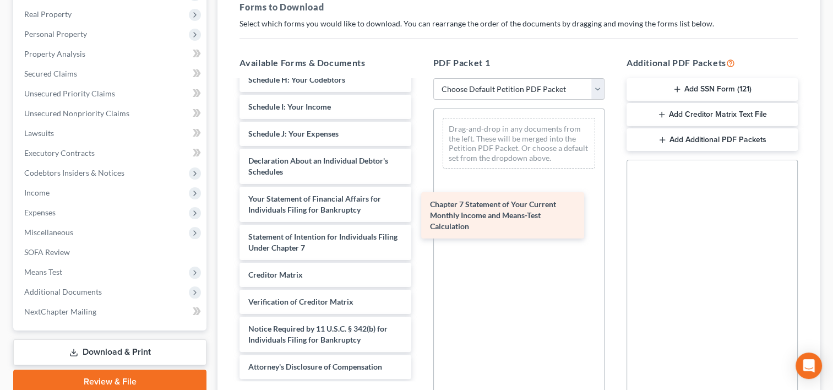
drag, startPoint x: 372, startPoint y: 228, endPoint x: 554, endPoint y: 208, distance: 182.9
click at [420, 208] on div "Chapter 7 Statement of Your Current Monthly Income and Means-Test Calculation C…" at bounding box center [325, 34] width 189 height 690
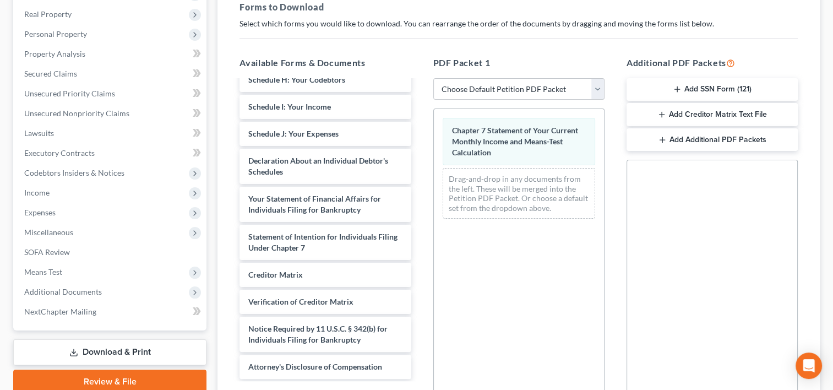
scroll to position [289, 0]
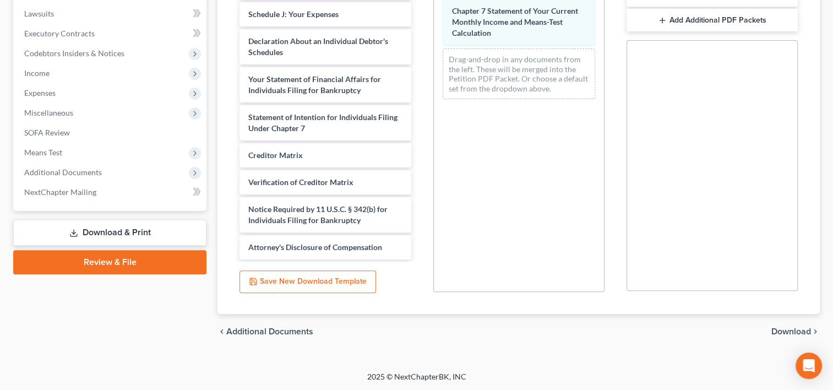
click at [782, 329] on span "Download" at bounding box center [792, 331] width 40 height 9
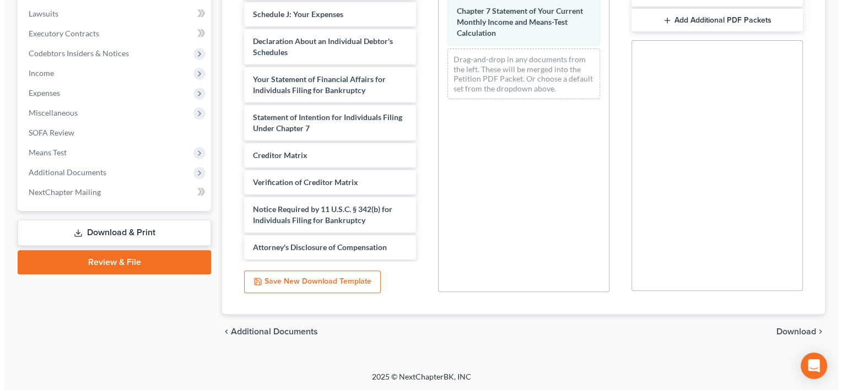
scroll to position [214, 0]
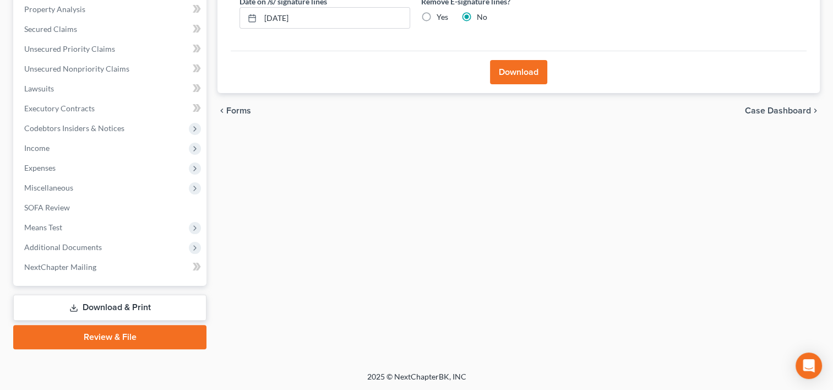
click at [511, 79] on button "Download" at bounding box center [518, 72] width 57 height 24
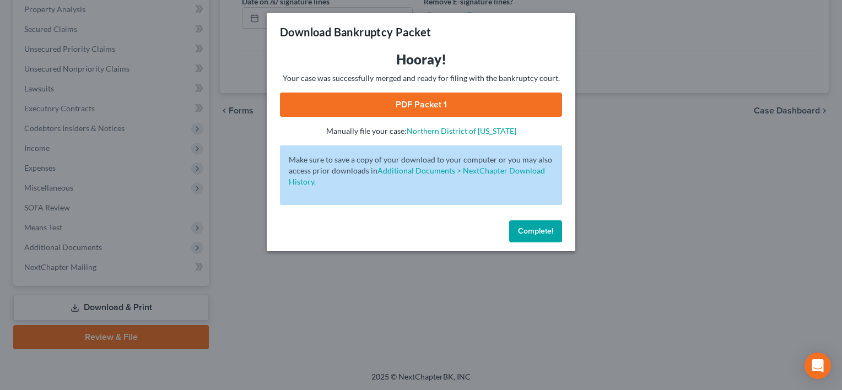
click at [370, 108] on link "PDF Packet 1" at bounding box center [421, 105] width 282 height 24
